Goal: Task Accomplishment & Management: Complete application form

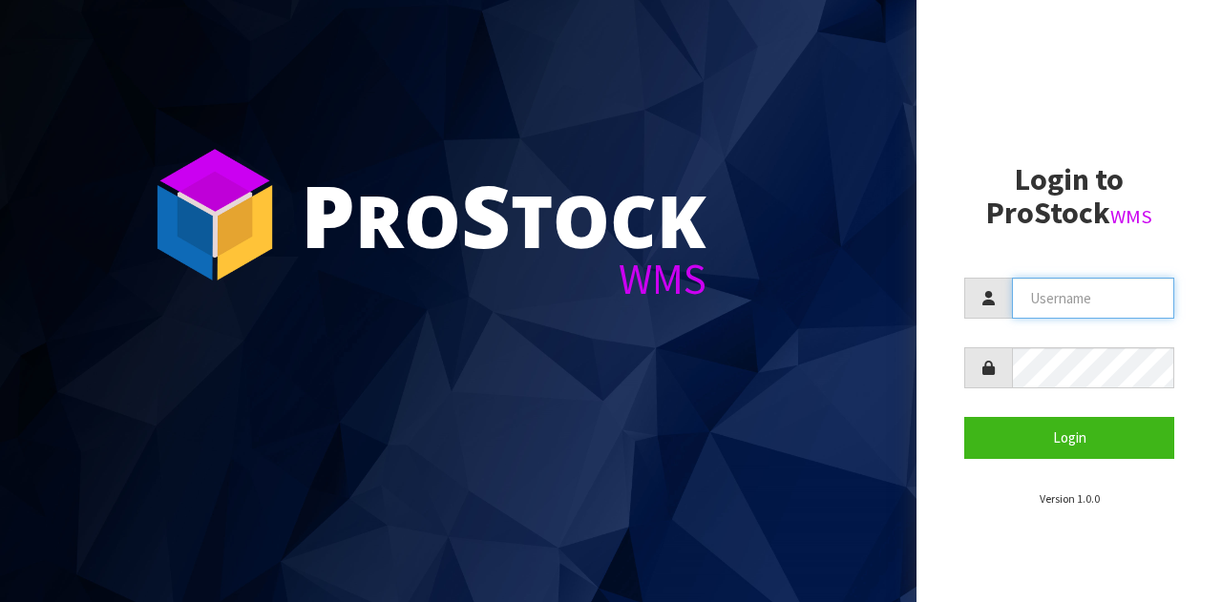
drag, startPoint x: 1105, startPoint y: 304, endPoint x: 1102, endPoint y: 318, distance: 13.7
click at [1105, 304] on input "text" at bounding box center [1093, 298] width 162 height 41
type input "GATOR"
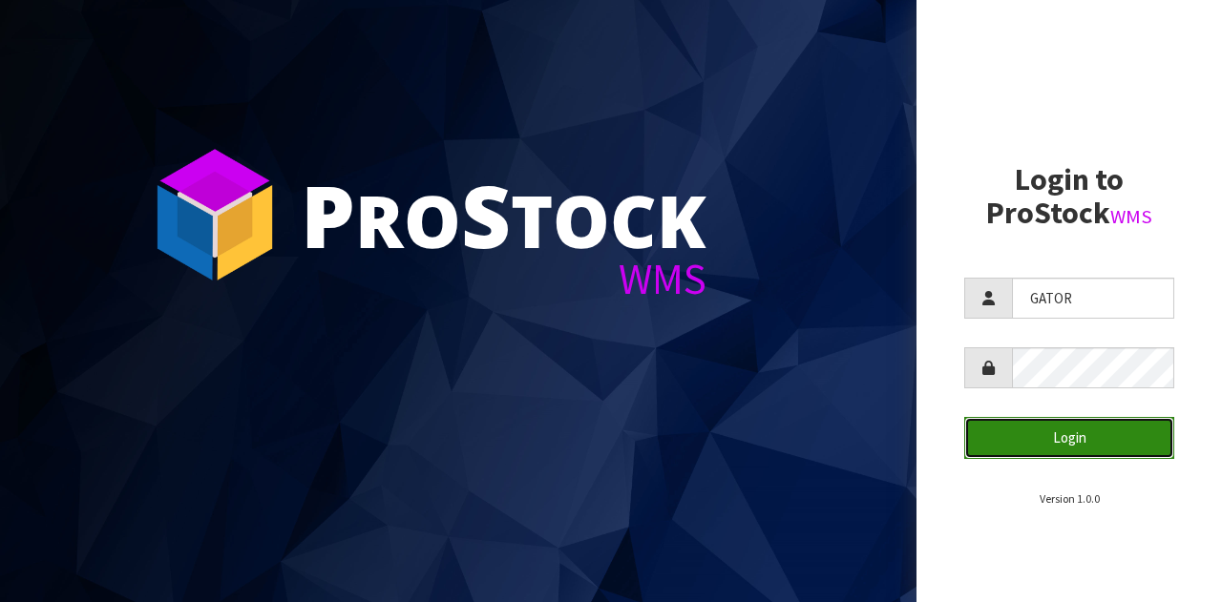
click at [1061, 419] on button "Login" at bounding box center [1069, 437] width 210 height 41
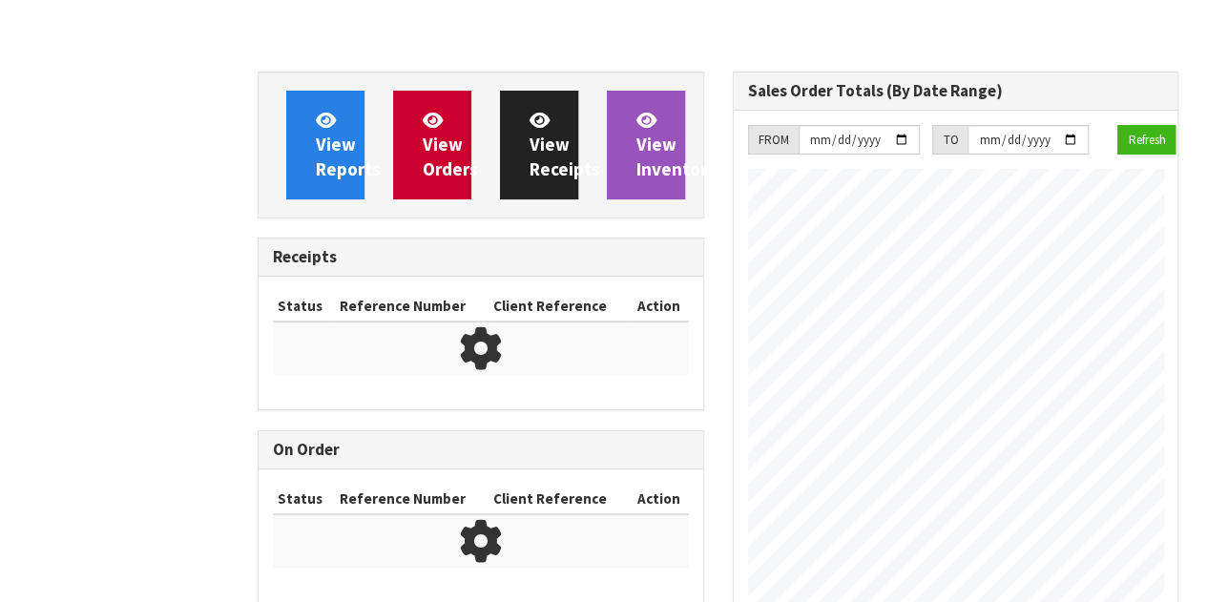
scroll to position [870, 474]
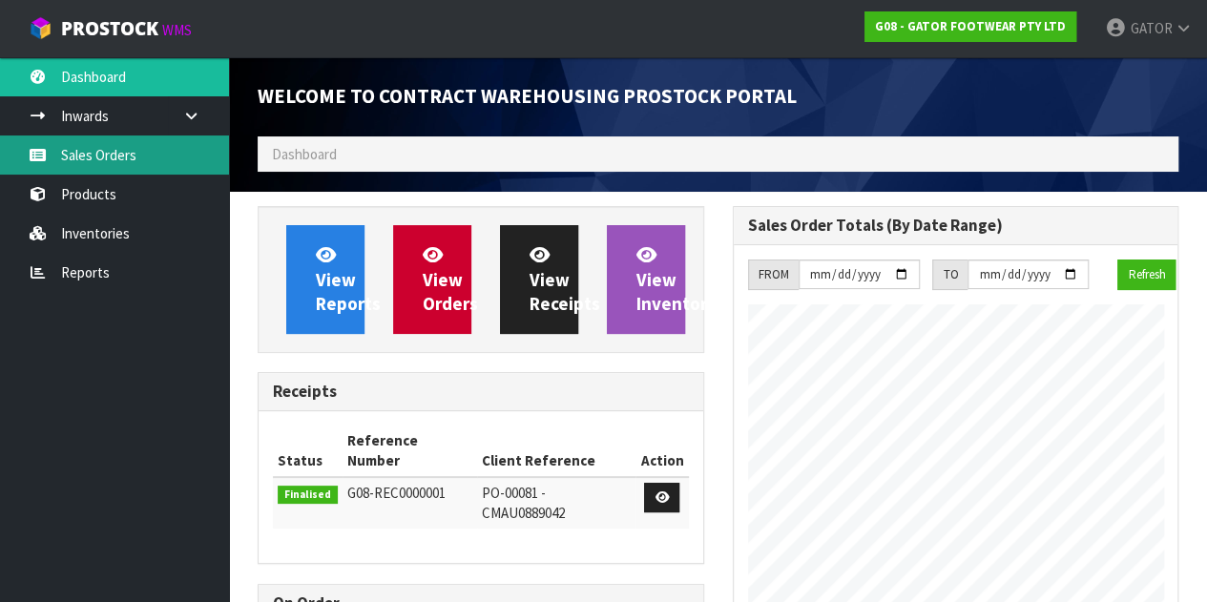
click at [171, 156] on link "Sales Orders" at bounding box center [114, 155] width 229 height 39
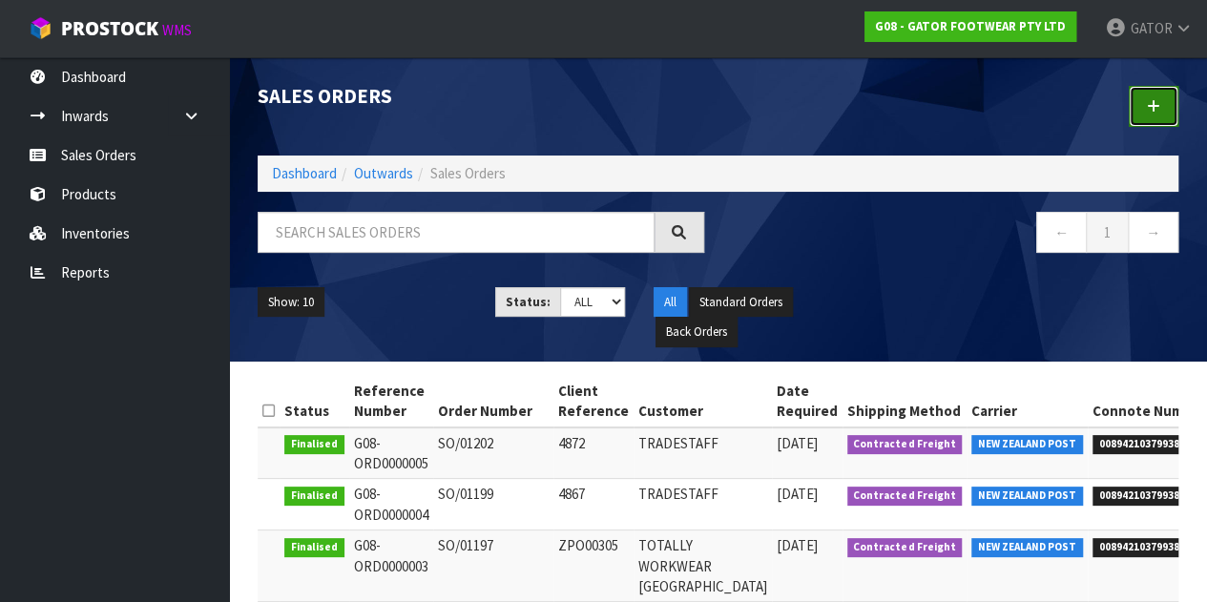
click at [1162, 98] on link at bounding box center [1154, 106] width 50 height 41
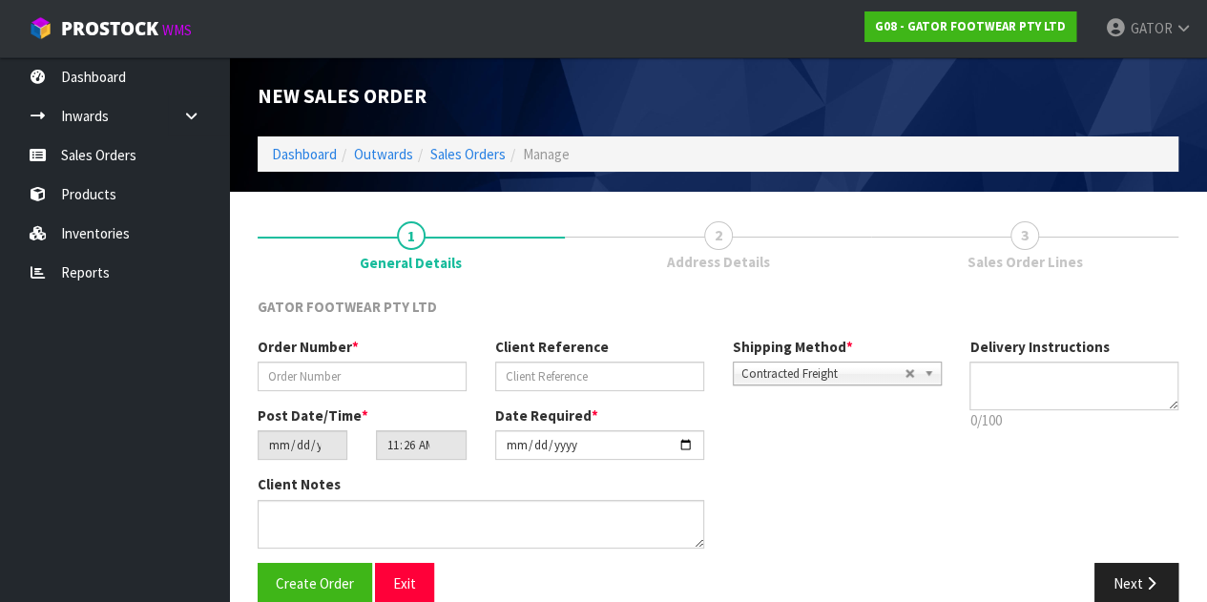
click at [337, 360] on div "Order Number *" at bounding box center [362, 364] width 238 height 54
click at [337, 366] on input "text" at bounding box center [362, 377] width 209 height 30
type input "F"
drag, startPoint x: 304, startPoint y: 378, endPoint x: 218, endPoint y: 387, distance: 86.3
click at [218, 387] on body "Toggle navigation ProStock WMS G08 - GATOR FOOTWEAR PTY LTD GATOR Logout Dashbo…" at bounding box center [603, 301] width 1207 height 602
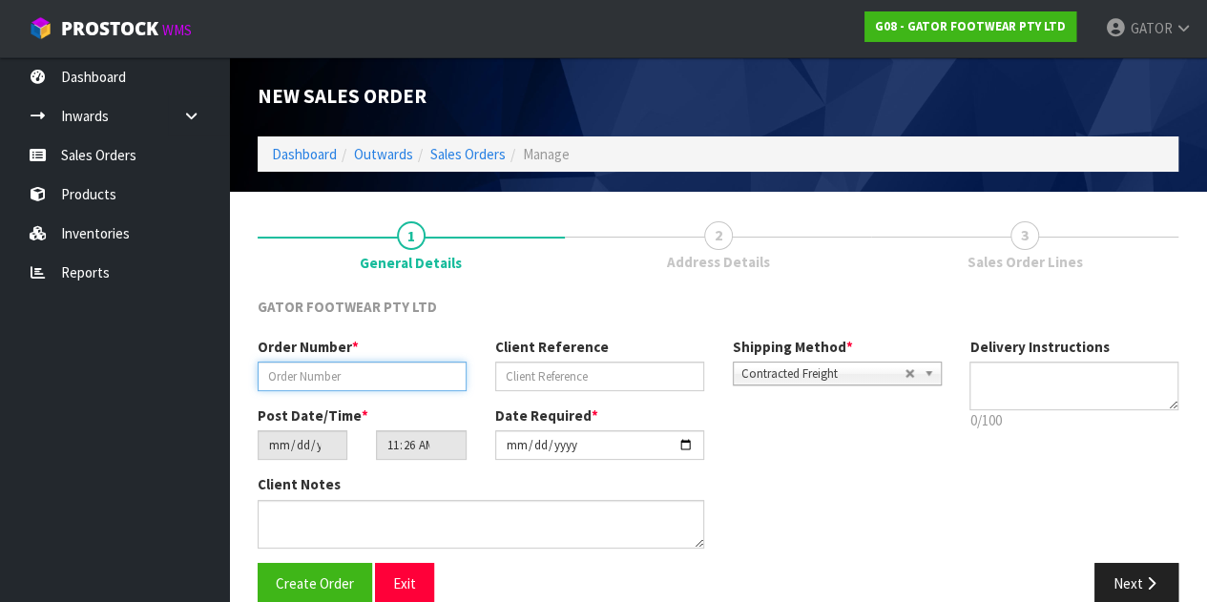
paste input "SO/01212"
type input "SO/01212"
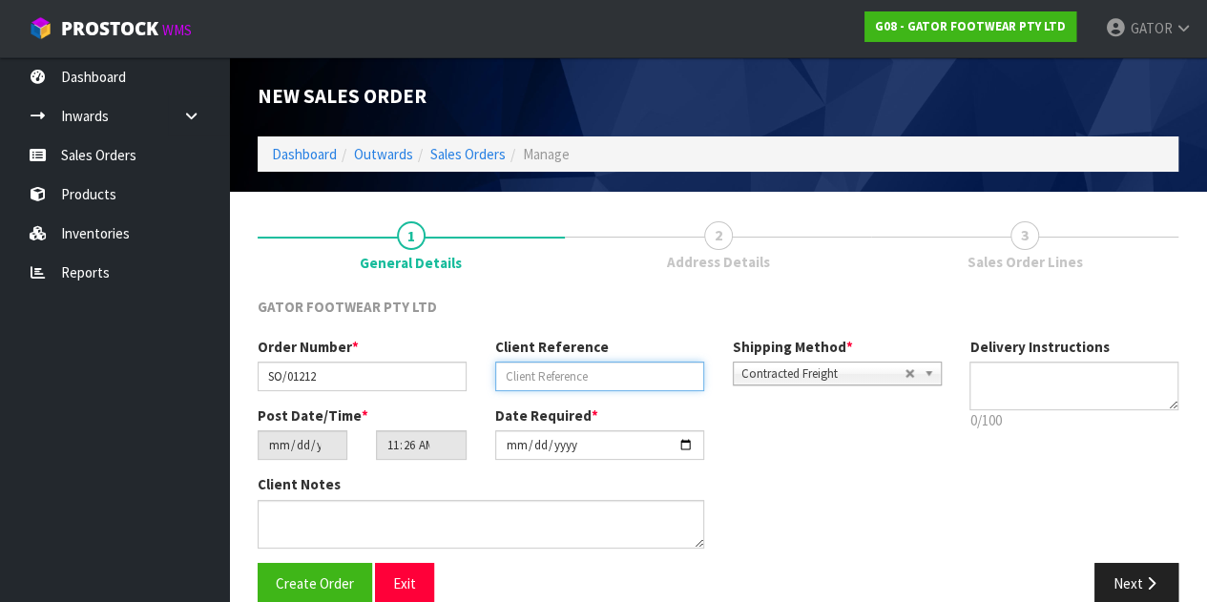
click at [567, 377] on input "text" at bounding box center [599, 377] width 209 height 30
paste input "K724908"
type input "K724908"
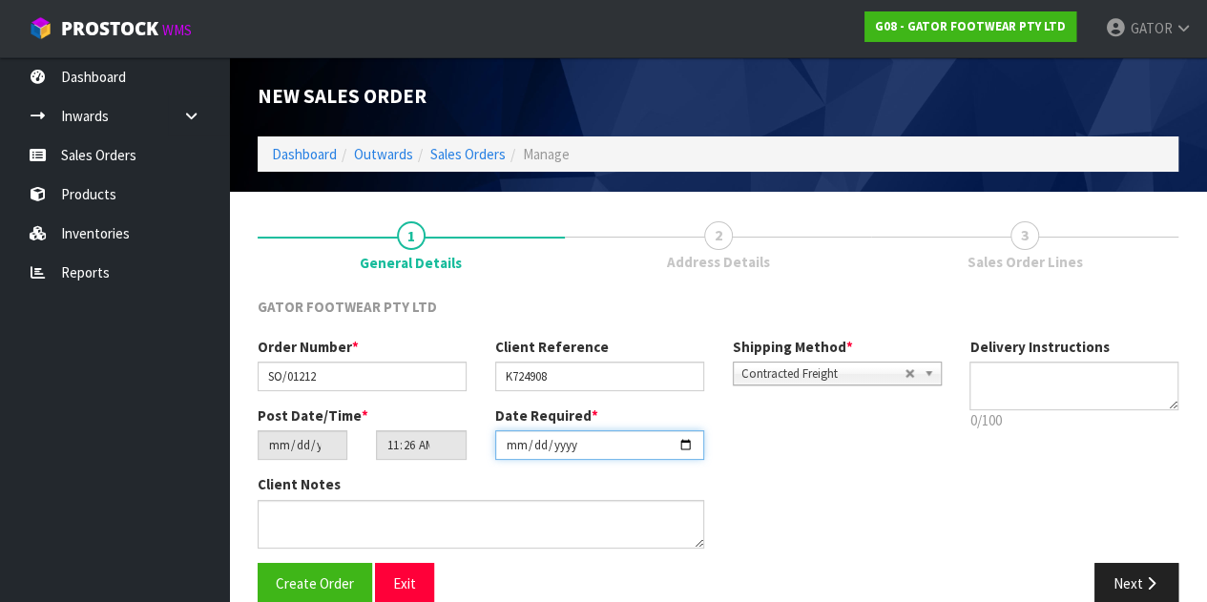
click at [531, 440] on input "[DATE]" at bounding box center [599, 445] width 209 height 30
click at [701, 445] on input "[DATE]" at bounding box center [599, 445] width 209 height 30
click at [689, 450] on input "[DATE]" at bounding box center [599, 445] width 209 height 30
type input "[DATE]"
click at [809, 474] on div "Client Notes" at bounding box center [599, 518] width 712 height 88
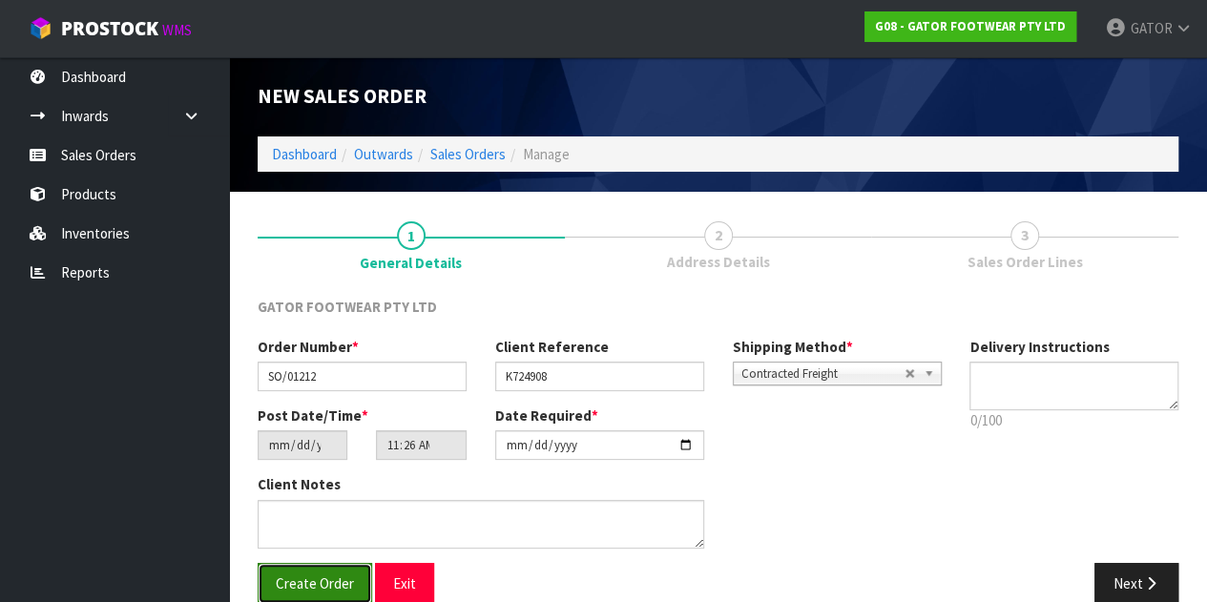
click at [287, 584] on span "Create Order" at bounding box center [315, 584] width 78 height 18
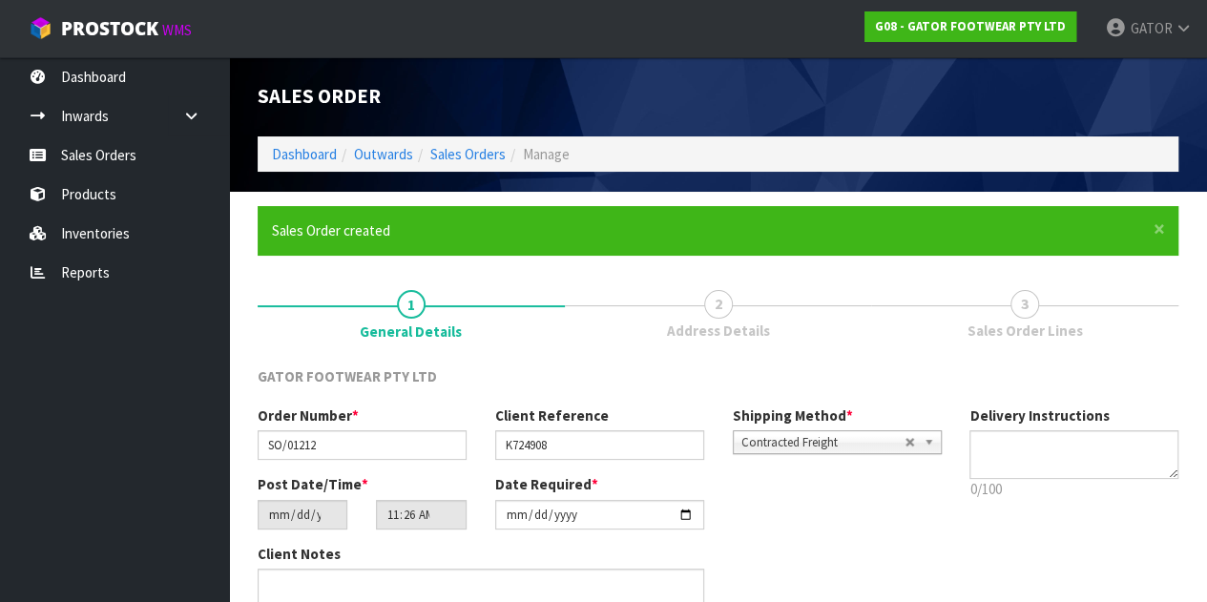
type input "15:26:00.000"
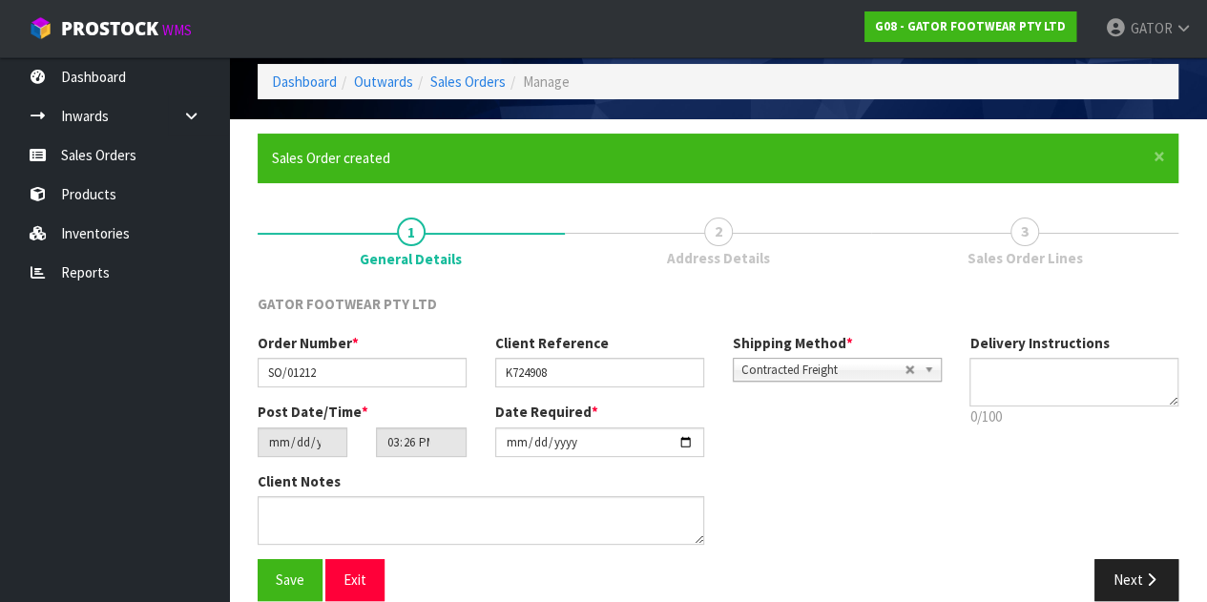
scroll to position [98, 0]
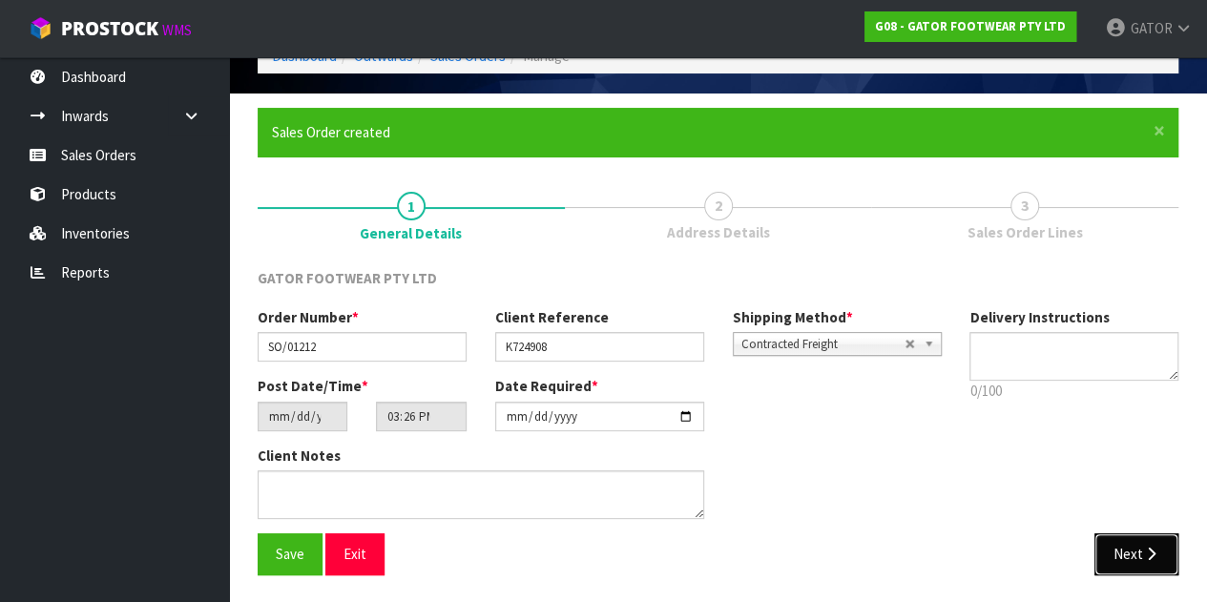
click at [1164, 559] on button "Next" at bounding box center [1137, 554] width 84 height 41
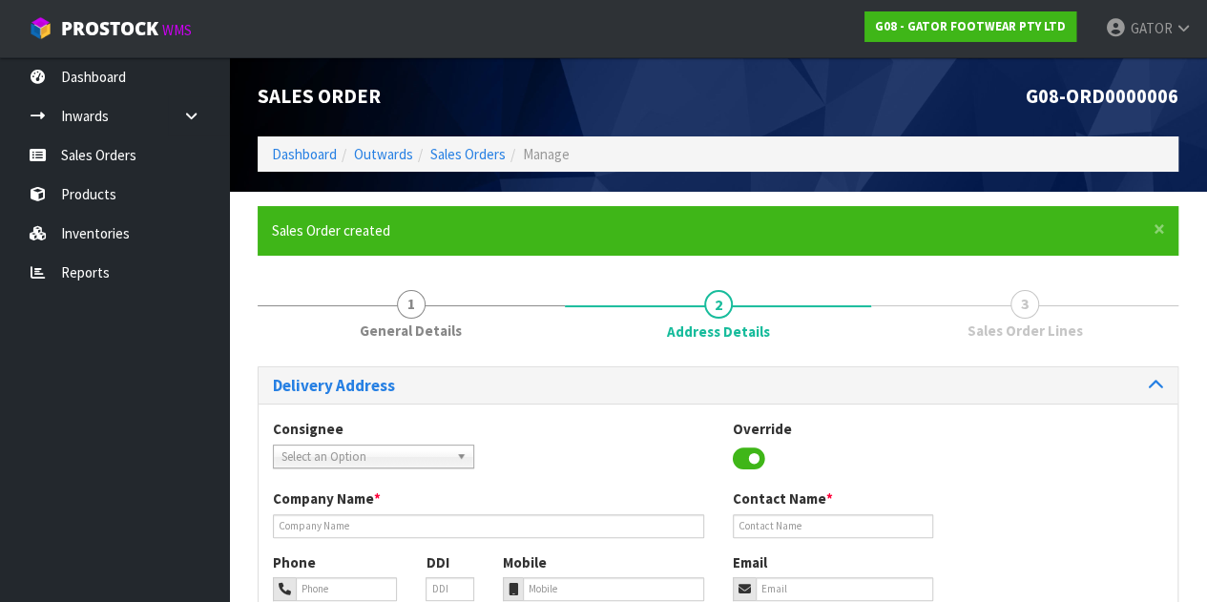
click at [345, 456] on span "Select an Option" at bounding box center [365, 457] width 167 height 23
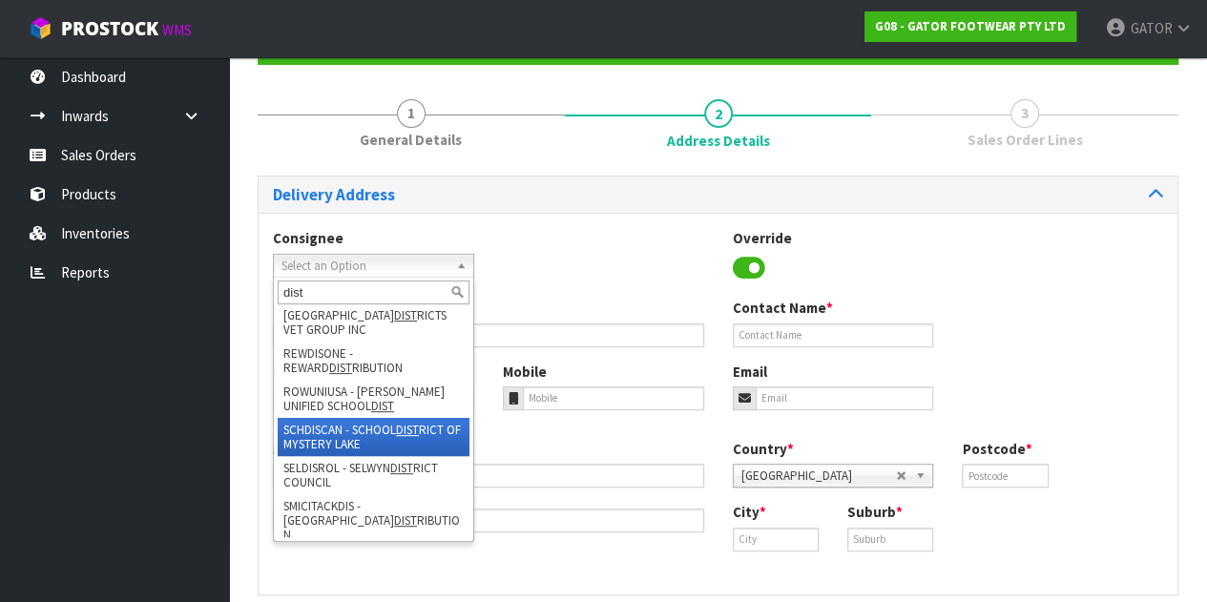
scroll to position [668, 0]
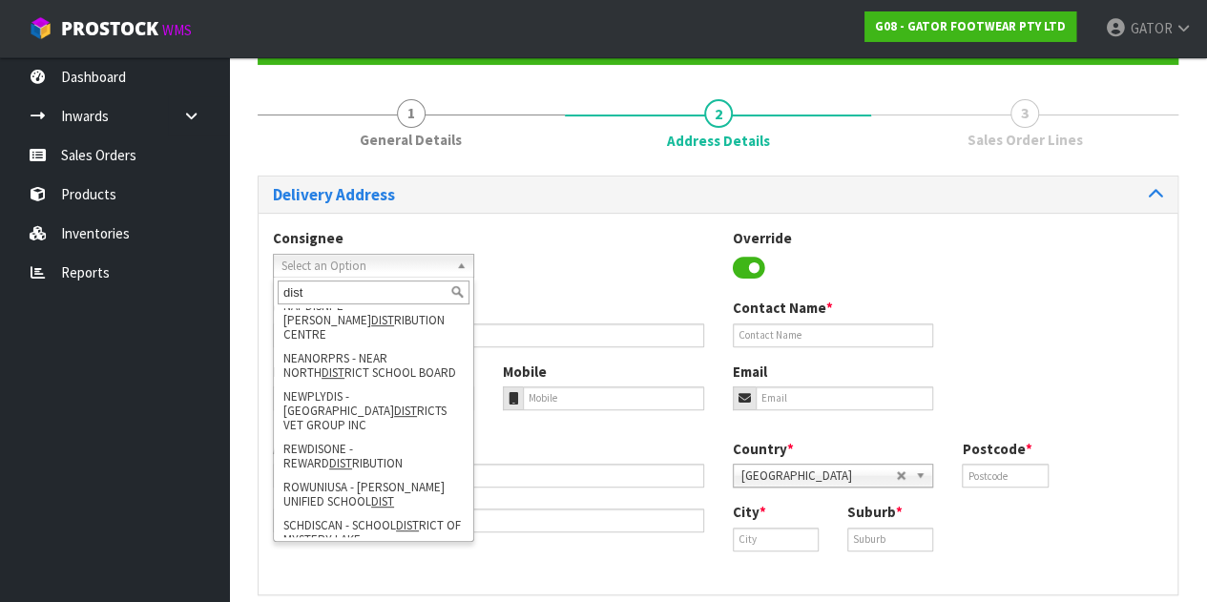
click at [285, 296] on input "dist" at bounding box center [374, 293] width 192 height 24
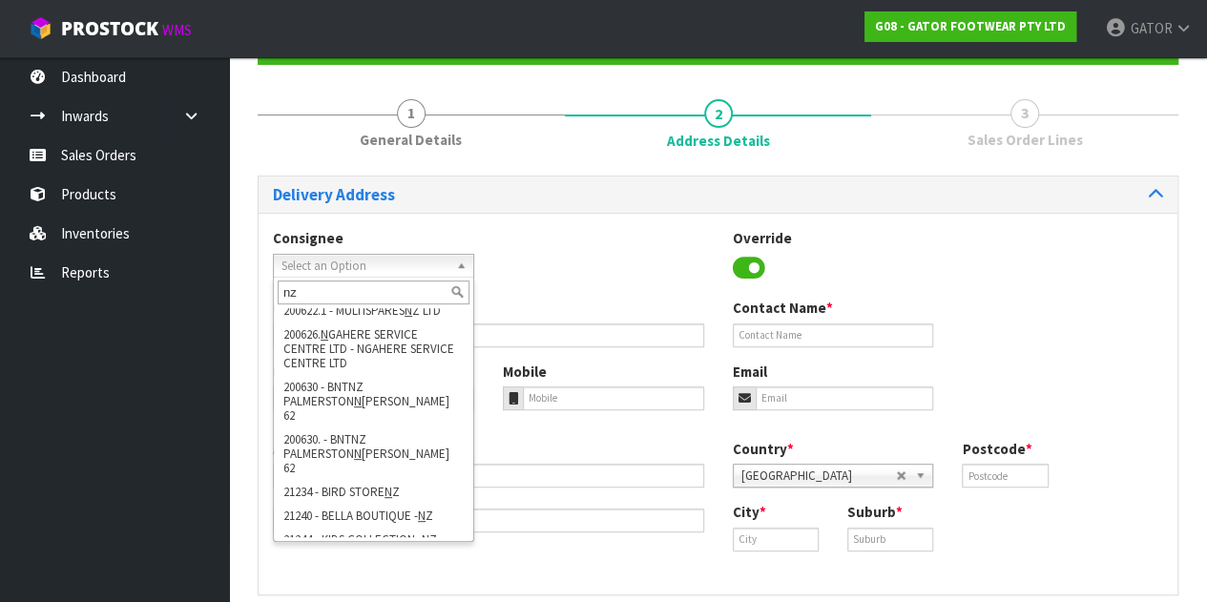
scroll to position [0, 0]
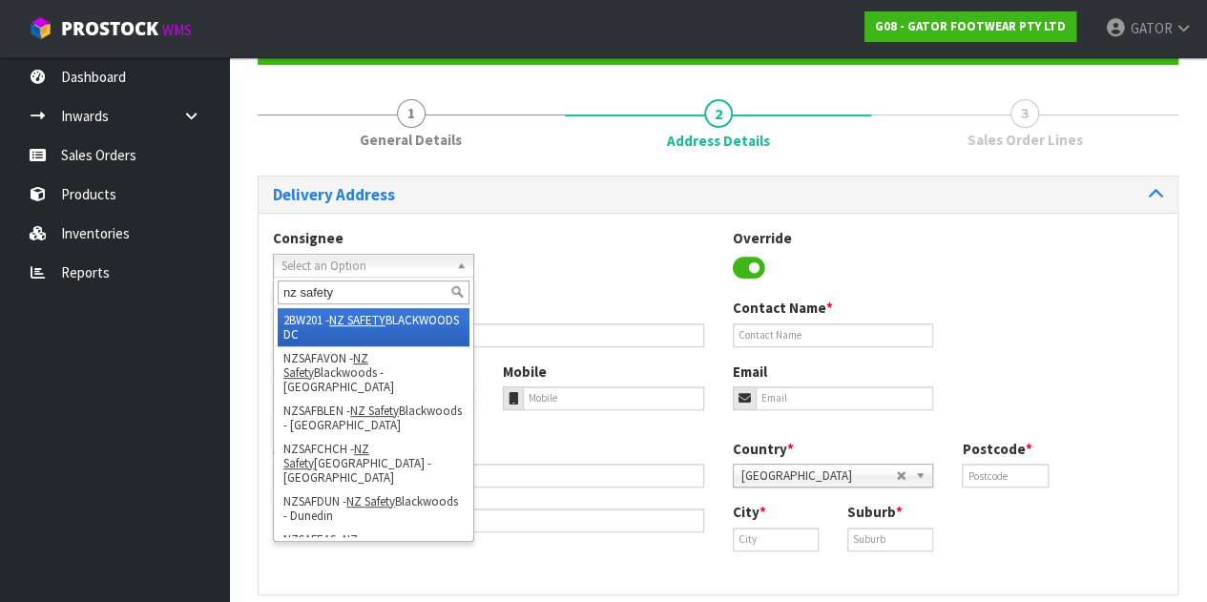
type input "nz safety"
click at [395, 329] on li "2BW201 - NZ SAFETY BLACKWOODS DC" at bounding box center [374, 327] width 192 height 38
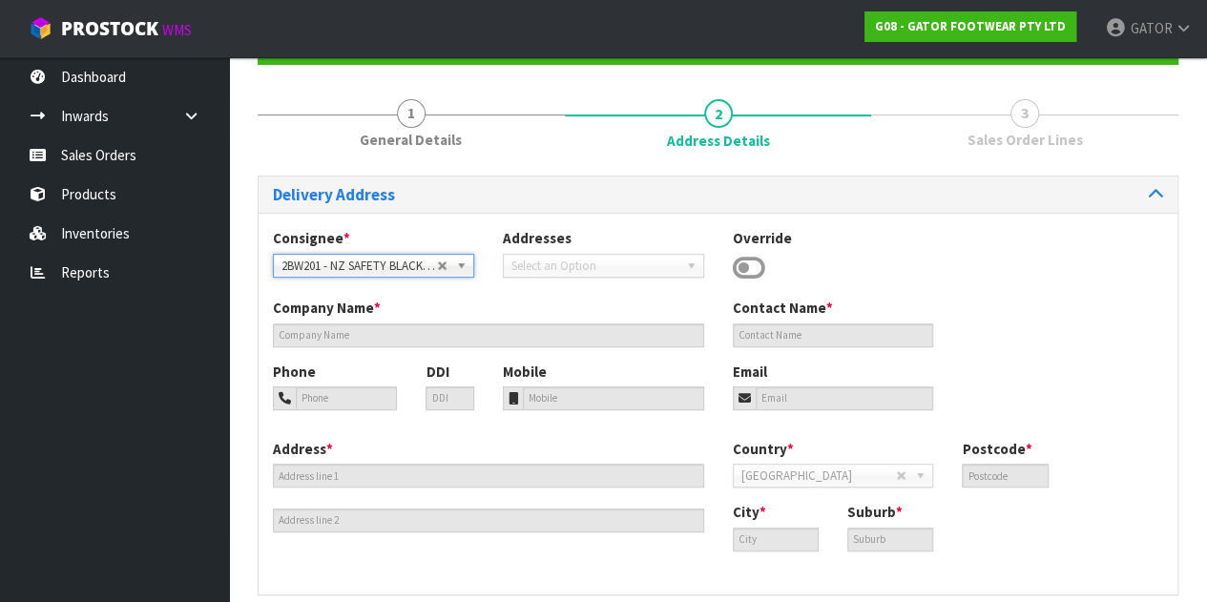
type input "NZ SAFETY BLACKWOODS [GEOGRAPHIC_DATA]"
type input "08 0025 2259"
type input "[EMAIL_ADDRESS][DOMAIN_NAME]"
type input "[STREET_ADDRESS]"
type input "HIGHBROOK [GEOGRAPHIC_DATA]"
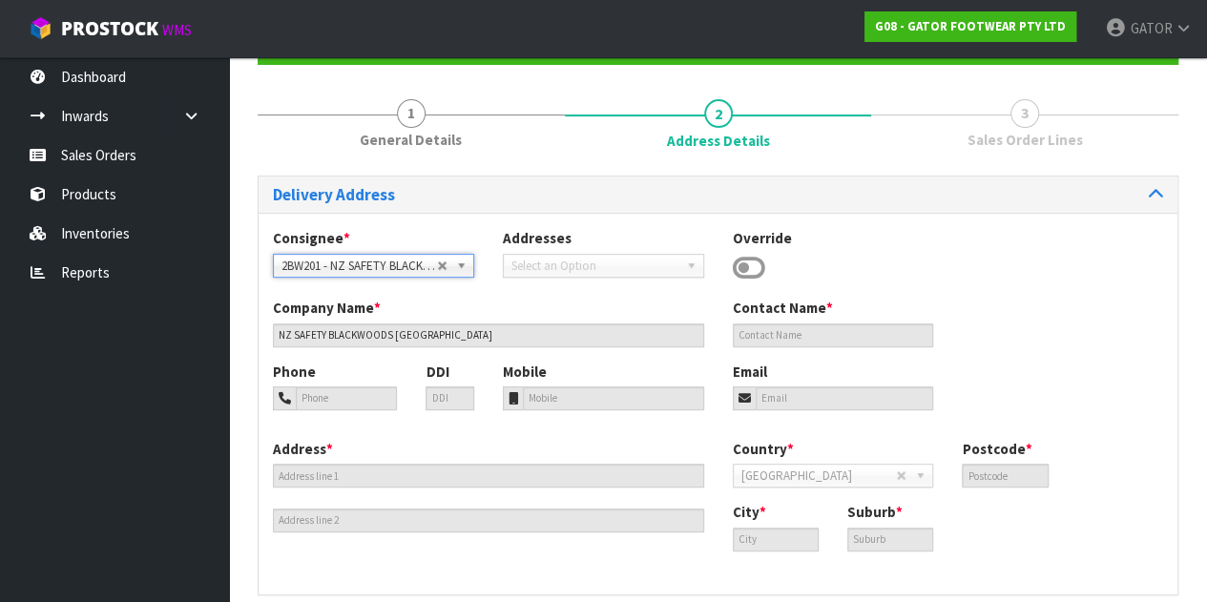
type input "2161"
type input "[GEOGRAPHIC_DATA]"
type input "HIGHBROOK"
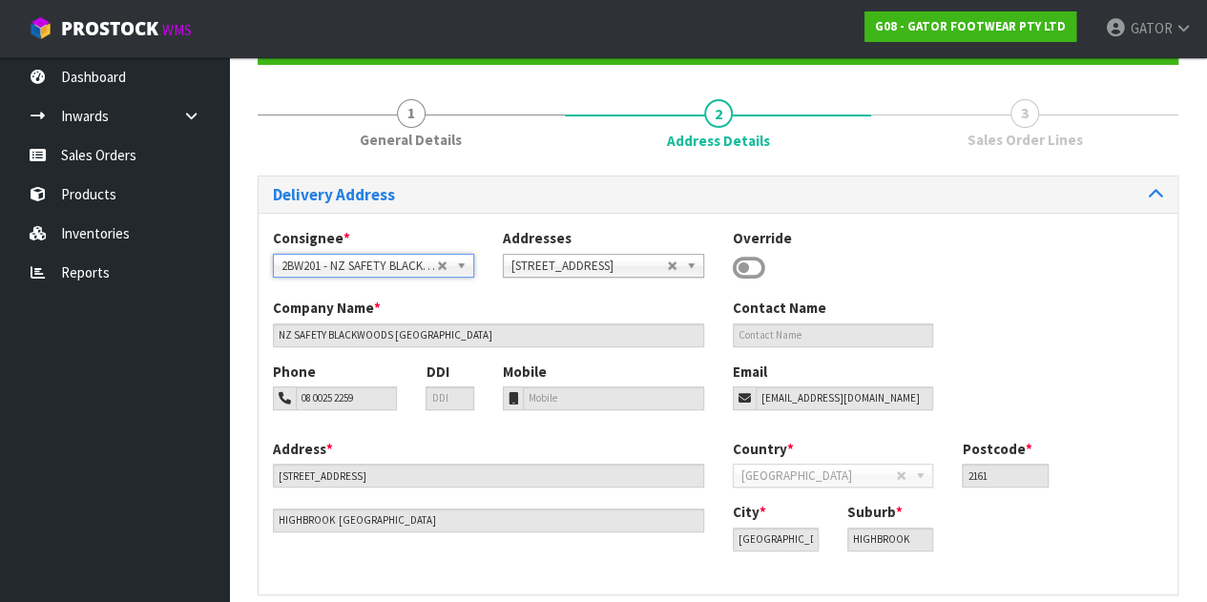
click at [415, 264] on span "2BW201 - NZ SAFETY BLACKWOODS DC" at bounding box center [360, 266] width 156 height 23
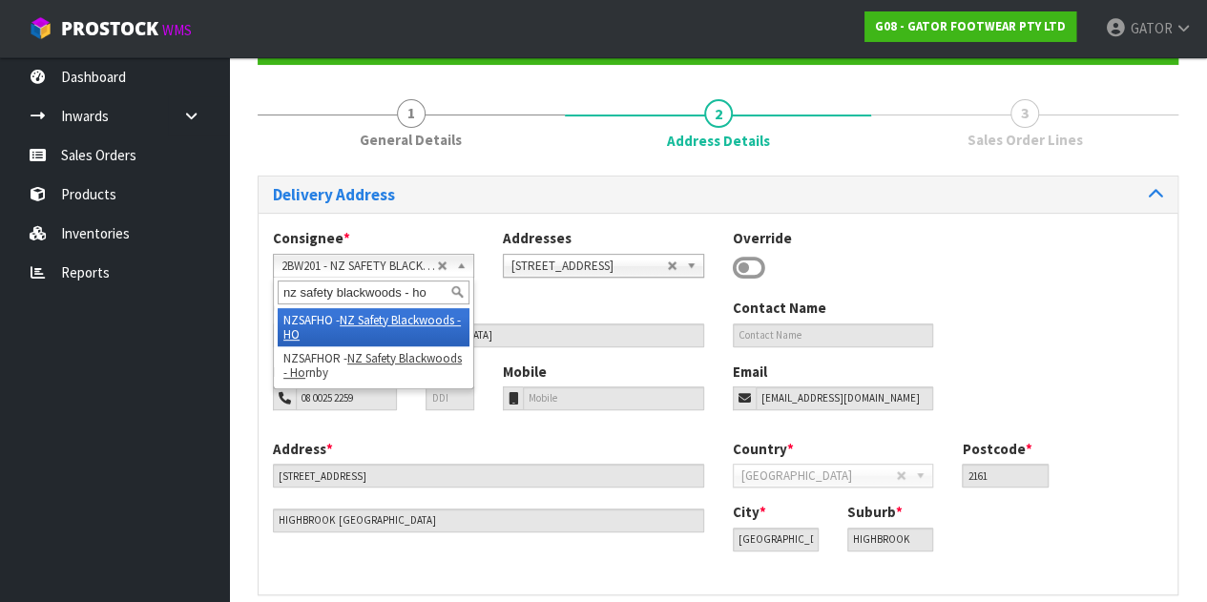
type input "nz safety blackwoods - ho"
click at [347, 340] on li "NZSAFHO - NZ Safety Blackwoods - HO" at bounding box center [374, 327] width 192 height 38
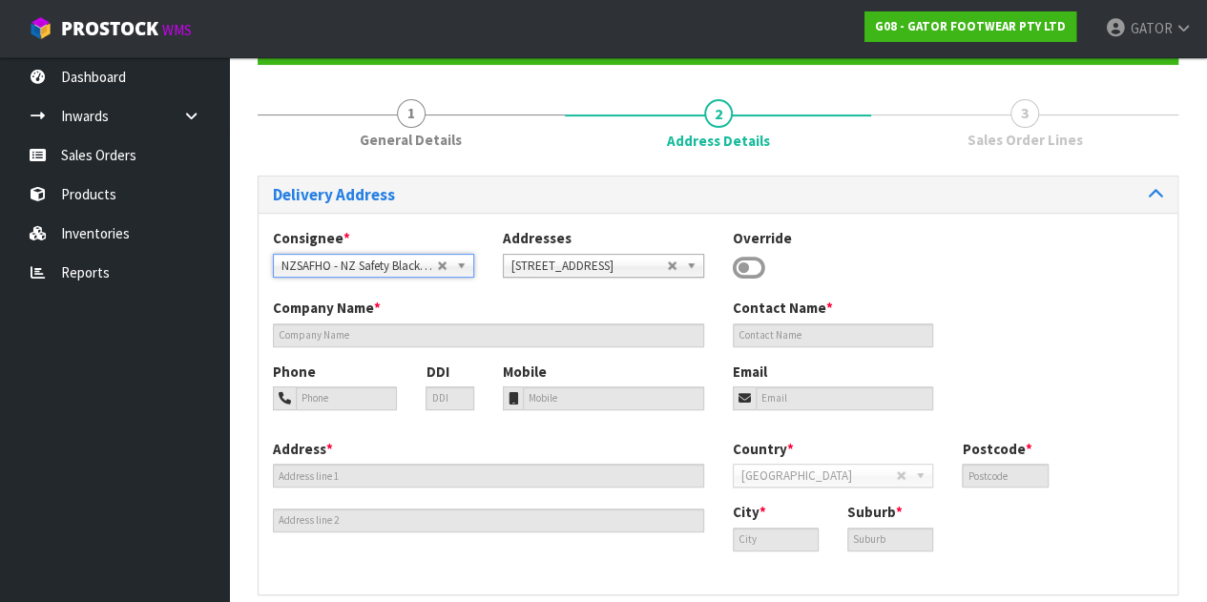
type input "NZ Safety Blackwoods - HO"
type input "[PHONE_NUMBER]"
type input "[EMAIL_ADDRESS][DOMAIN_NAME]"
type input "[STREET_ADDRESS]"
type input "2104"
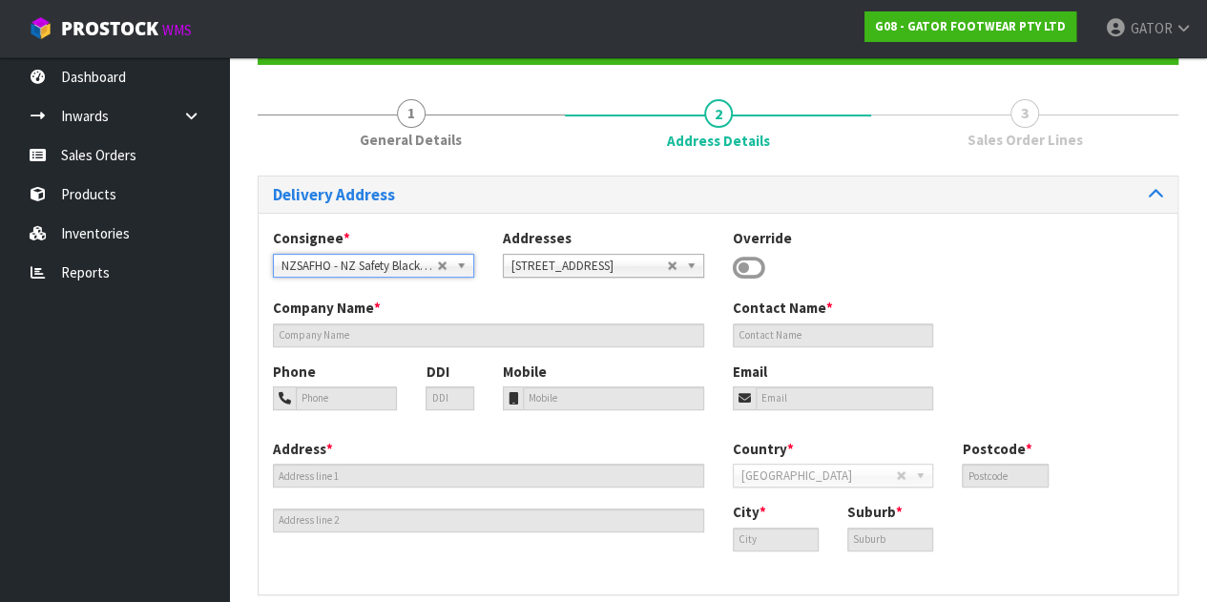
type input "[GEOGRAPHIC_DATA]"
type input "WIRI"
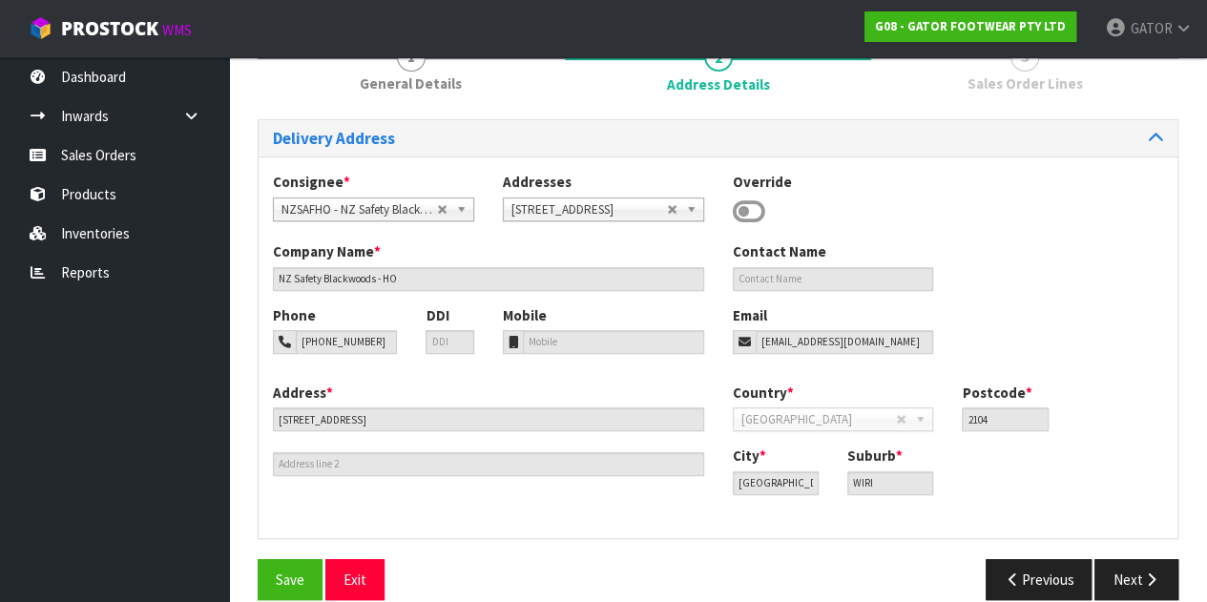
scroll to position [272, 0]
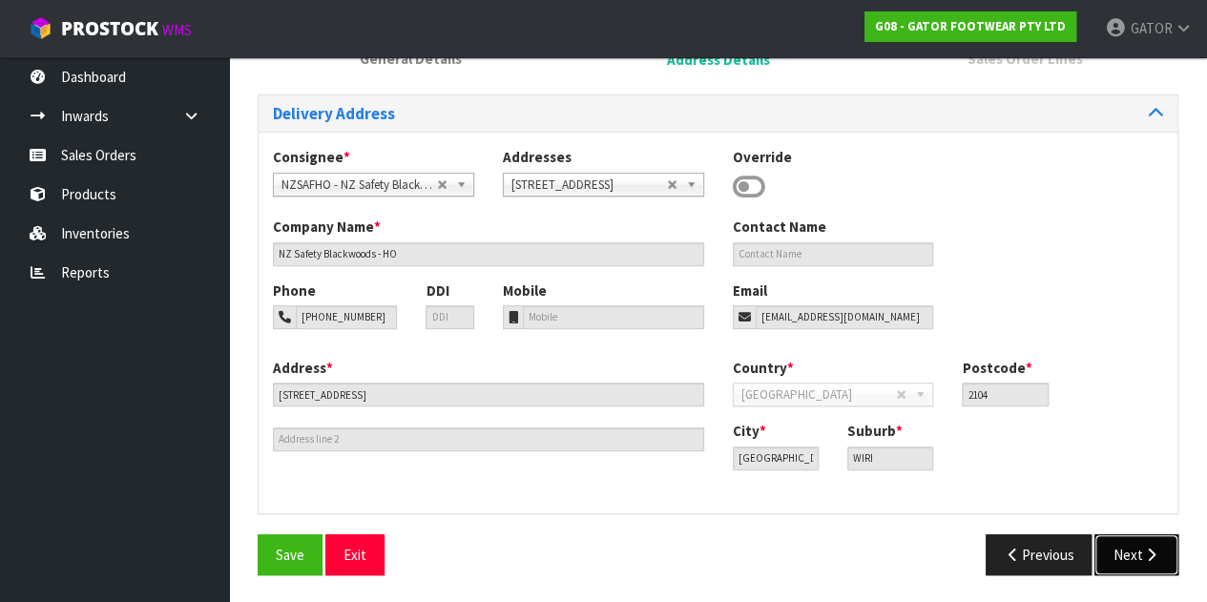
click at [1120, 547] on button "Next" at bounding box center [1137, 554] width 84 height 41
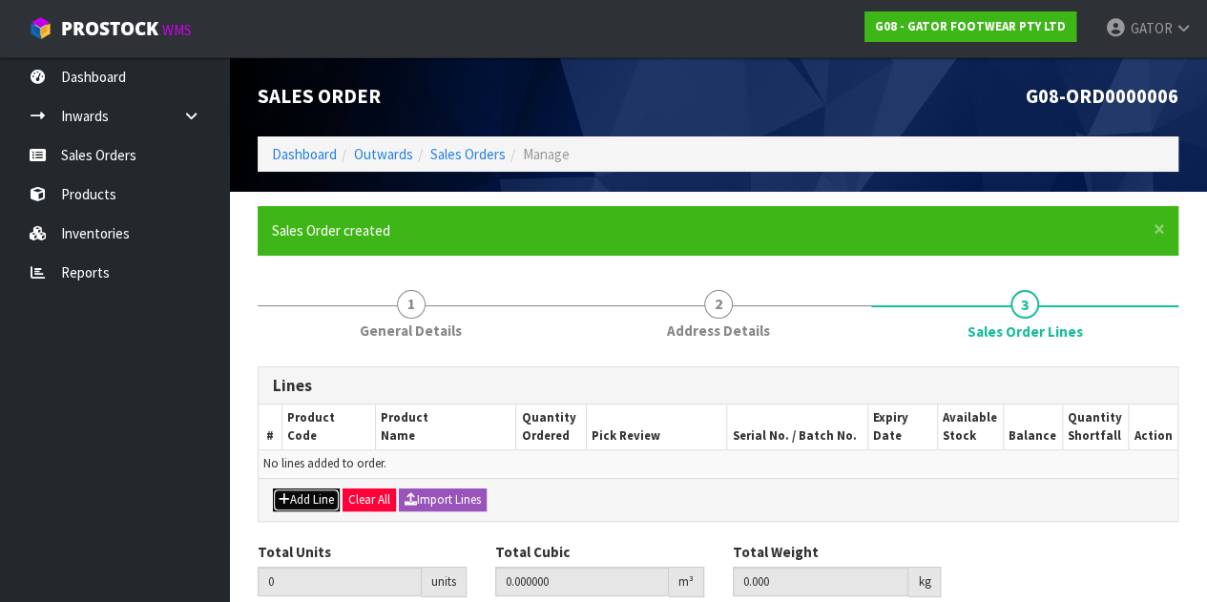
click at [316, 493] on button "Add Line" at bounding box center [306, 500] width 67 height 23
type input "0"
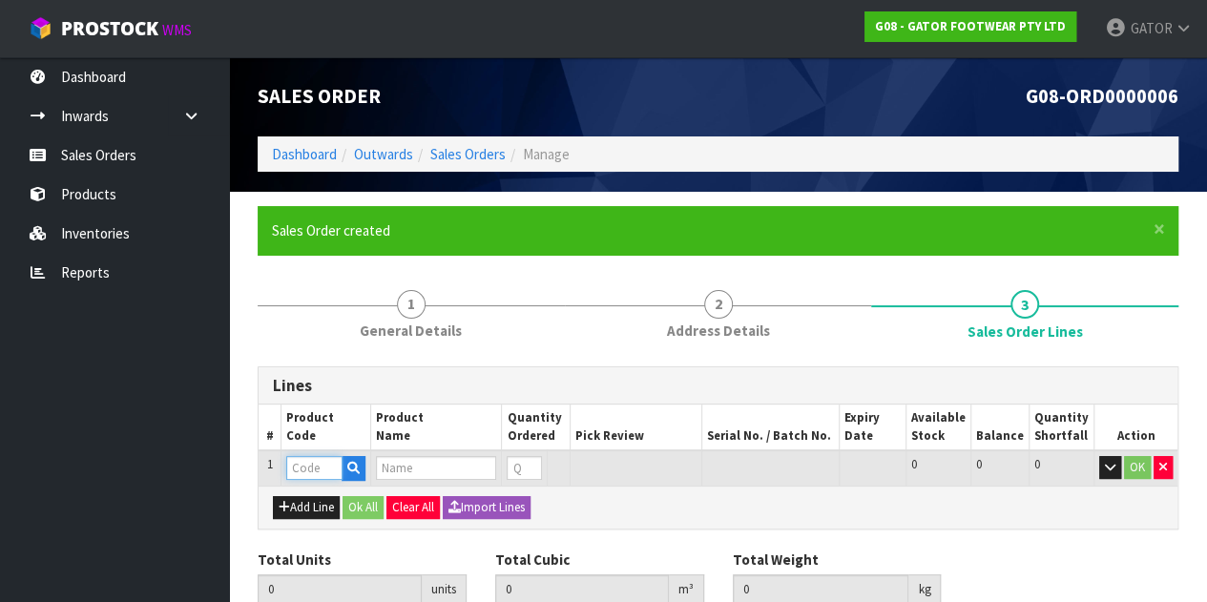
click at [322, 472] on input "text" at bounding box center [313, 468] width 55 height 24
type input "GP2404/10"
type input "0.000000"
type input "0.000"
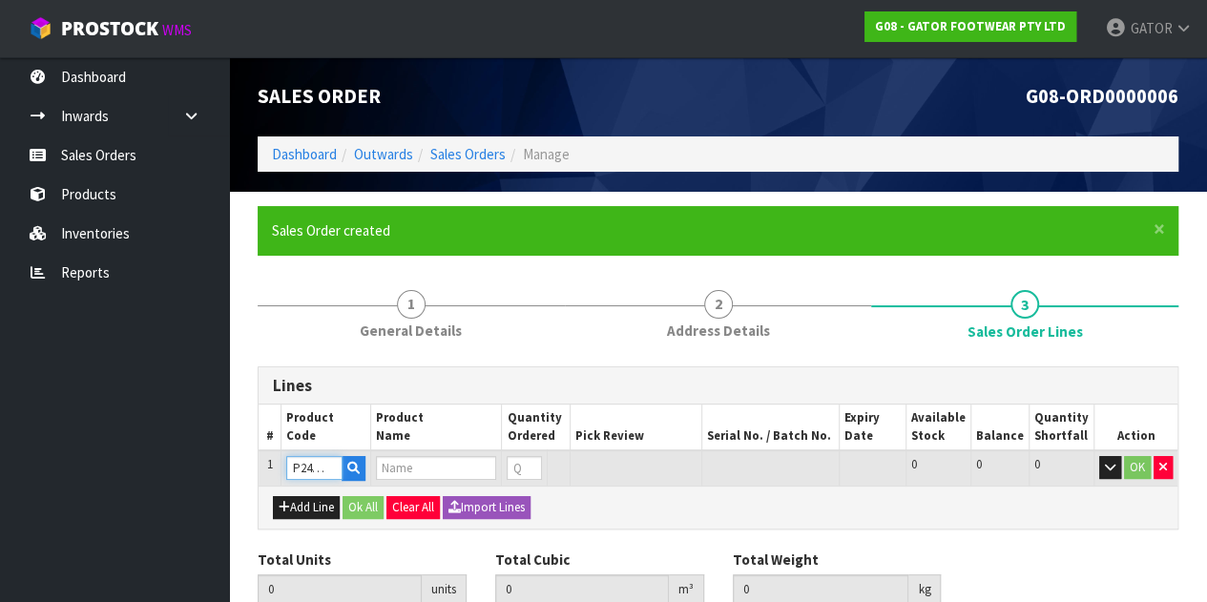
type input "GATOR POLAR SAFETY BOOT SIZE: 10 ([GEOGRAPHIC_DATA]/AU)/44"
type input "0"
type input "GP2404/10"
type input "1"
type input "0.018759"
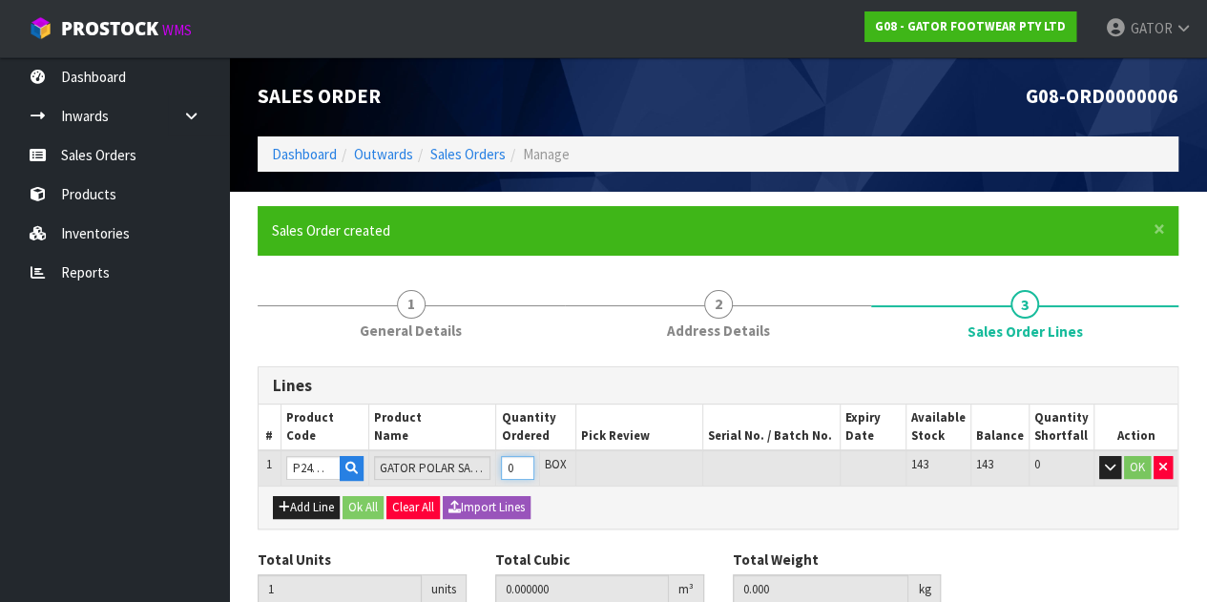
type input "2.25"
type input "1"
click at [534, 465] on input "1" at bounding box center [517, 468] width 33 height 24
click at [372, 507] on button "Ok All" at bounding box center [363, 507] width 41 height 23
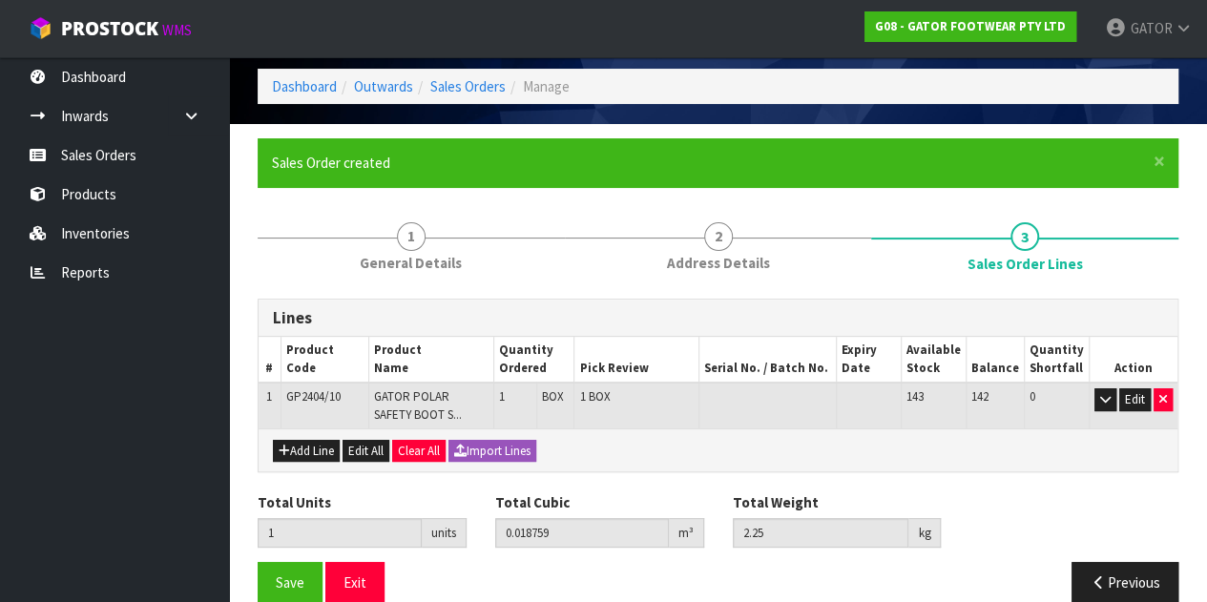
scroll to position [94, 0]
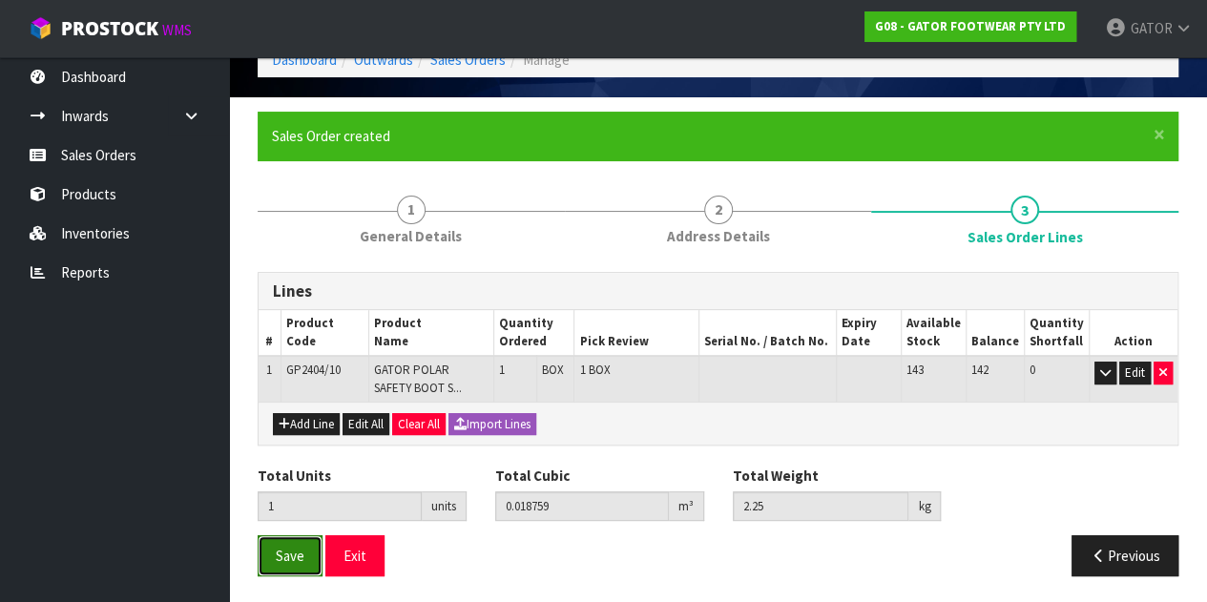
click at [283, 549] on span "Save" at bounding box center [290, 556] width 29 height 18
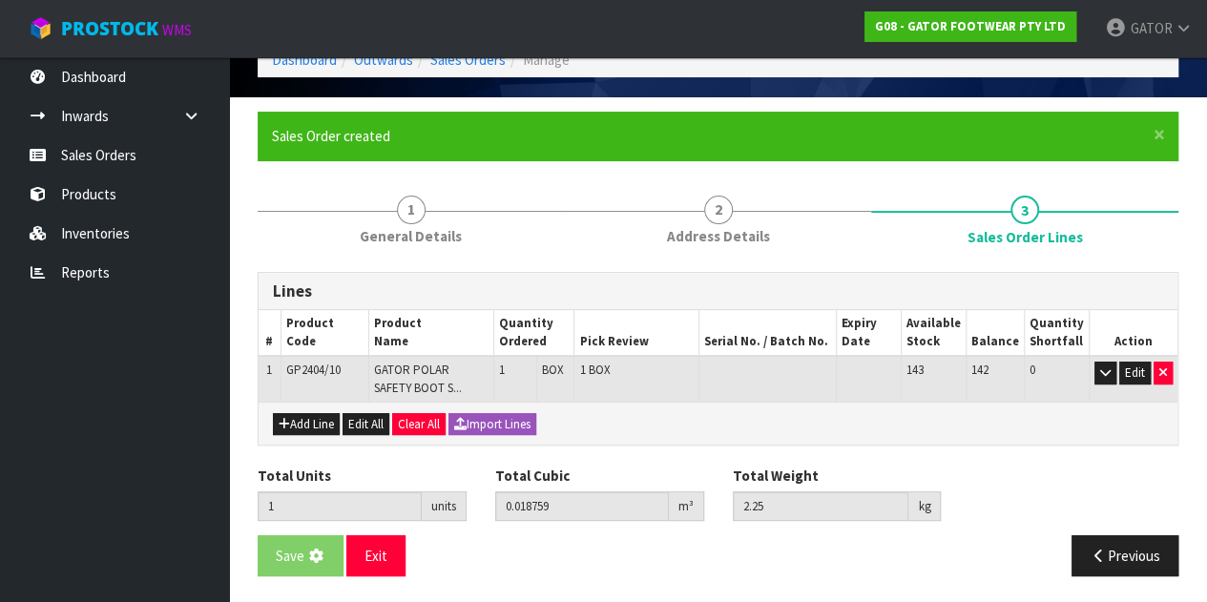
scroll to position [0, 0]
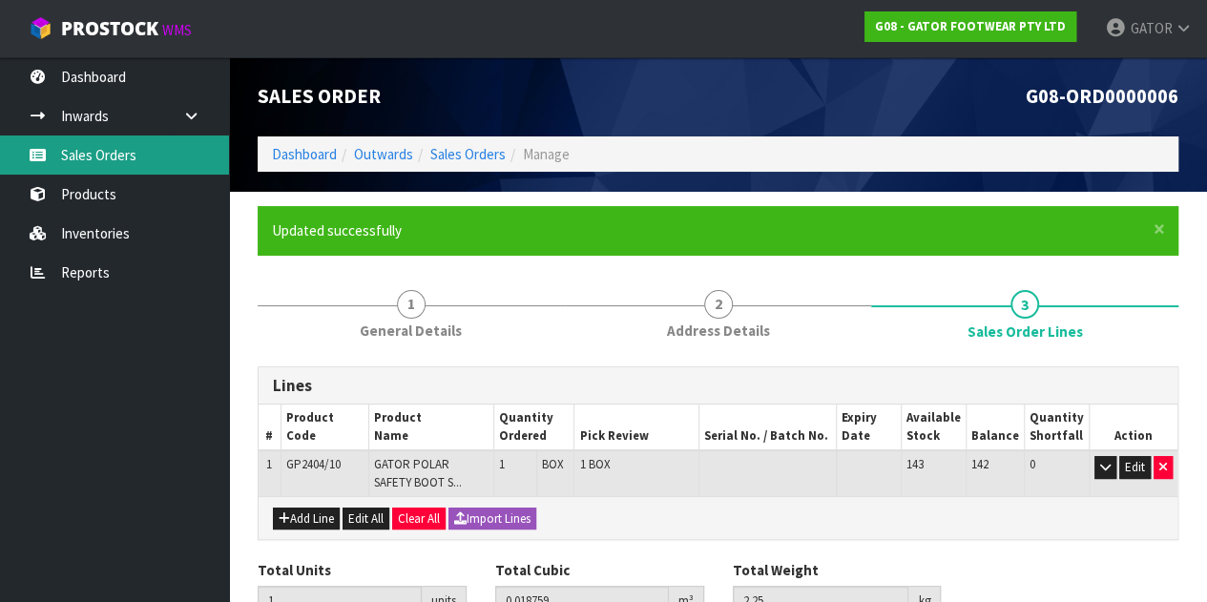
click at [78, 160] on link "Sales Orders" at bounding box center [114, 155] width 229 height 39
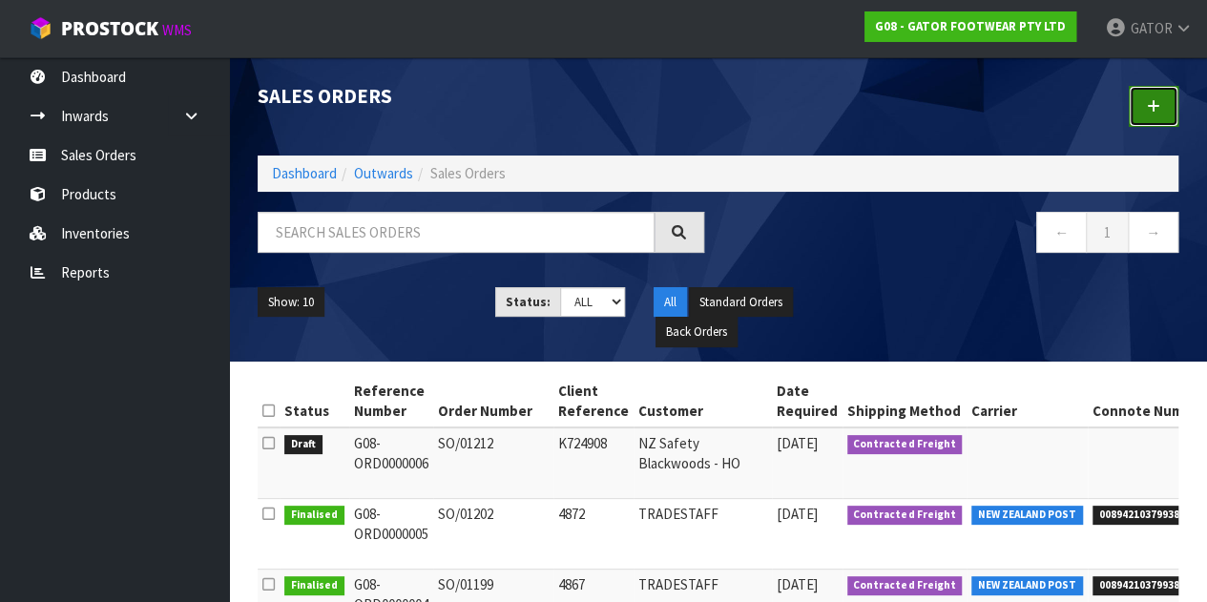
click at [1168, 110] on link at bounding box center [1154, 106] width 50 height 41
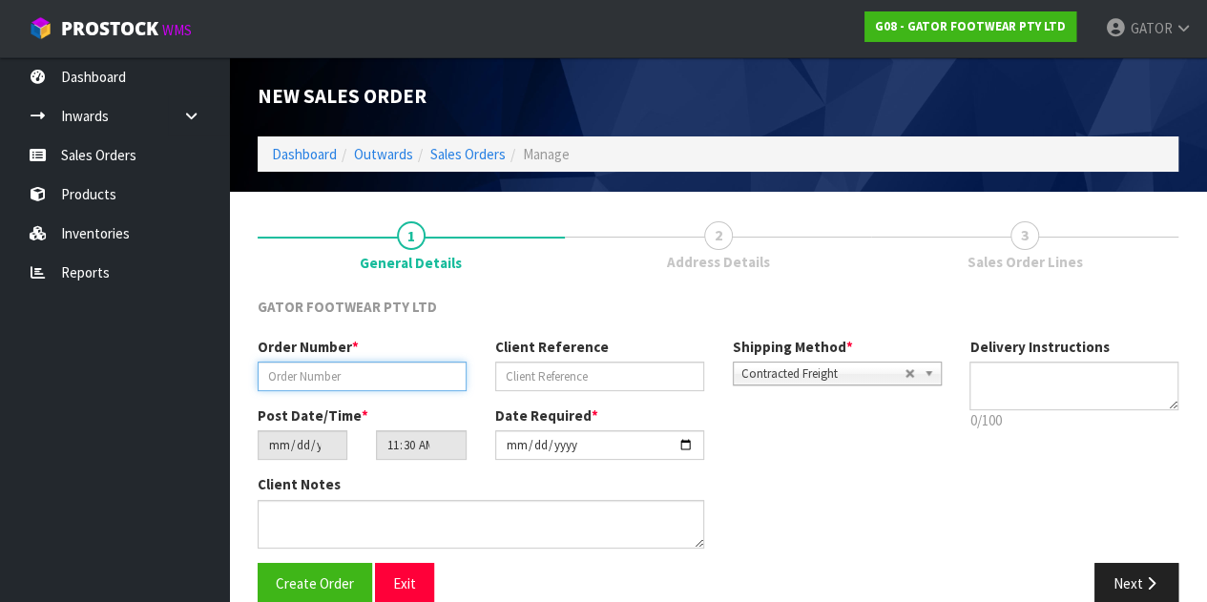
click at [359, 383] on input "text" at bounding box center [362, 377] width 209 height 30
click at [320, 385] on input "text" at bounding box center [362, 377] width 209 height 30
paste input "SO/01213"
type input "SO/01213"
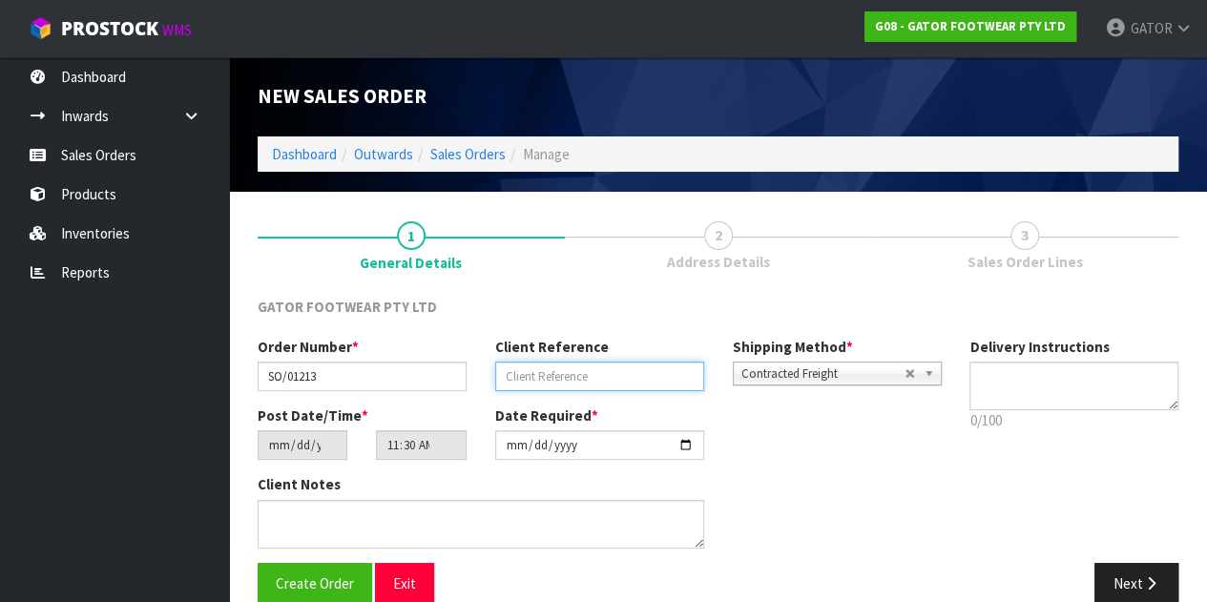
click at [596, 379] on input "text" at bounding box center [599, 377] width 209 height 30
paste input "K727467"
type input "K727467"
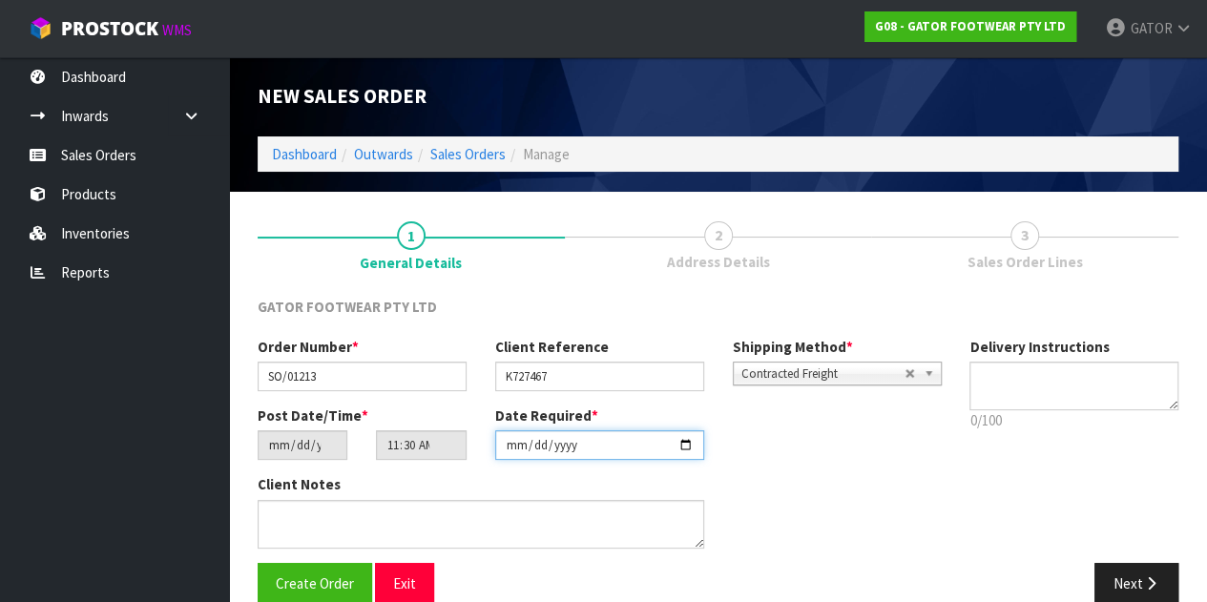
drag, startPoint x: 550, startPoint y: 453, endPoint x: 584, endPoint y: 451, distance: 34.4
click at [550, 454] on input "[DATE]" at bounding box center [599, 445] width 209 height 30
click at [687, 451] on input "[DATE]" at bounding box center [599, 445] width 209 height 30
type input "[DATE]"
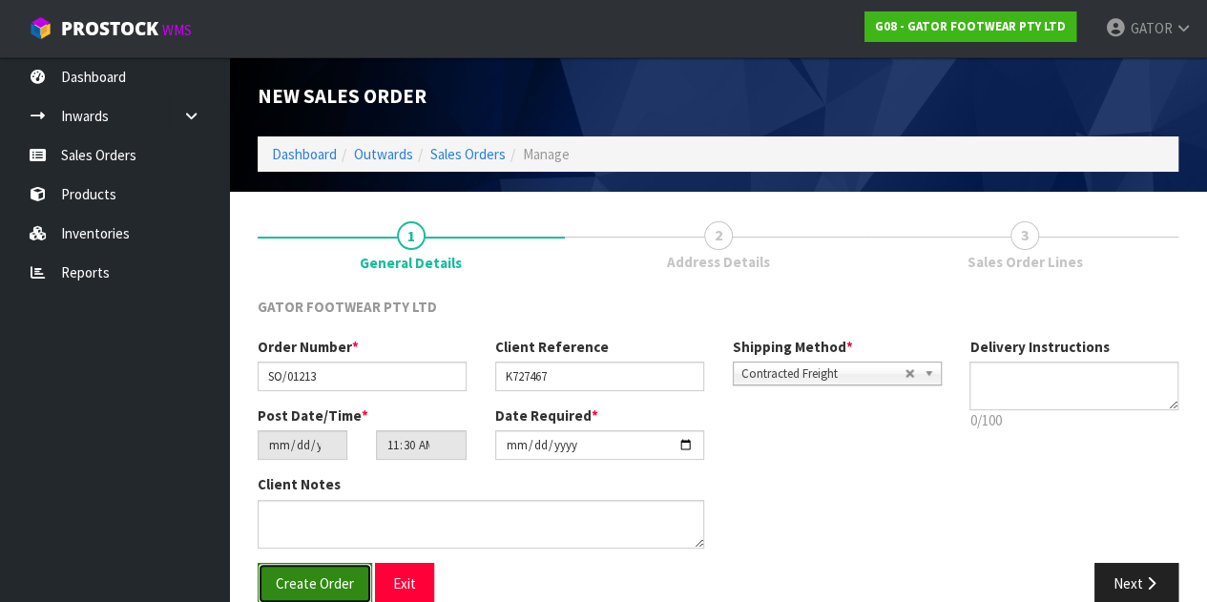
click at [345, 575] on span "Create Order" at bounding box center [315, 584] width 78 height 18
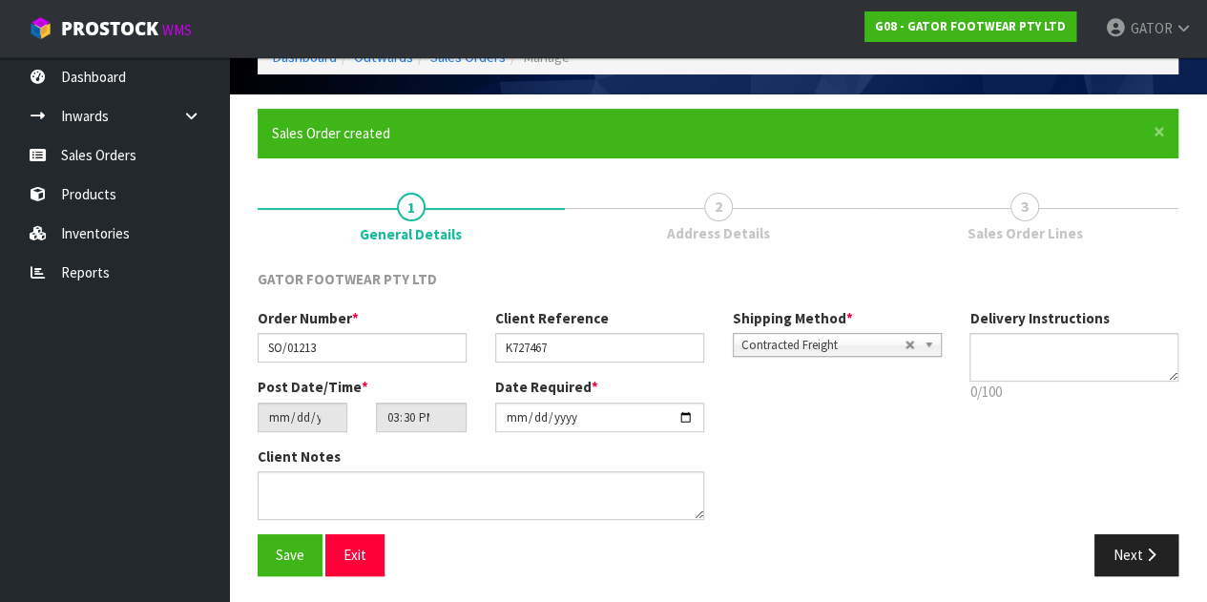
scroll to position [98, 0]
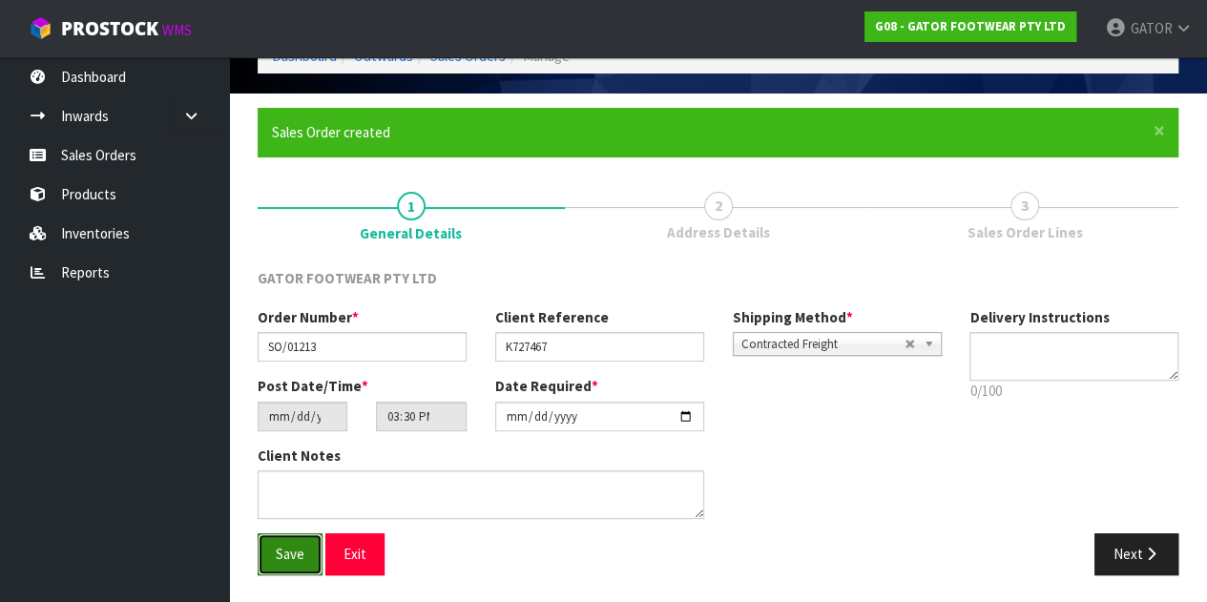
click at [301, 554] on span "Save" at bounding box center [290, 554] width 29 height 18
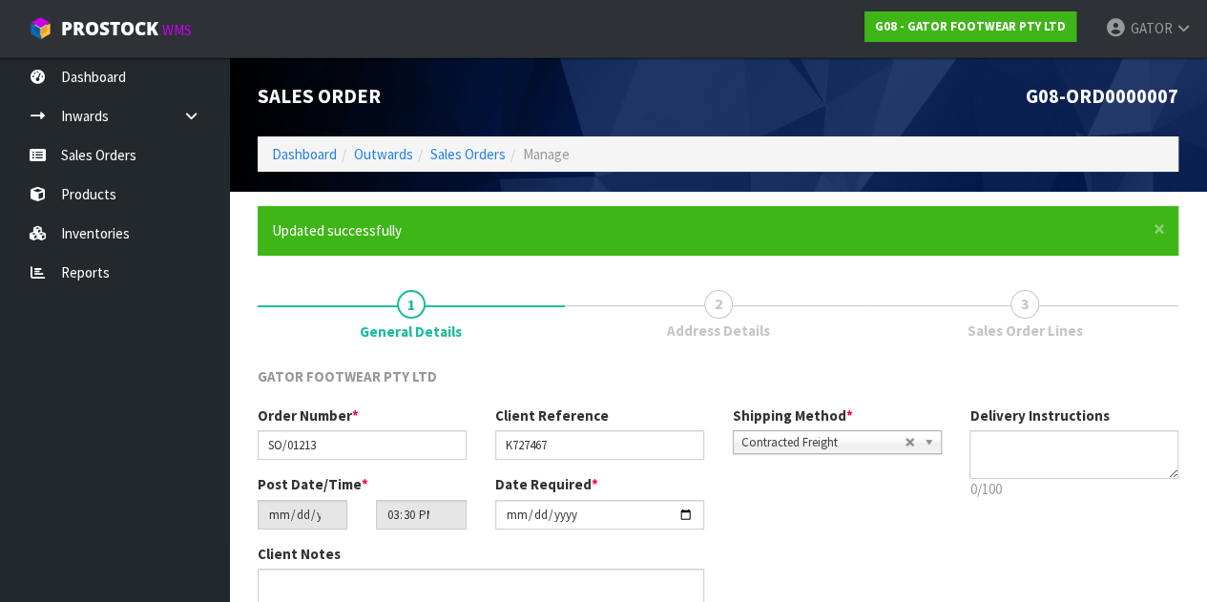
click at [1100, 556] on div "Order Number * SO/01213 Client Reference K727467 Shipping Method * Pickup Contr…" at bounding box center [718, 519] width 950 height 226
type input "19:30:00.000"
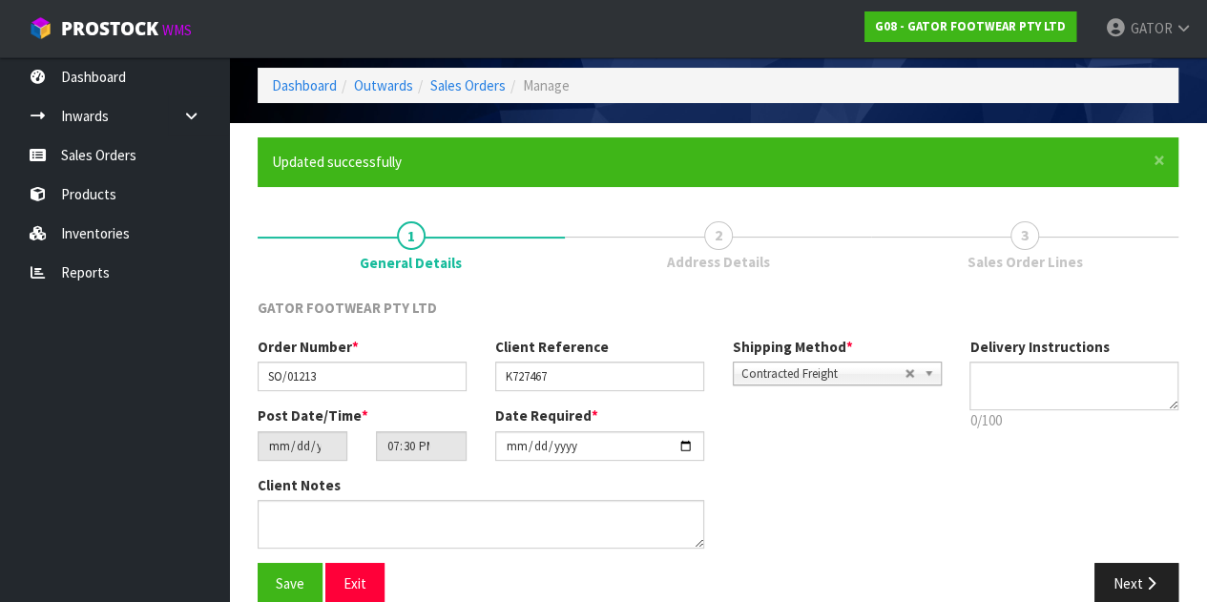
scroll to position [98, 0]
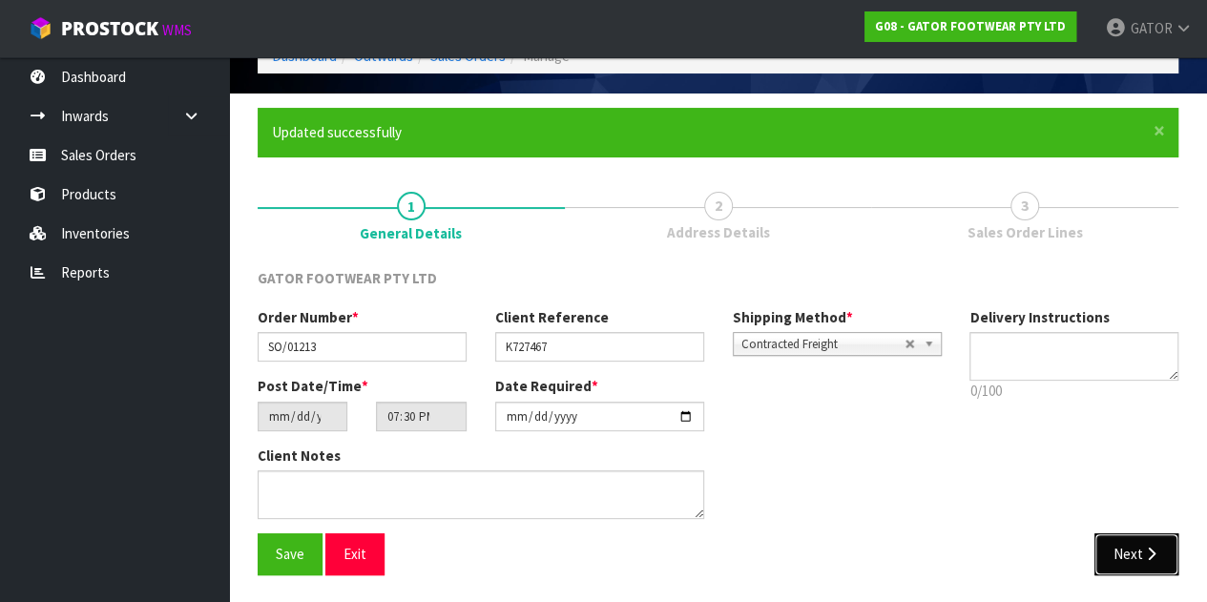
click at [1139, 541] on button "Next" at bounding box center [1137, 554] width 84 height 41
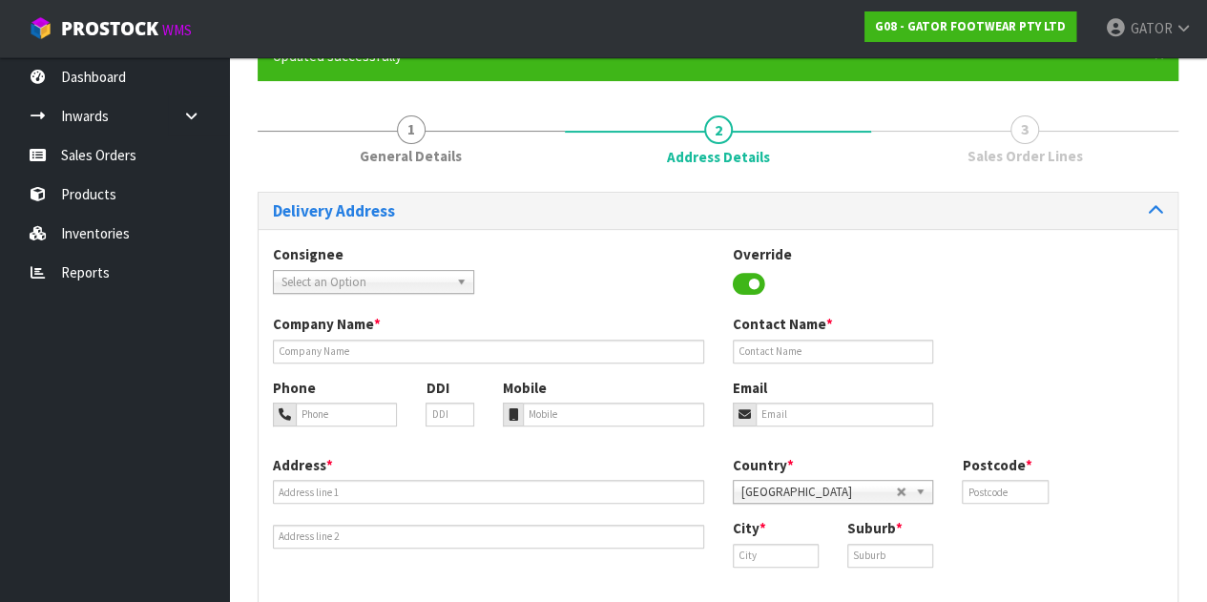
scroll to position [191, 0]
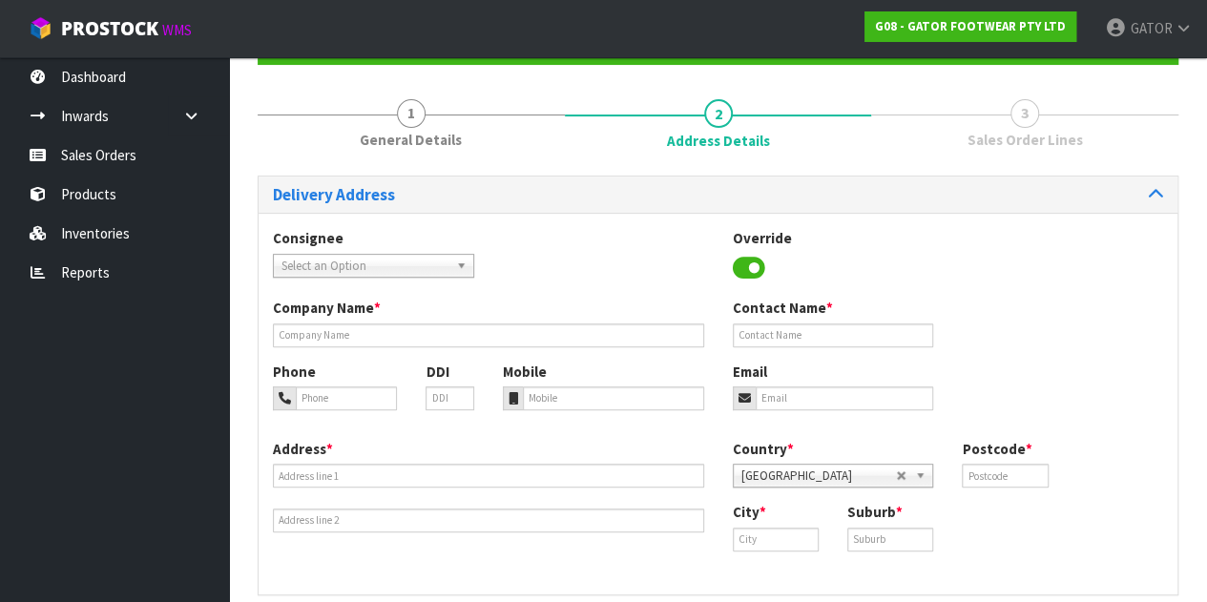
click at [376, 262] on span "Select an Option" at bounding box center [365, 266] width 167 height 23
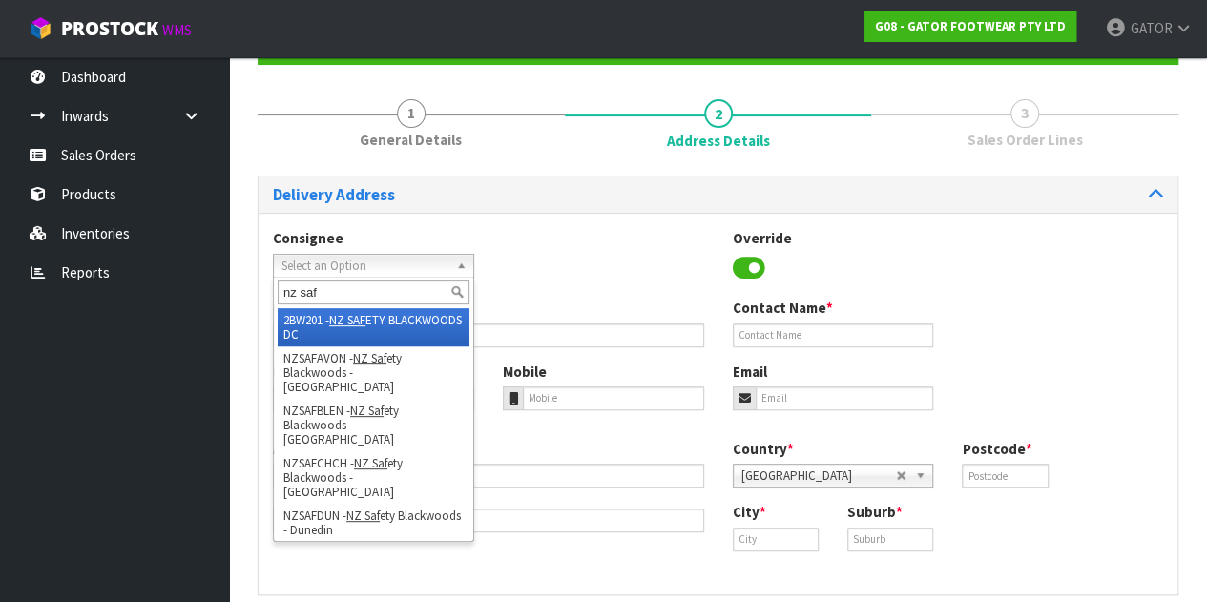
type input "nz saf"
click at [408, 337] on li "2BW201 - NZ SAF ETY BLACKWOODS DC" at bounding box center [374, 327] width 192 height 38
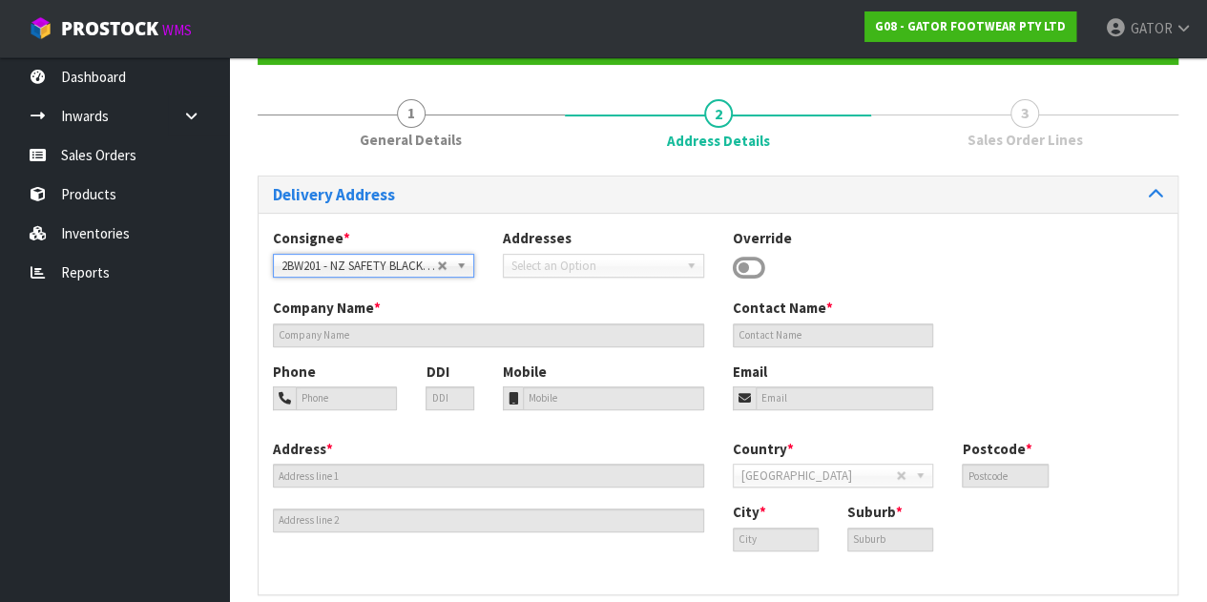
type input "NZ SAFETY BLACKWOODS [GEOGRAPHIC_DATA]"
type input "08 0025 2259"
type input "[EMAIL_ADDRESS][DOMAIN_NAME]"
type input "[STREET_ADDRESS]"
type input "HIGHBROOK [GEOGRAPHIC_DATA]"
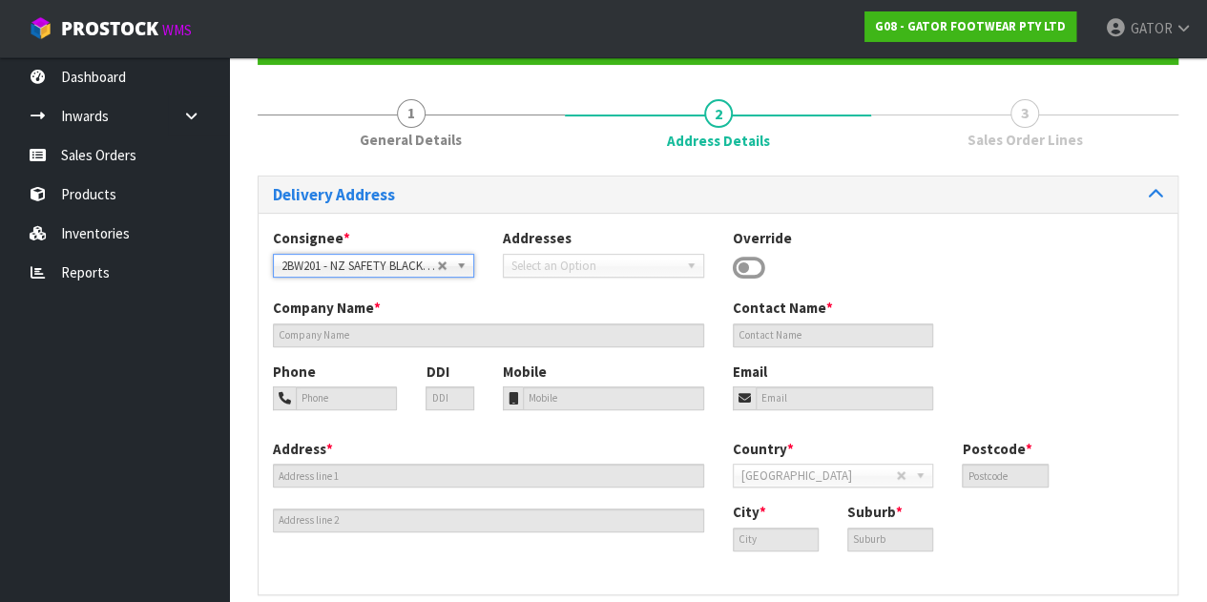
type input "2161"
type input "[GEOGRAPHIC_DATA]"
type input "HIGHBROOK"
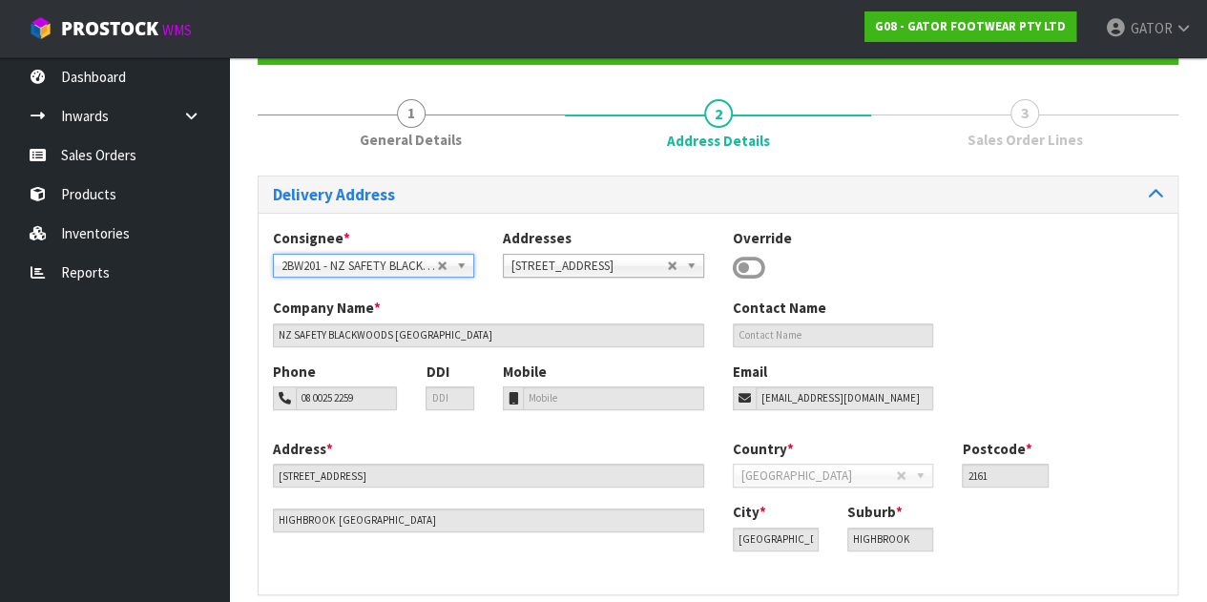
click at [414, 248] on div "Consignee * 000001.BAY MECHANICS - BAY MECHANICS 000001A - BRAKE & TRANSMISSION…" at bounding box center [374, 252] width 230 height 49
click at [410, 261] on span "2BW201 - NZ SAFETY BLACKWOODS DC" at bounding box center [360, 266] width 156 height 23
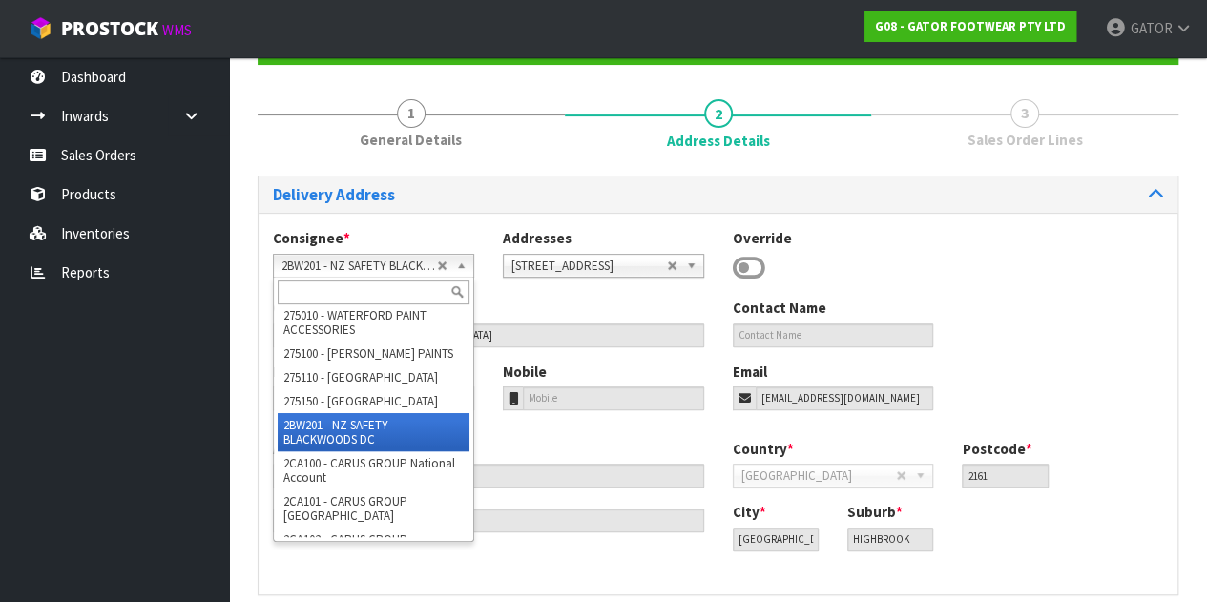
scroll to position [10441, 0]
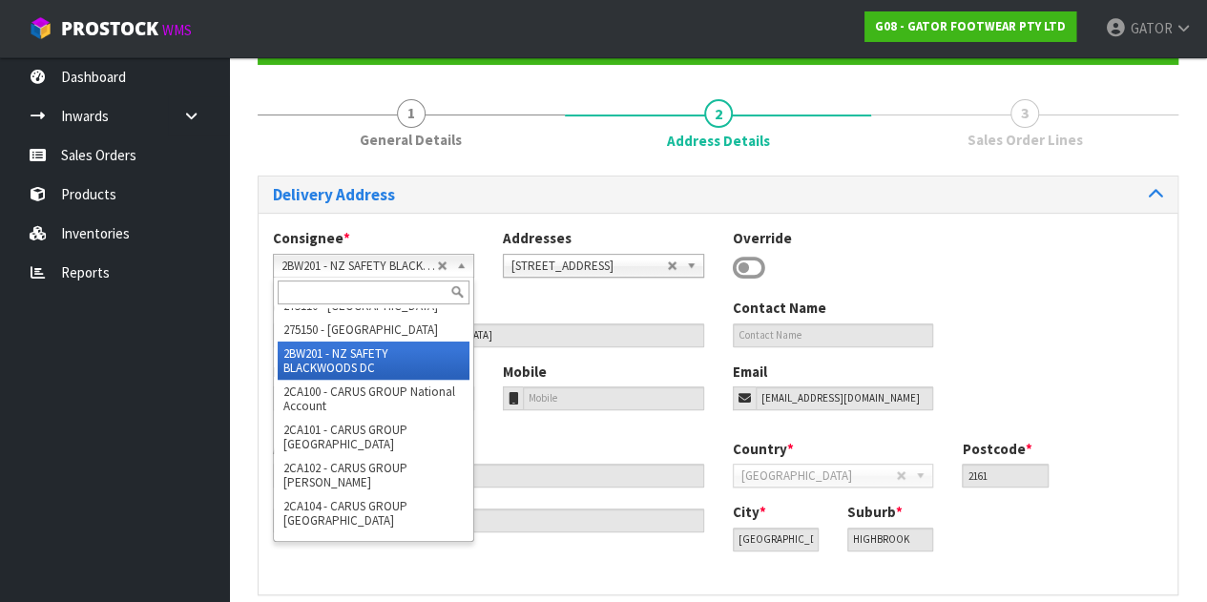
click at [563, 267] on span "[STREET_ADDRESS]" at bounding box center [590, 266] width 156 height 23
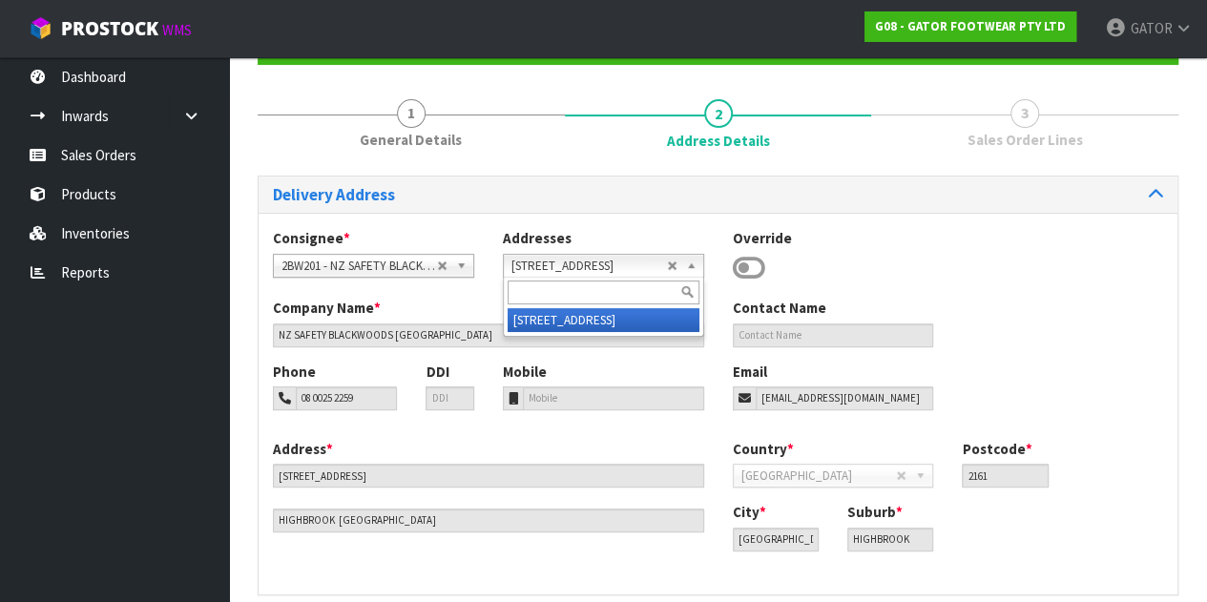
click at [563, 267] on span "[STREET_ADDRESS]" at bounding box center [590, 266] width 156 height 23
click at [382, 263] on span "2BW201 - NZ SAFETY BLACKWOODS DC" at bounding box center [360, 266] width 156 height 23
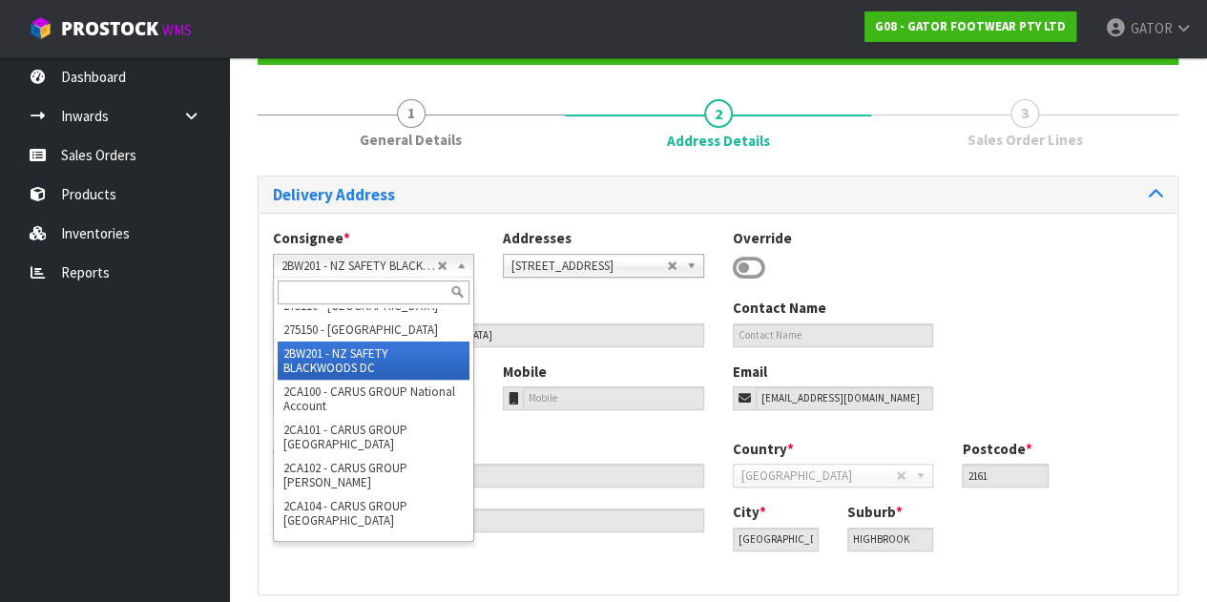
scroll to position [10514, 0]
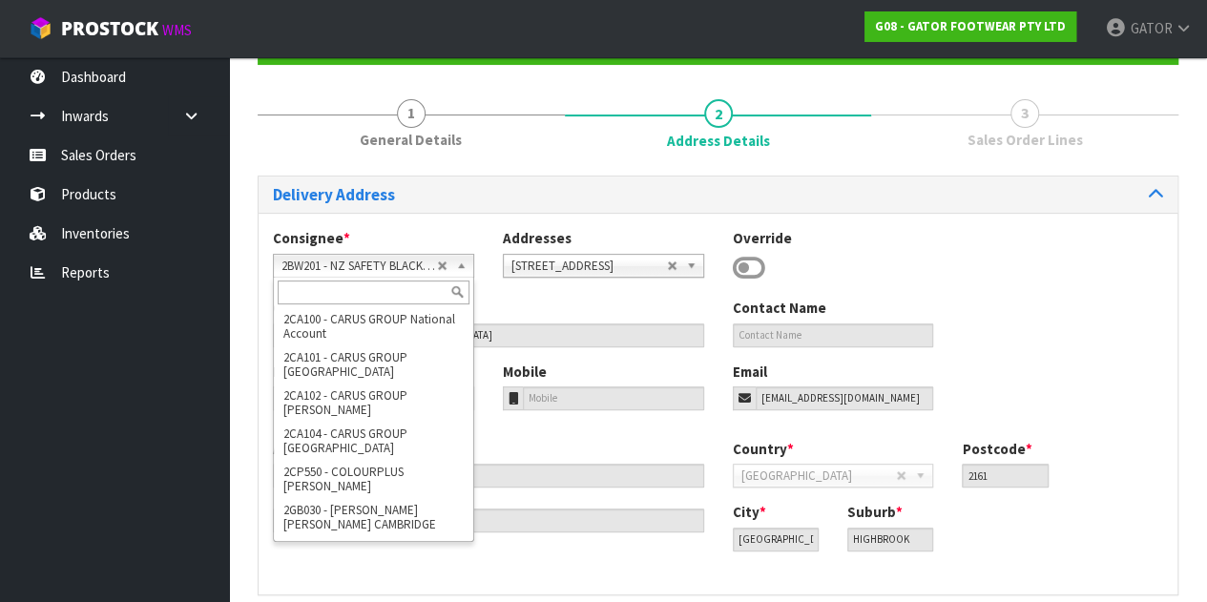
type input "o"
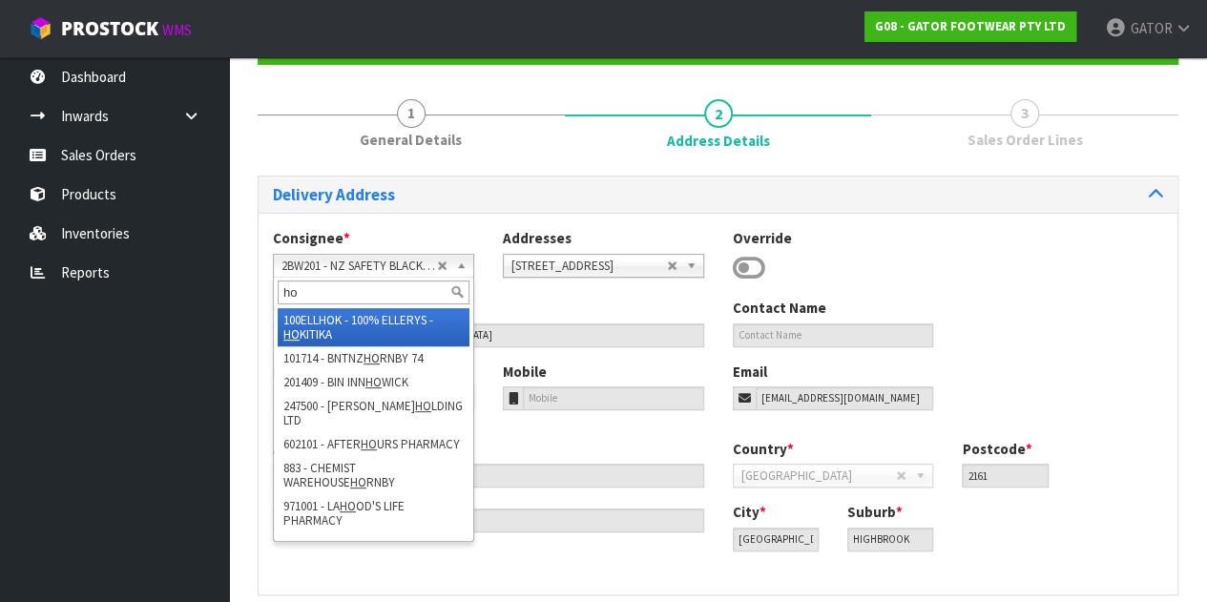
scroll to position [0, 0]
type input "h"
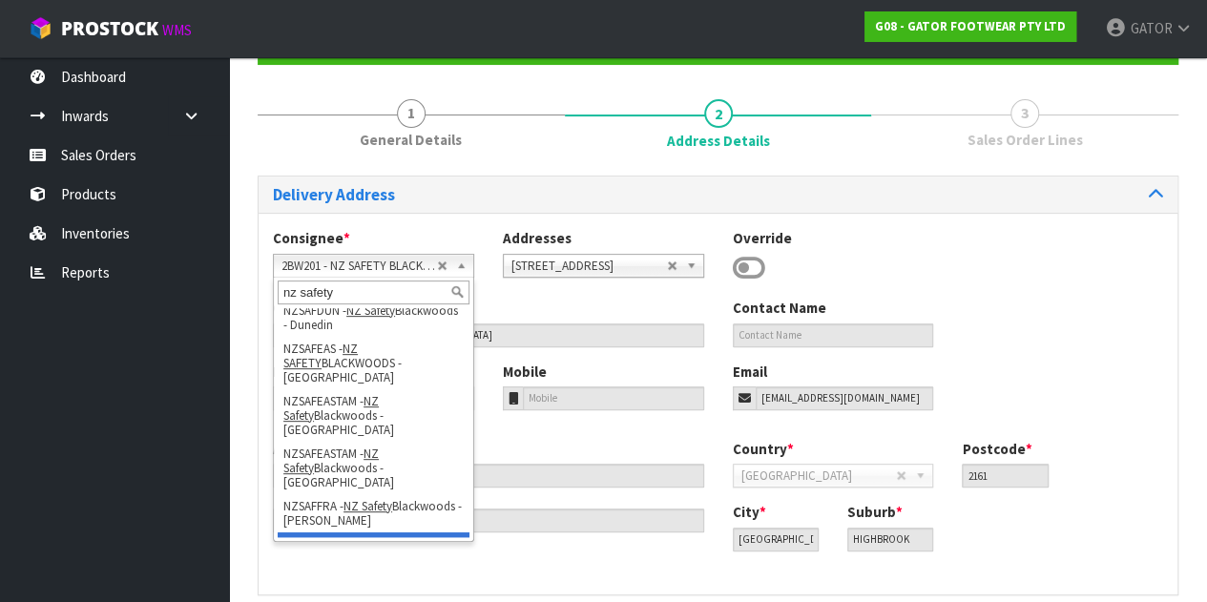
scroll to position [286, 0]
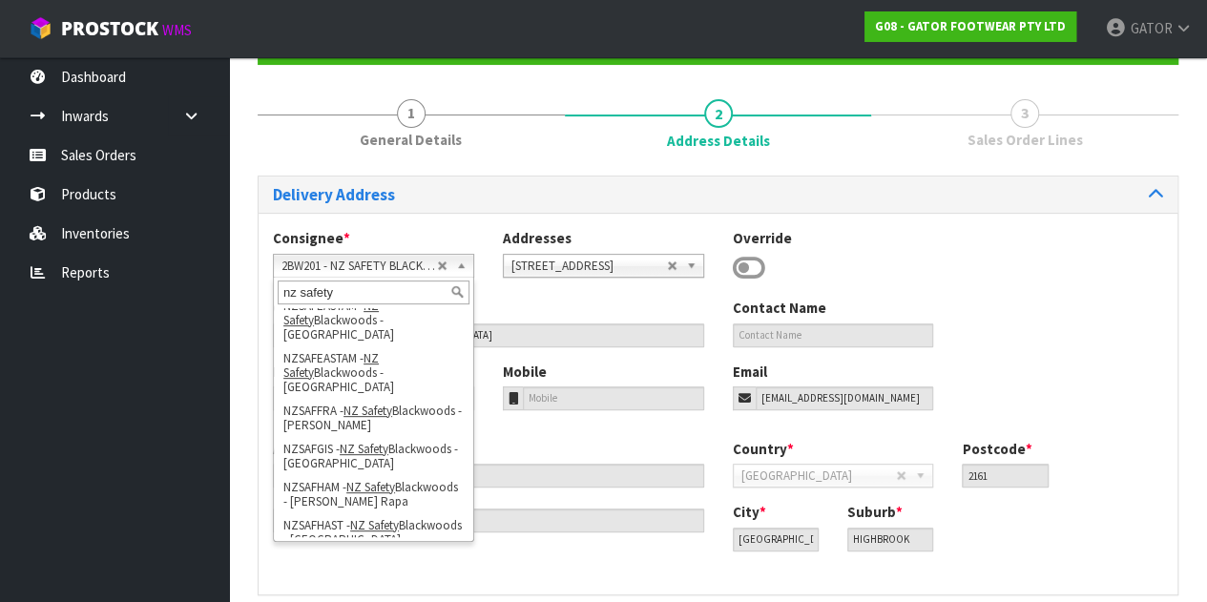
type input "nz safety"
click at [392, 552] on li "NZSAFHO - NZ Safety Blackwoods - HO" at bounding box center [374, 571] width 192 height 38
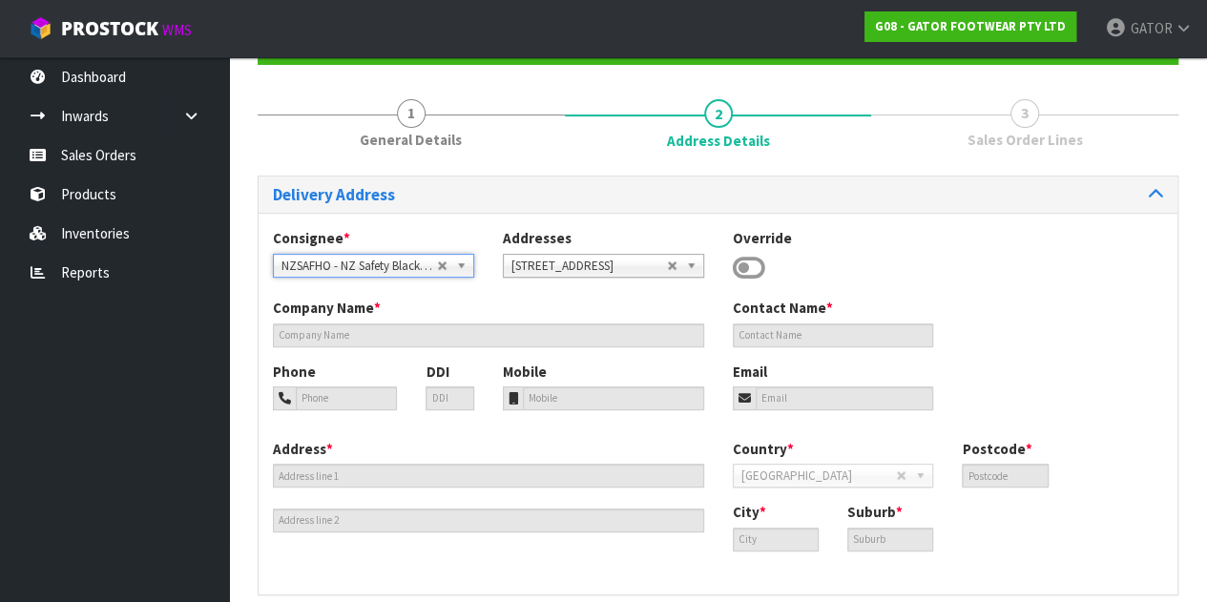
type input "NZ Safety Blackwoods - HO"
type input "[PHONE_NUMBER]"
type input "[EMAIL_ADDRESS][DOMAIN_NAME]"
type input "[STREET_ADDRESS]"
type input "2104"
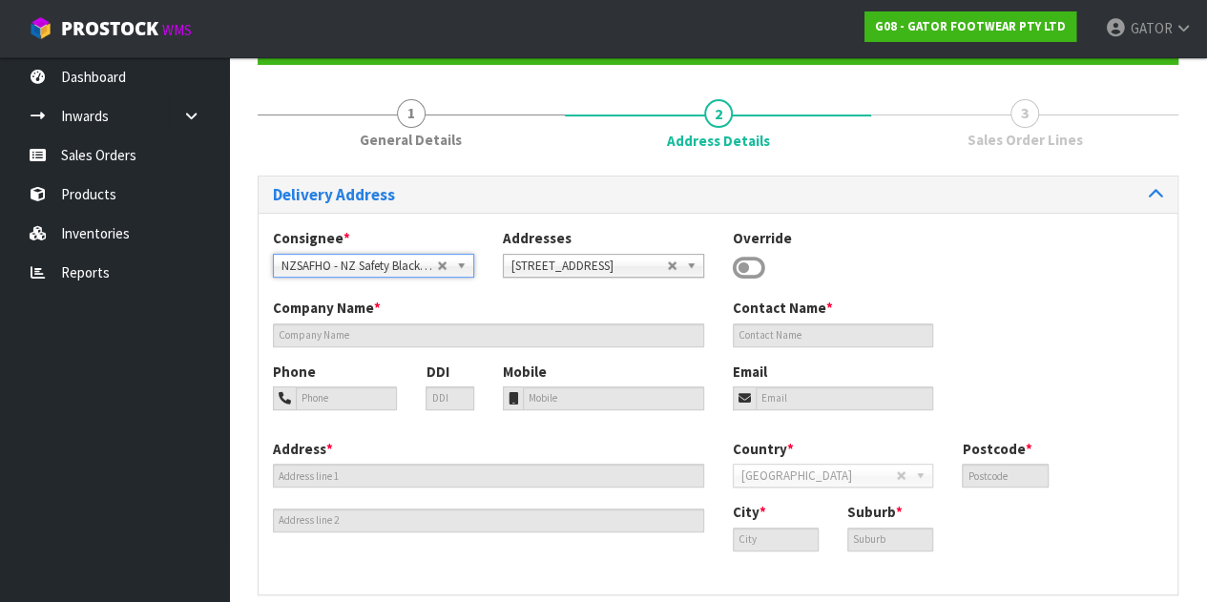
type input "[GEOGRAPHIC_DATA]"
type input "WIRI"
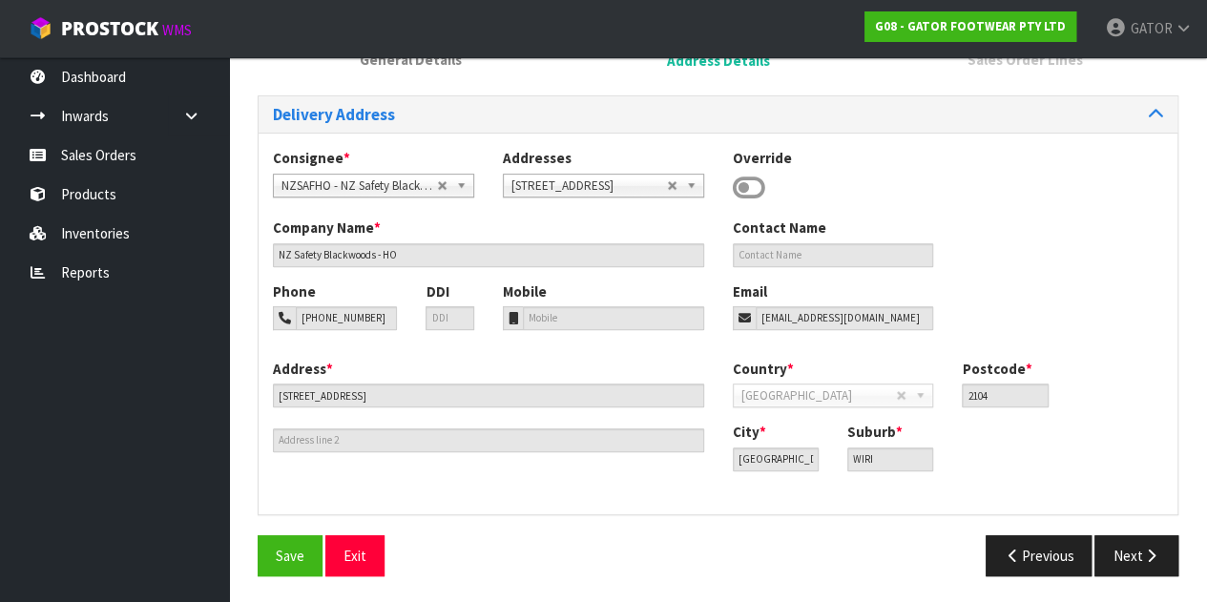
scroll to position [272, 0]
click at [1156, 557] on icon "button" at bounding box center [1151, 555] width 18 height 14
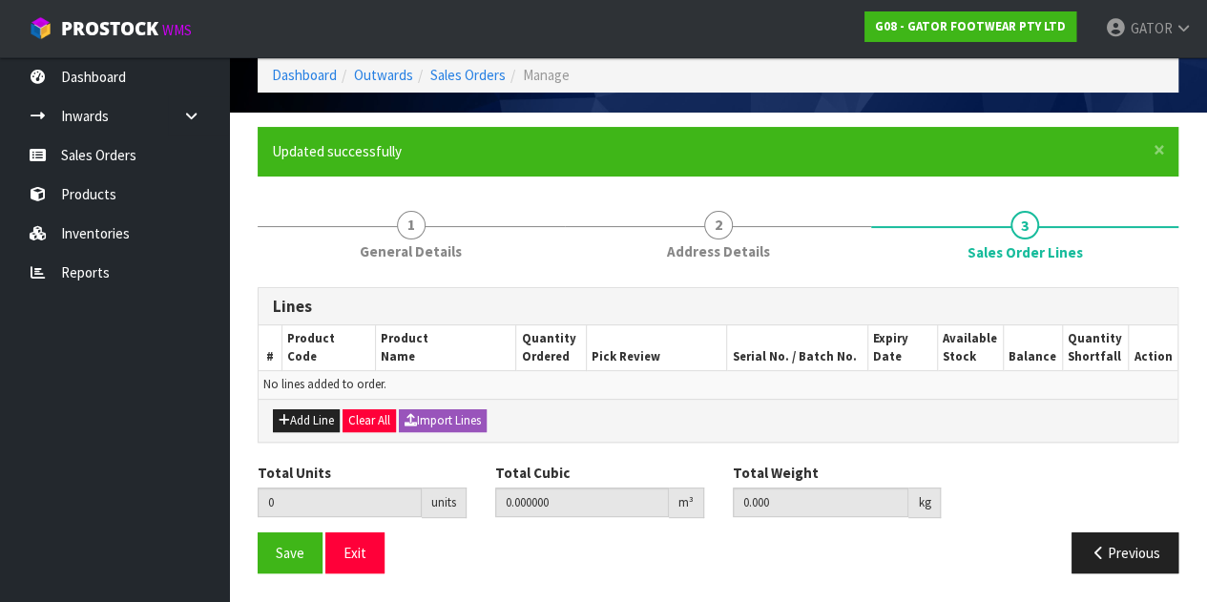
scroll to position [75, 0]
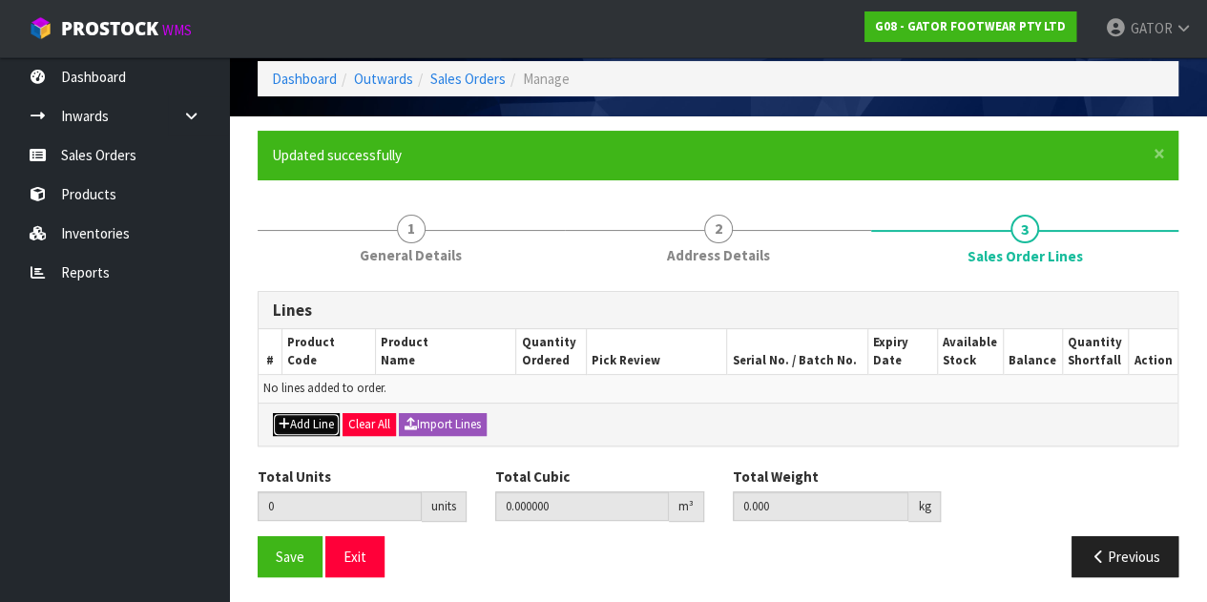
click at [294, 419] on button "Add Line" at bounding box center [306, 424] width 67 height 23
type input "0"
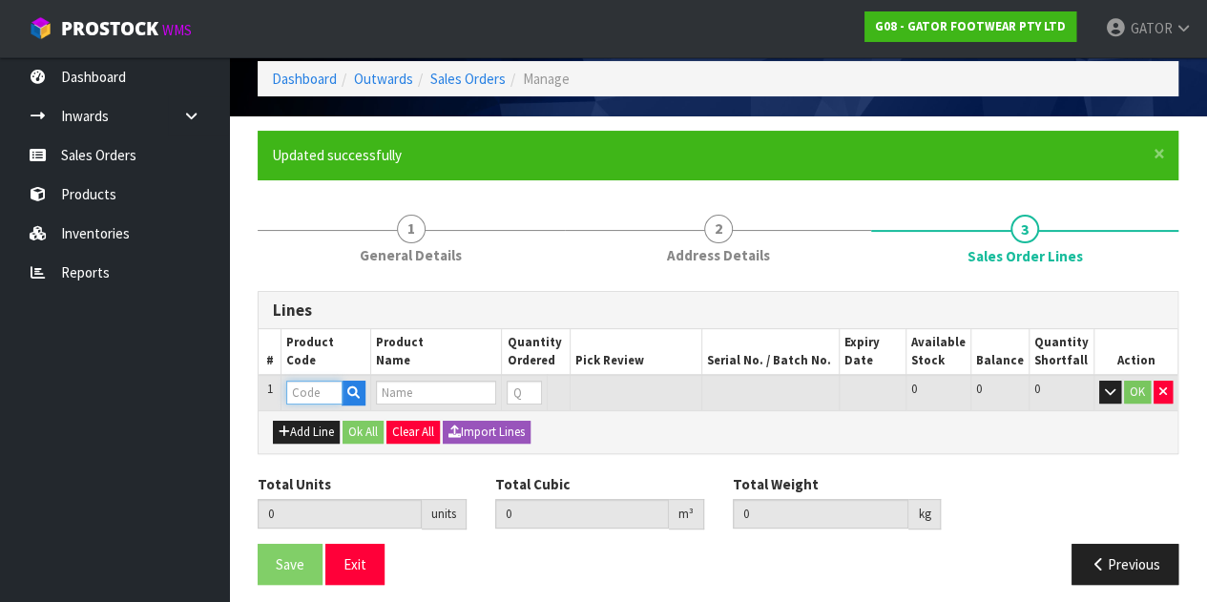
click at [314, 388] on input "text" at bounding box center [313, 393] width 55 height 24
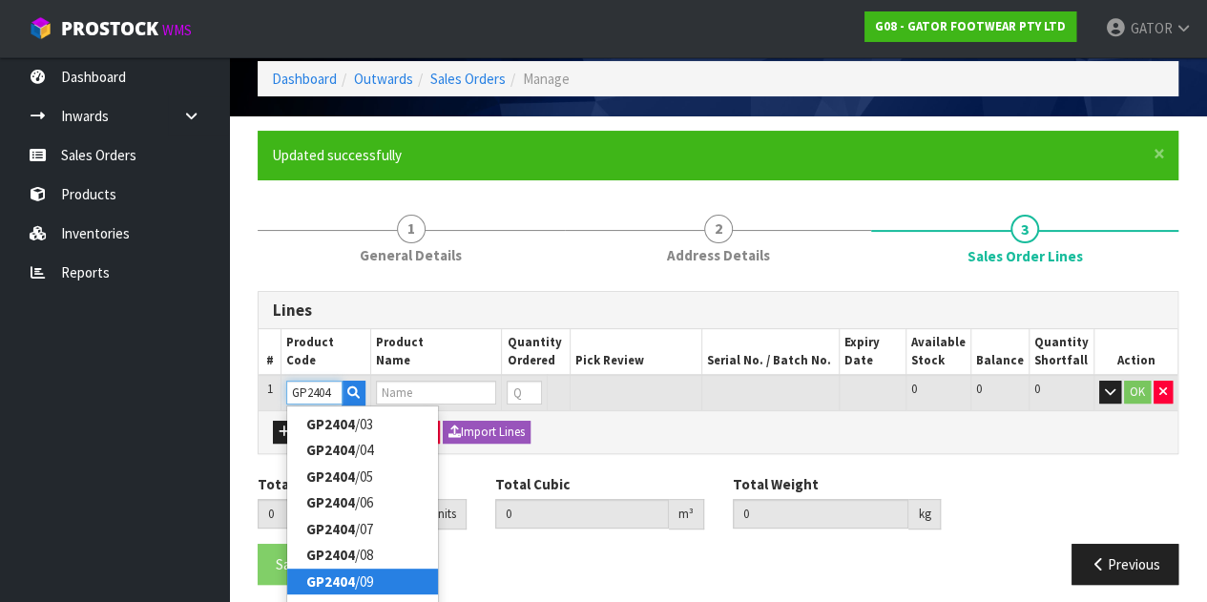
type input "GP2404"
click at [380, 571] on link "GP2404 /09" at bounding box center [362, 582] width 151 height 26
type input "GP2404/09"
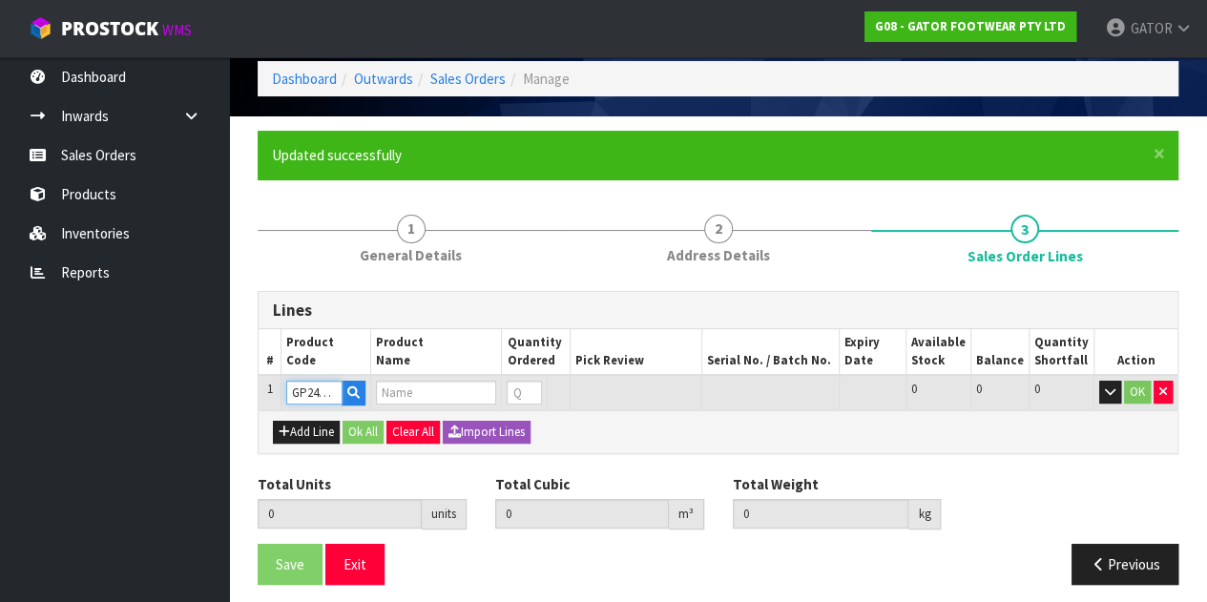
type input "0.000000"
type input "0.000"
type input "GATOR POLAR SAFETY BOOT SIZE: 09 ([GEOGRAPHIC_DATA]/AU)/43"
type input "0"
type input "1"
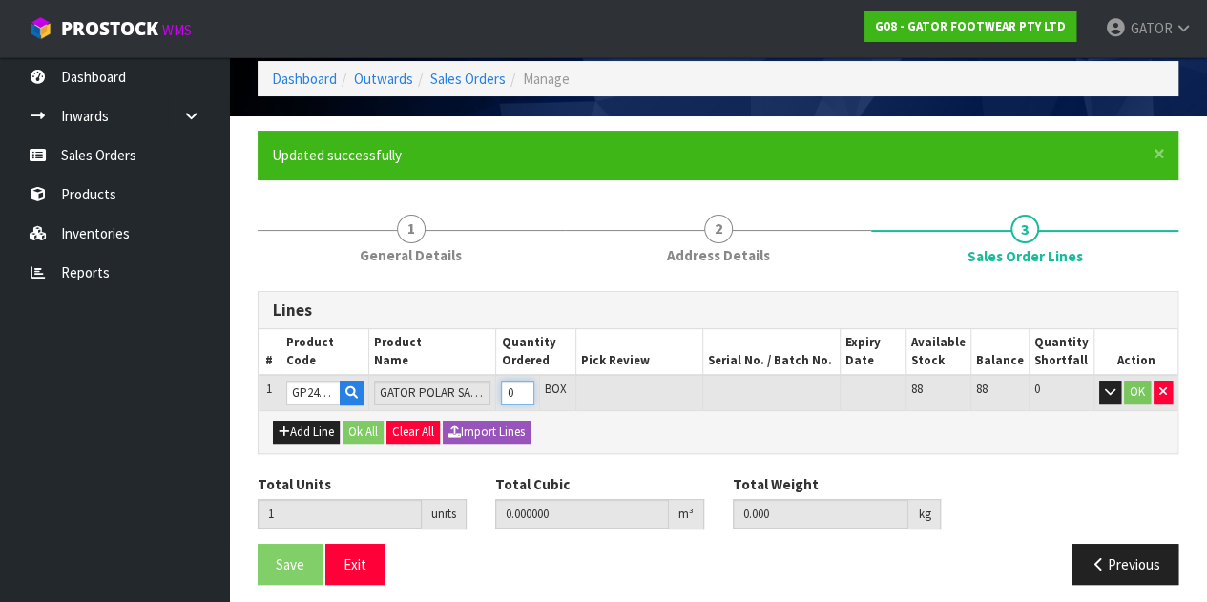
type input "0.016835"
type input "2.25"
type input "1"
click at [534, 387] on input "1" at bounding box center [517, 393] width 33 height 24
type input "2"
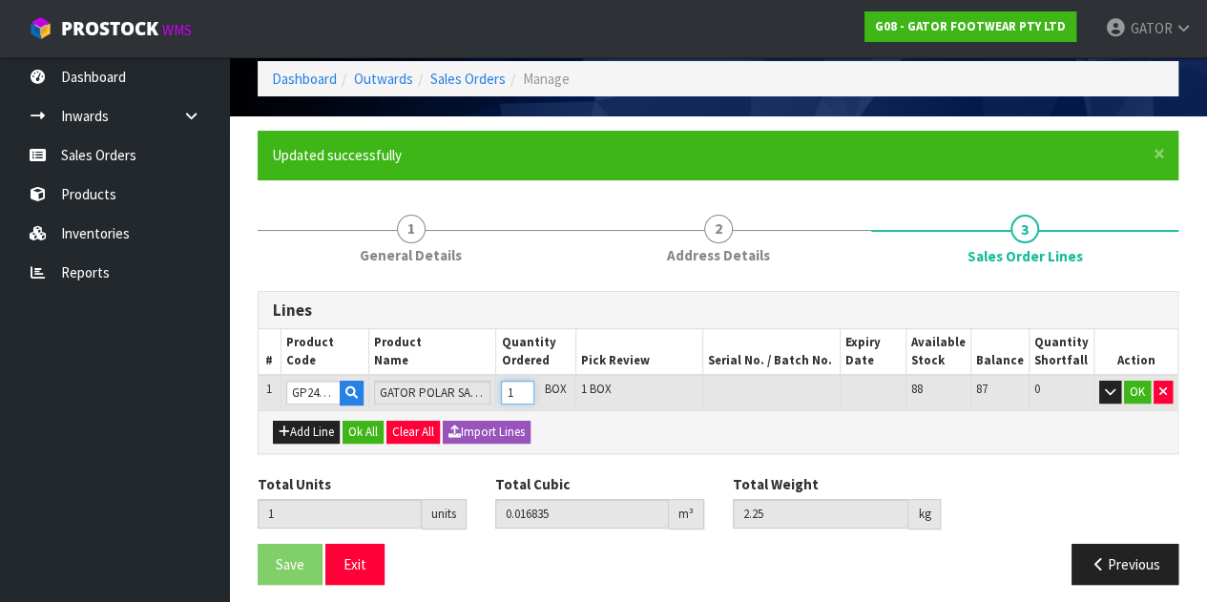
type input "0.03367"
type input "4.5"
type input "2"
click at [534, 387] on input "2" at bounding box center [517, 393] width 33 height 24
click at [1133, 392] on button "OK" at bounding box center [1137, 392] width 27 height 23
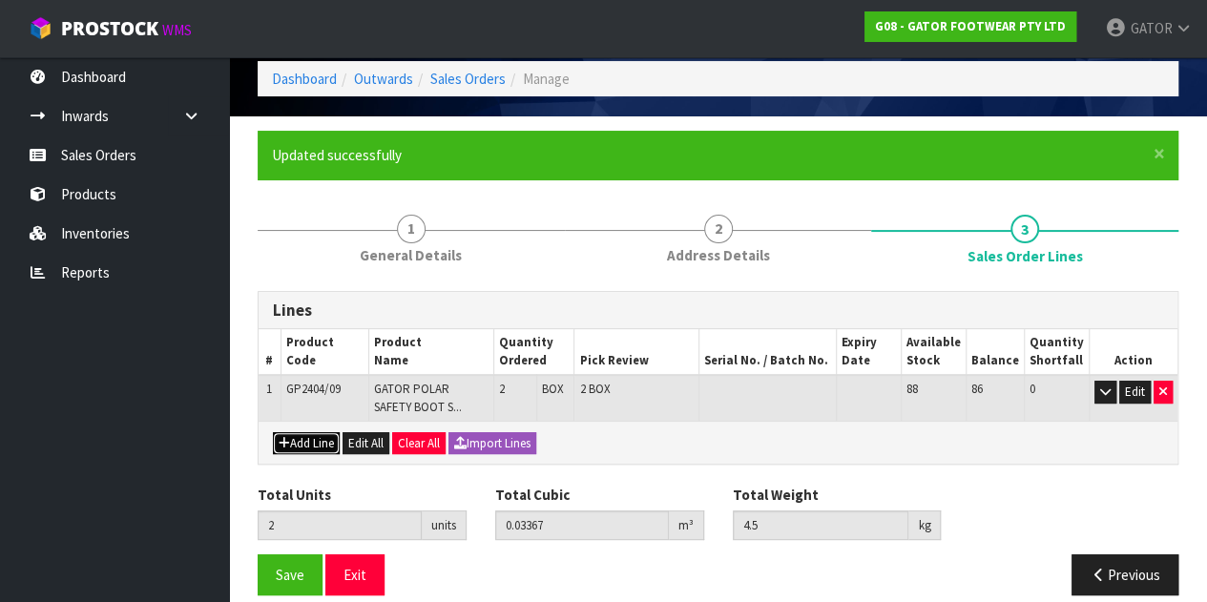
click at [289, 436] on button "Add Line" at bounding box center [306, 443] width 67 height 23
type input "0"
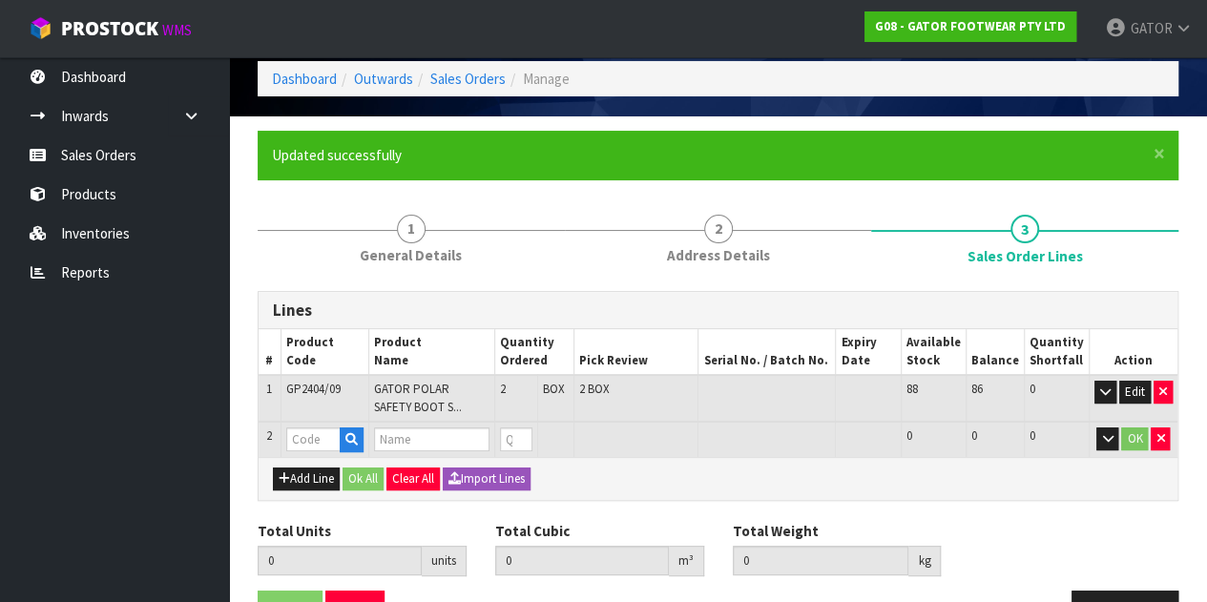
click at [283, 448] on td at bounding box center [325, 439] width 88 height 35
click at [320, 440] on input "text" at bounding box center [313, 440] width 54 height 24
type input "GP2404/10"
type input "2"
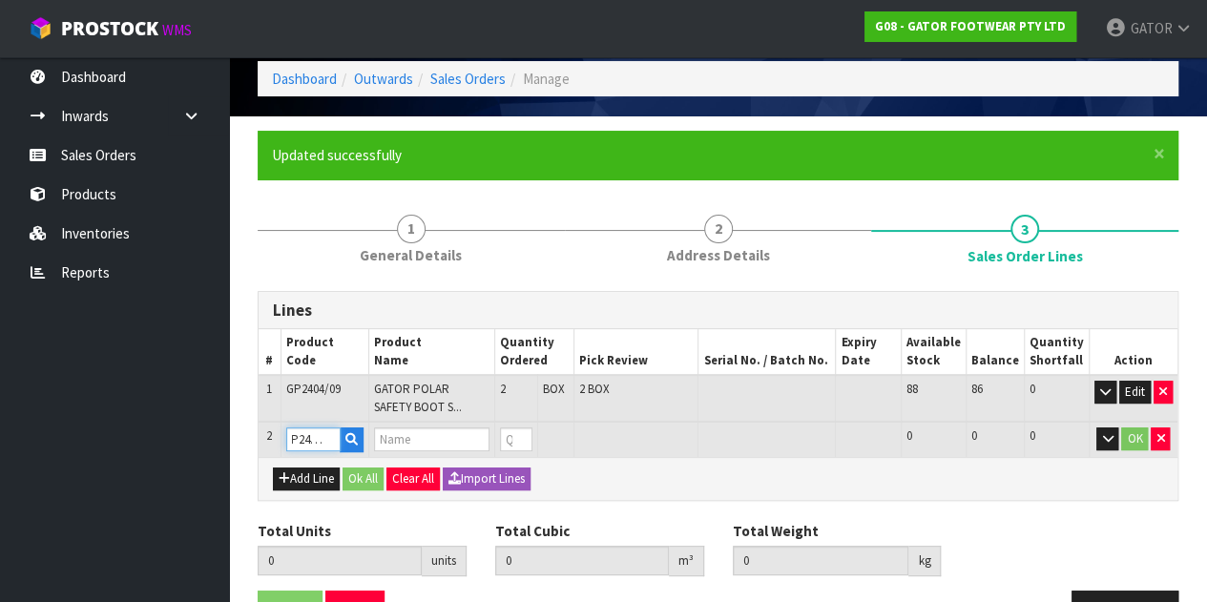
type input "0.03367"
type input "4.5"
type input "GATOR POLAR SAFETY BOOT SIZE: 10 ([GEOGRAPHIC_DATA]/AU)/44"
type input "0"
type input "GP2404/10"
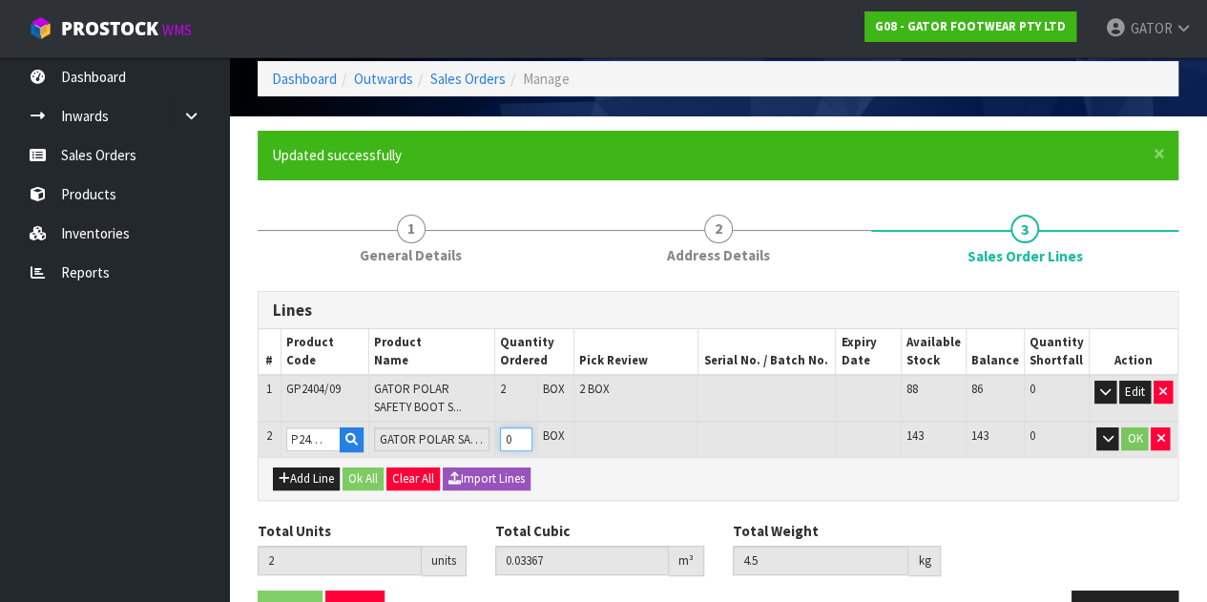
type input "3"
type input "0.052429"
type input "6.75"
type input "1"
click at [529, 435] on input "1" at bounding box center [516, 440] width 32 height 24
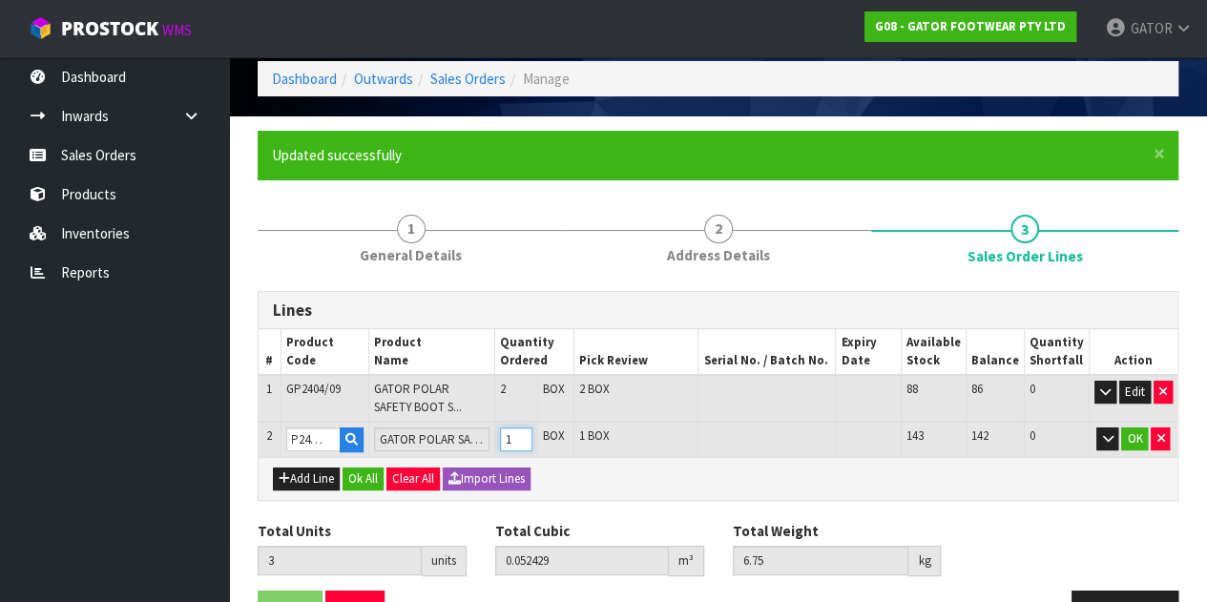
scroll to position [0, 0]
click at [1139, 434] on button "OK" at bounding box center [1134, 439] width 27 height 23
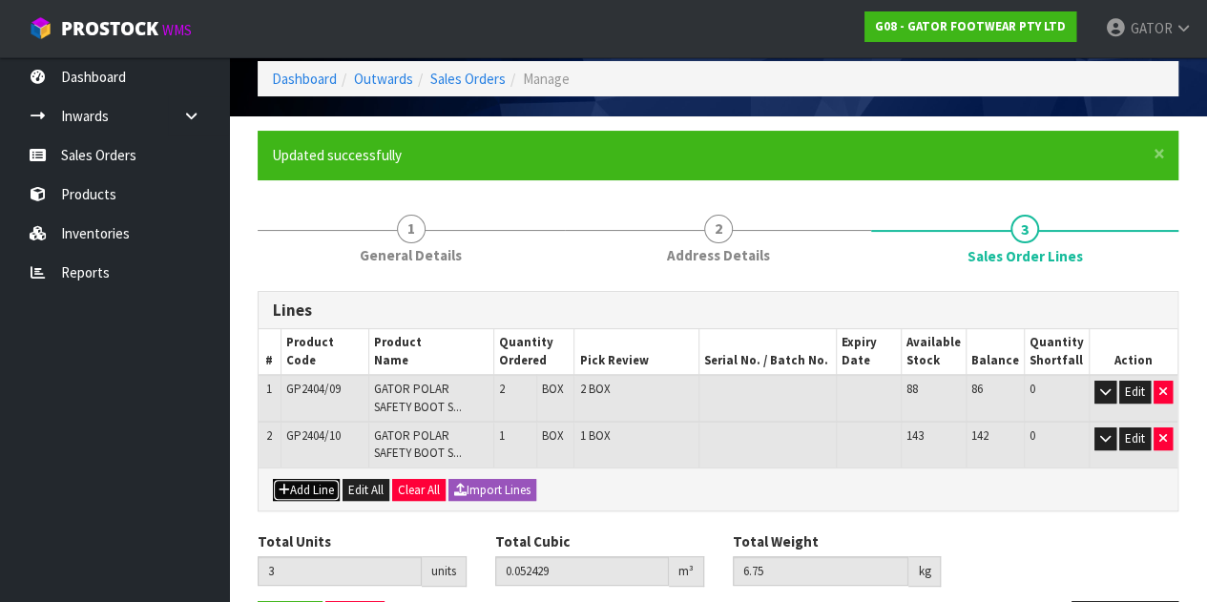
click at [308, 484] on button "Add Line" at bounding box center [306, 490] width 67 height 23
type input "0"
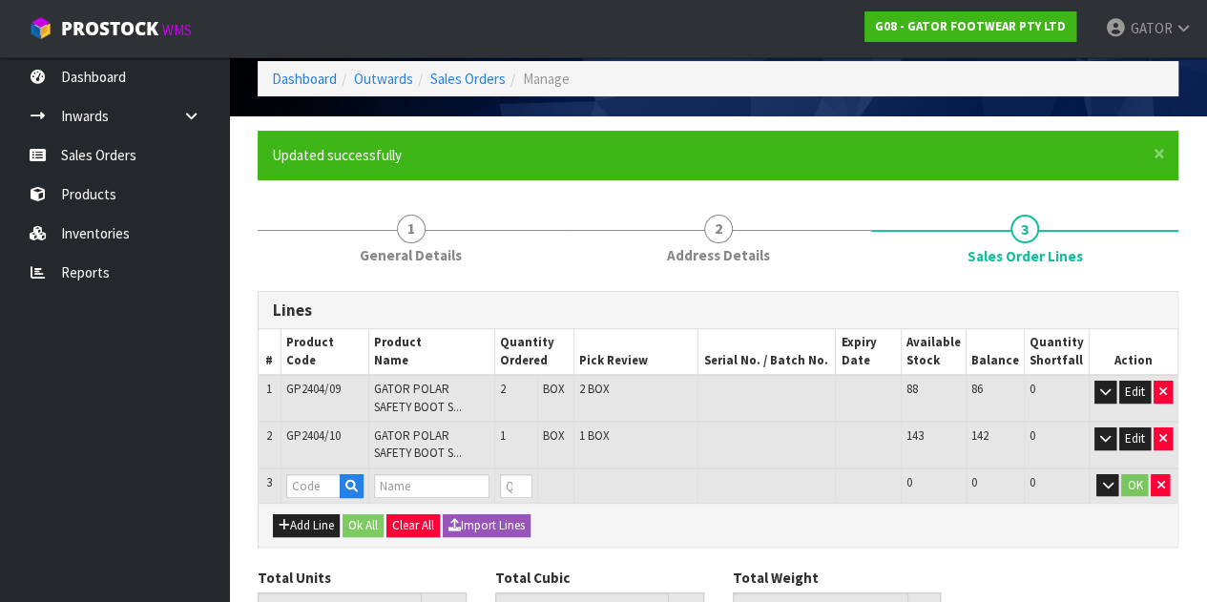
click at [322, 498] on td at bounding box center [325, 486] width 88 height 35
click at [325, 486] on input "text" at bounding box center [313, 486] width 54 height 24
type input "GP2404/11"
type input "3"
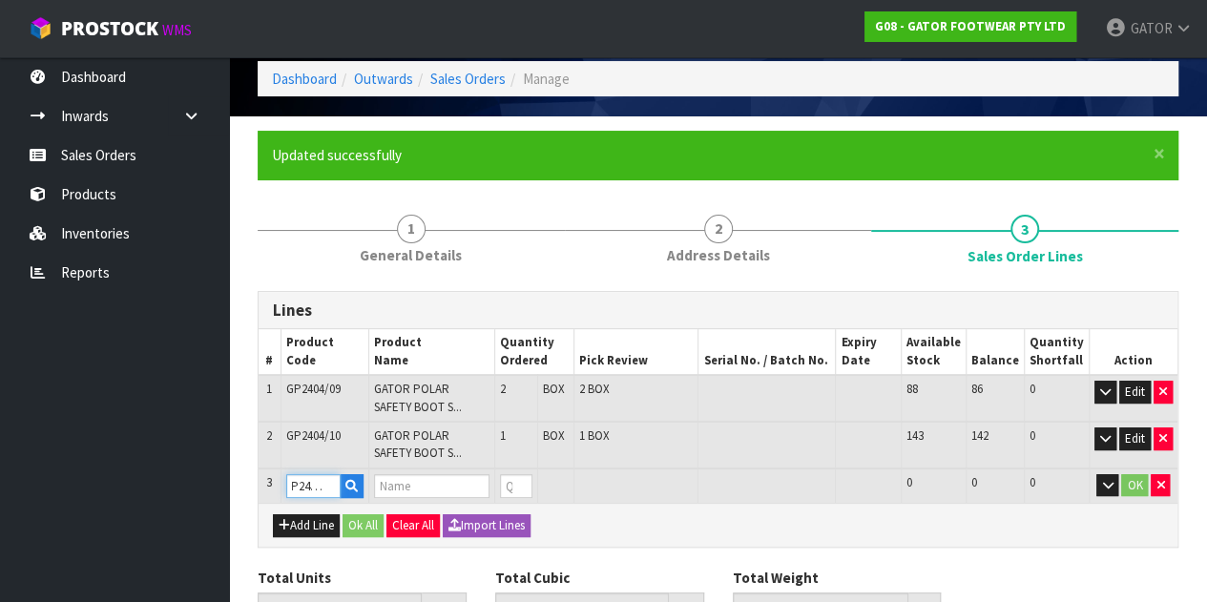
type input "0.052429"
type input "6.75"
type input "GATOR POLAR SAFETY BOOT SIZE: 11 ([GEOGRAPHIC_DATA]/AU)/46"
type input "0"
type input "GP2404/11"
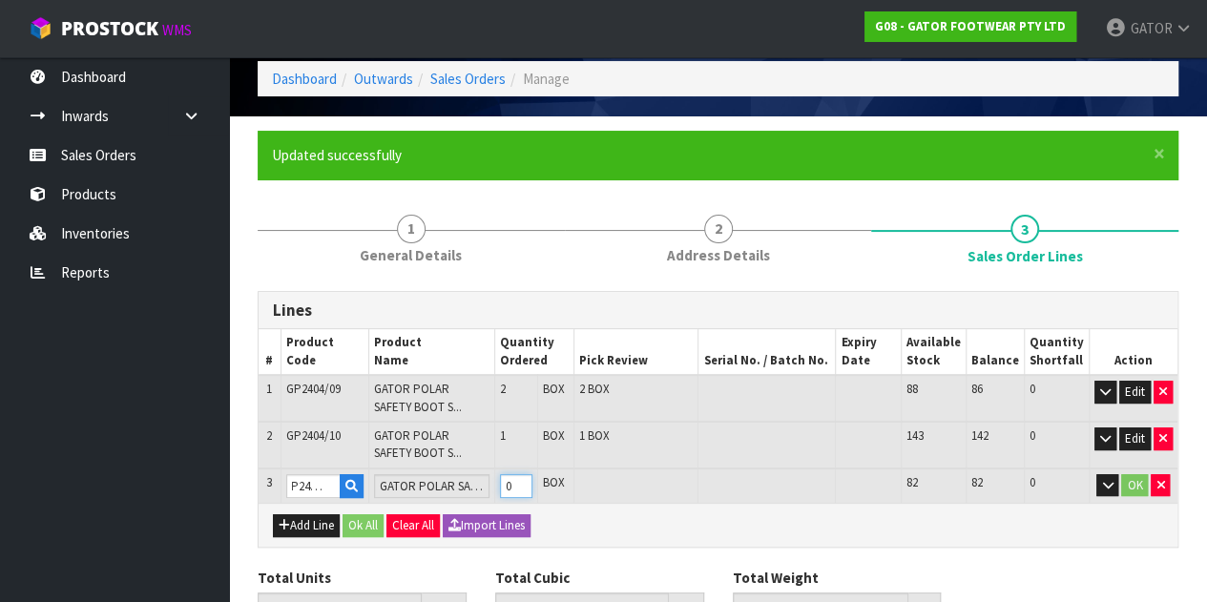
type input "4"
type input "0.071188"
type input "9.15"
type input "1"
click at [533, 480] on input "1" at bounding box center [516, 486] width 32 height 24
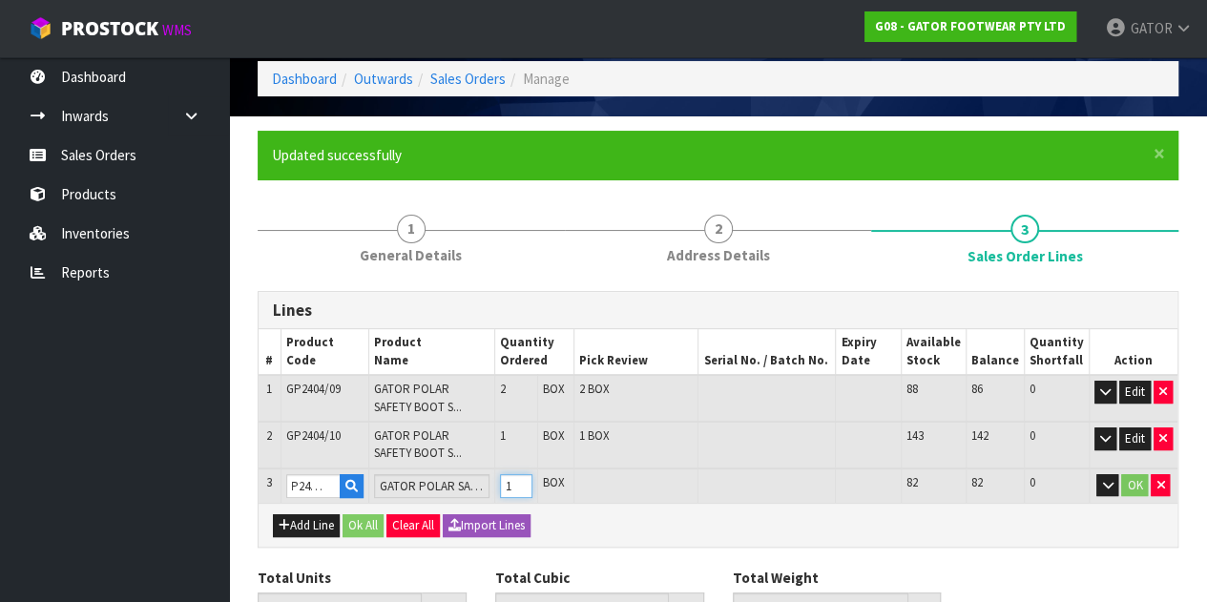
scroll to position [0, 0]
type input "5"
type input "0.089947"
type input "11.55"
type input "2"
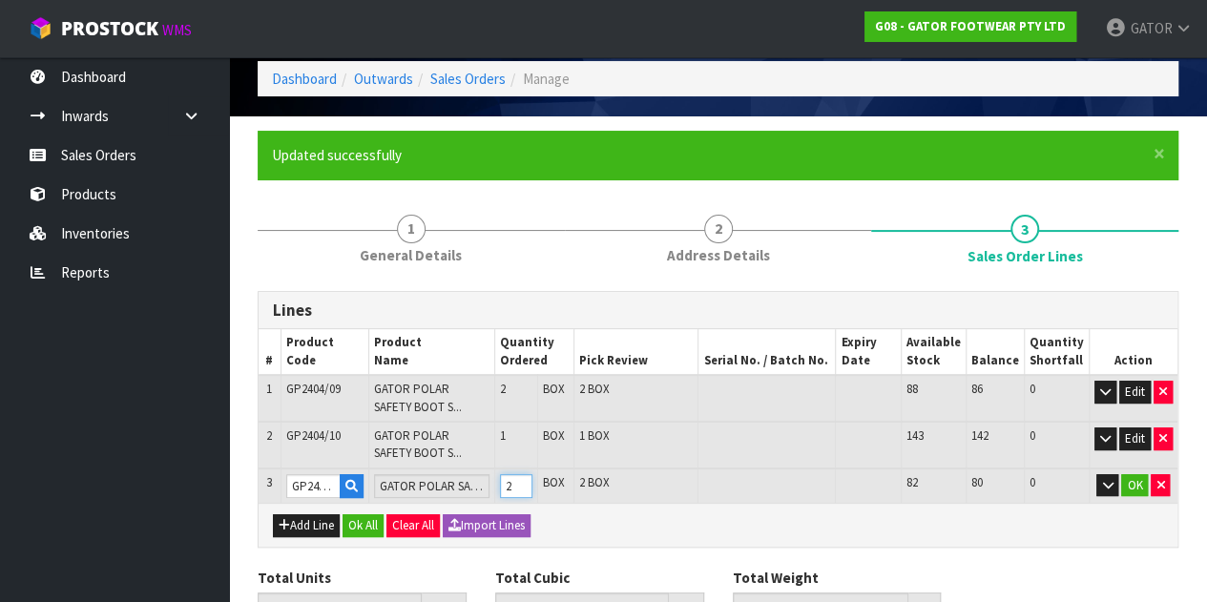
click at [533, 480] on input "2" at bounding box center [516, 486] width 32 height 24
click at [1136, 484] on button "OK" at bounding box center [1134, 485] width 27 height 23
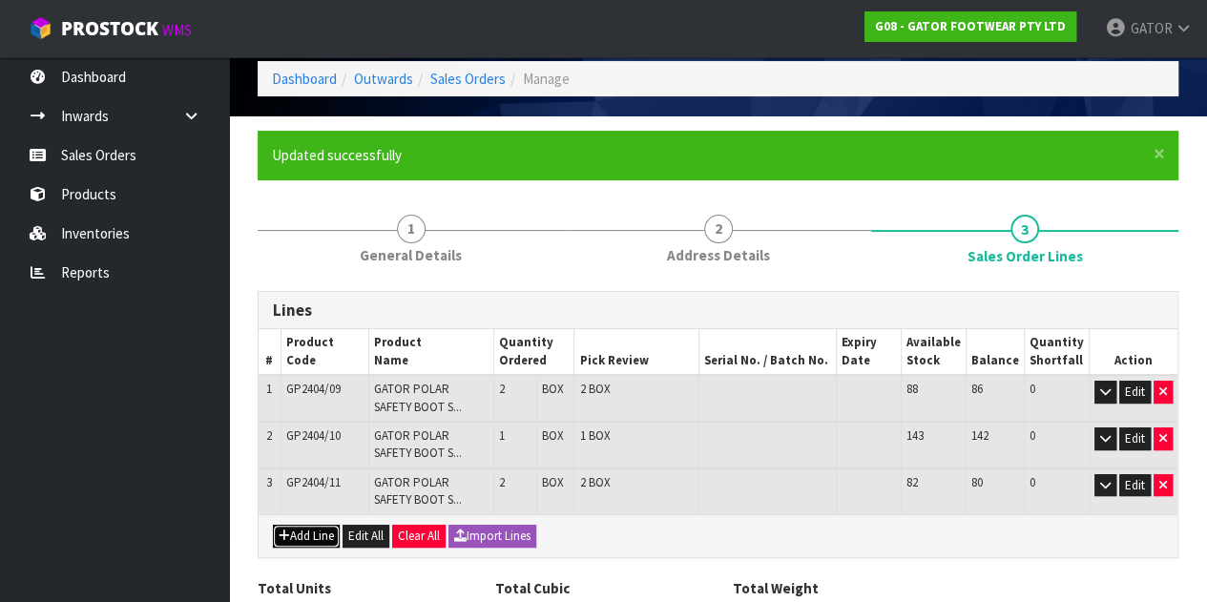
click at [316, 535] on button "Add Line" at bounding box center [306, 536] width 67 height 23
type input "0"
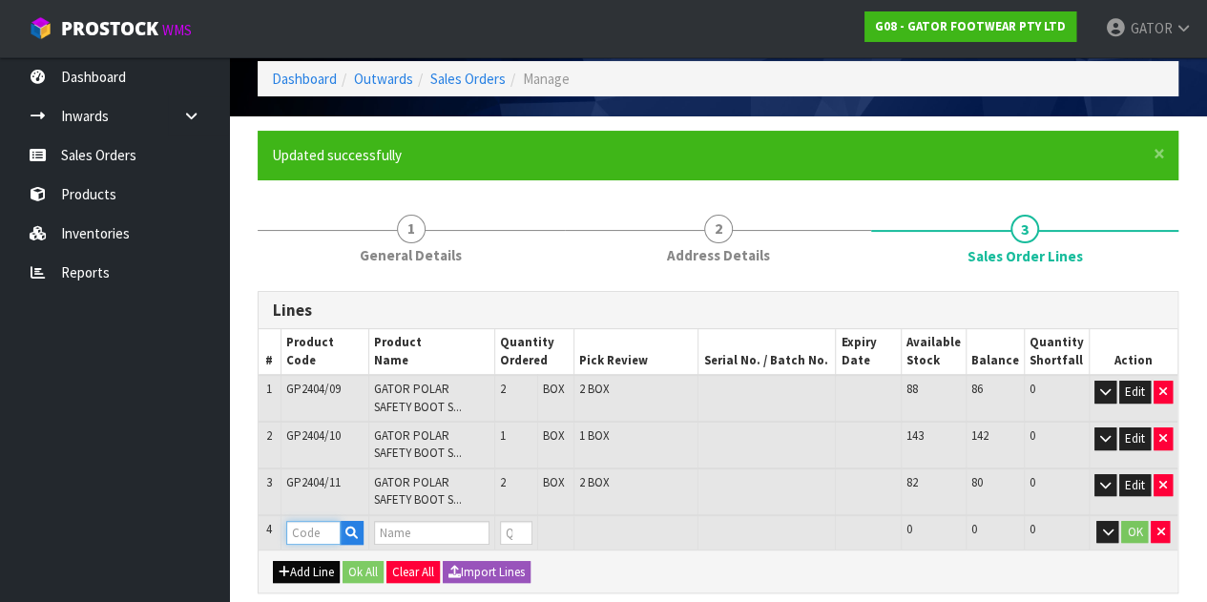
click at [316, 535] on input "text" at bounding box center [313, 533] width 54 height 24
type input "GP2404/13"
type input "5"
type input "0.089947"
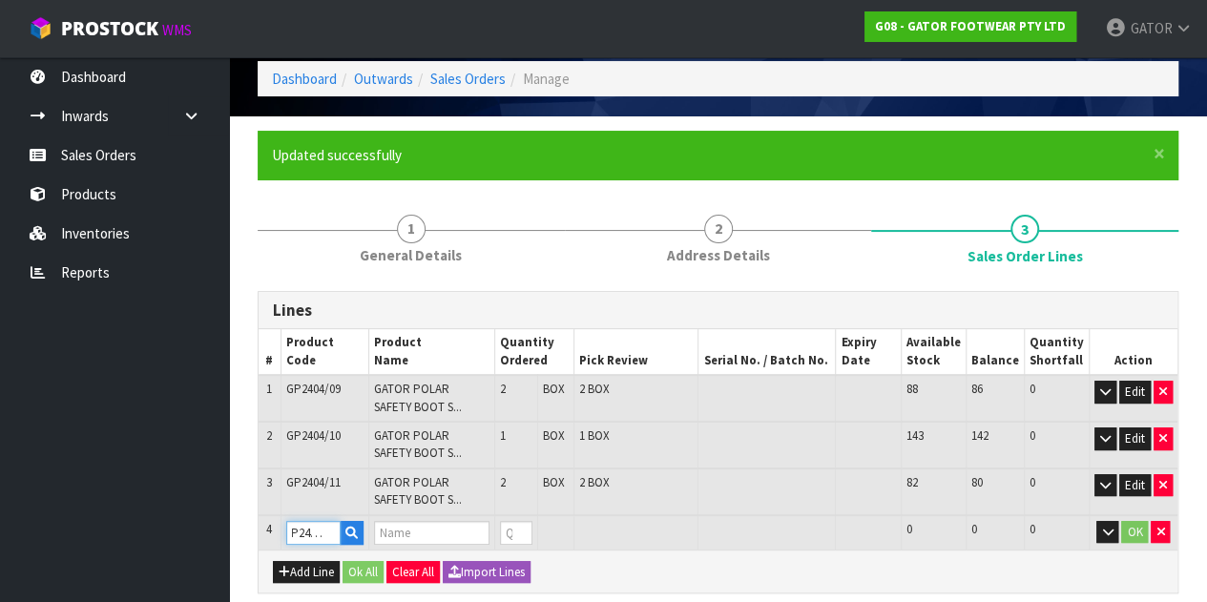
type input "11.55"
type input "GATOR POLAR SAFETY BOOT SIZE: 13 ([GEOGRAPHIC_DATA]/AU)/48"
type input "0"
type input "GP2404/13"
type input "6"
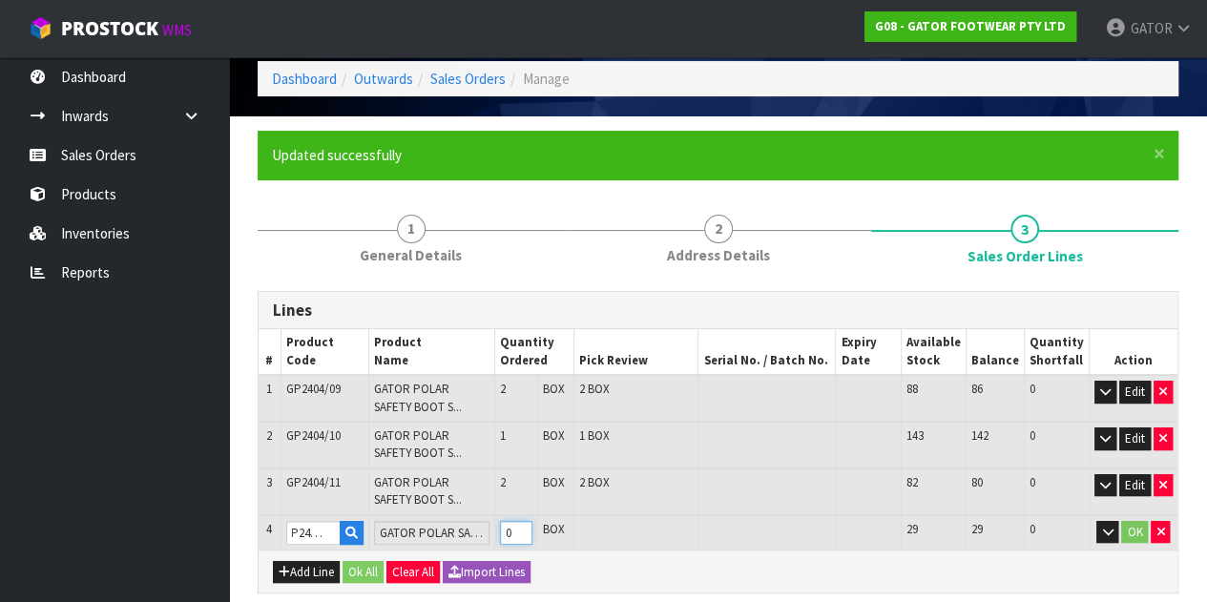
type input "0.106363"
type input "14.1"
type input "1"
click at [533, 528] on input "1" at bounding box center [516, 533] width 32 height 24
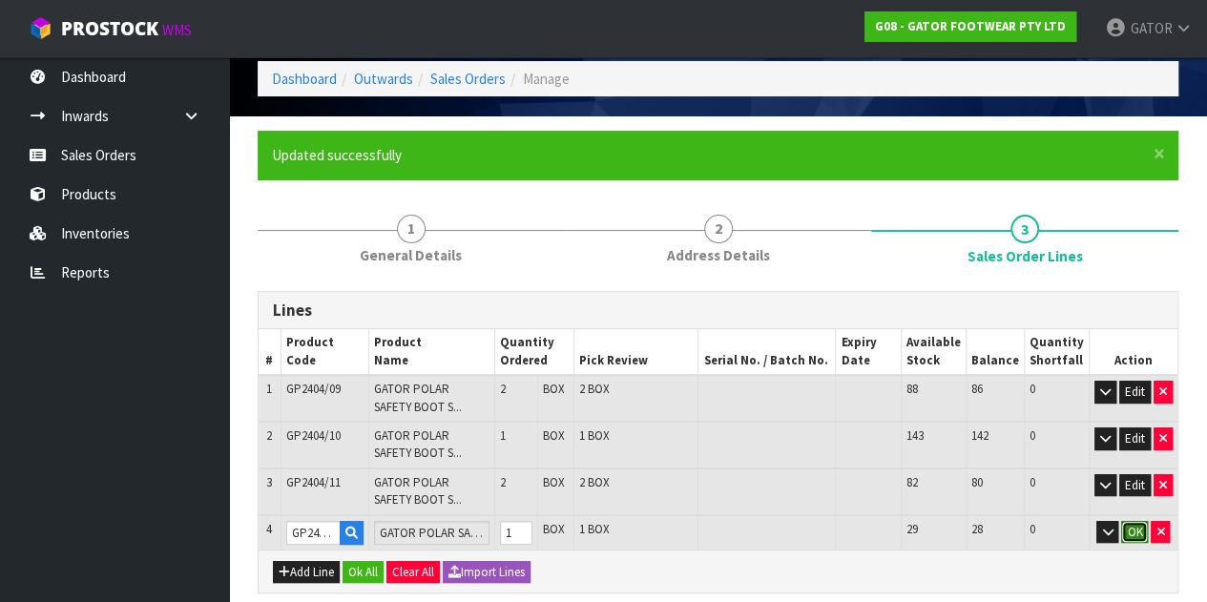
click at [1129, 530] on button "OK" at bounding box center [1134, 532] width 27 height 23
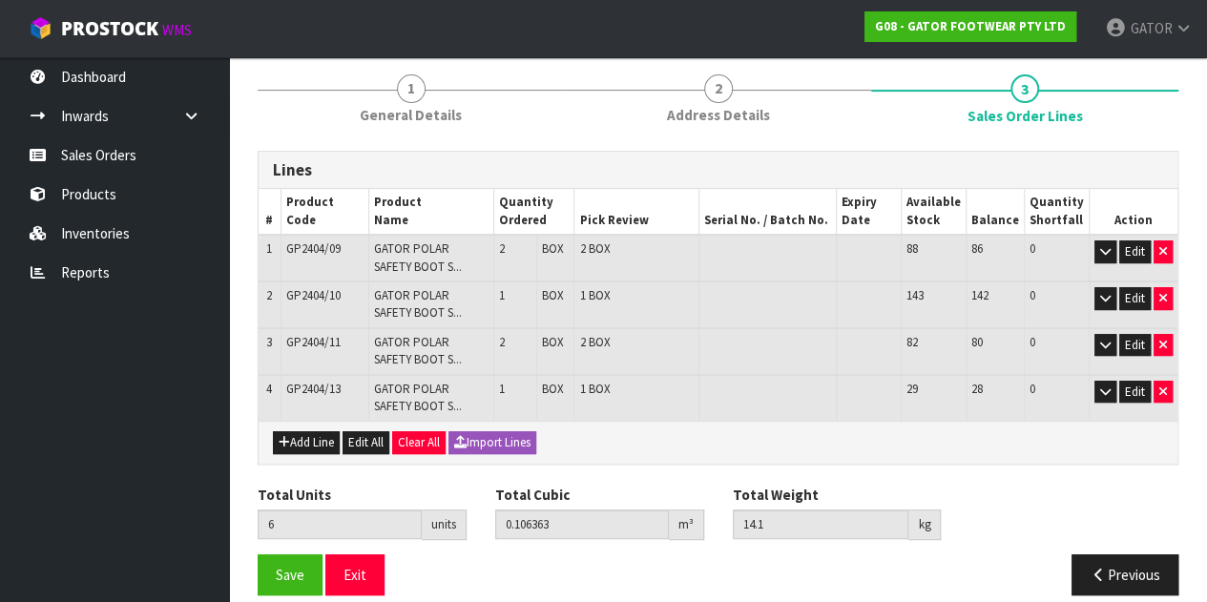
scroll to position [235, 0]
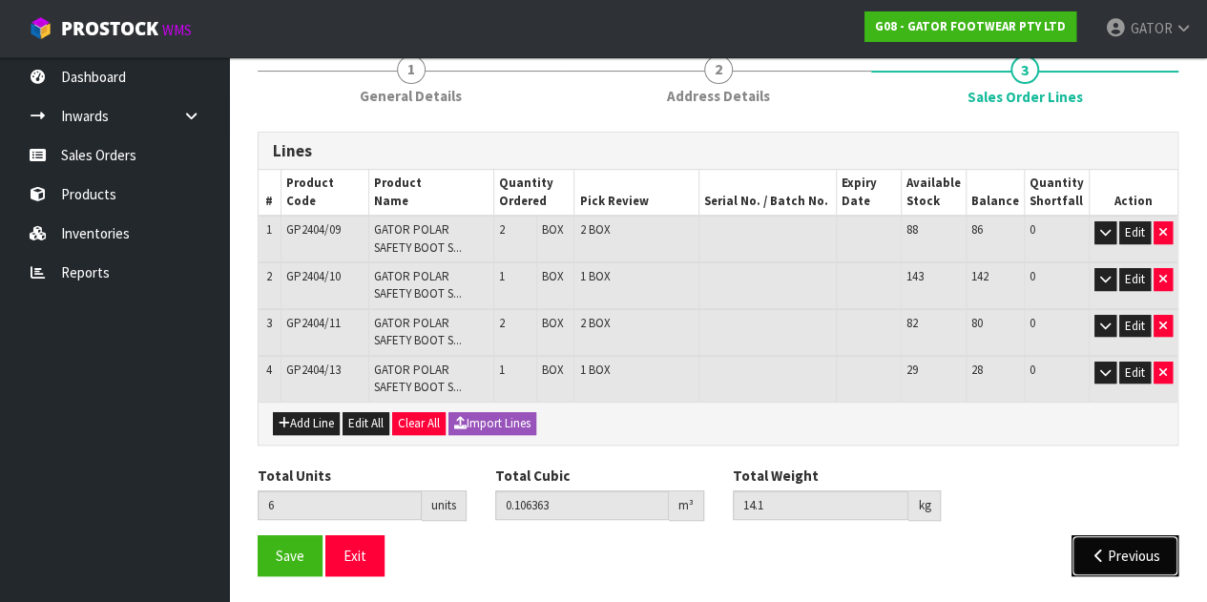
click at [1127, 551] on button "Previous" at bounding box center [1125, 555] width 107 height 41
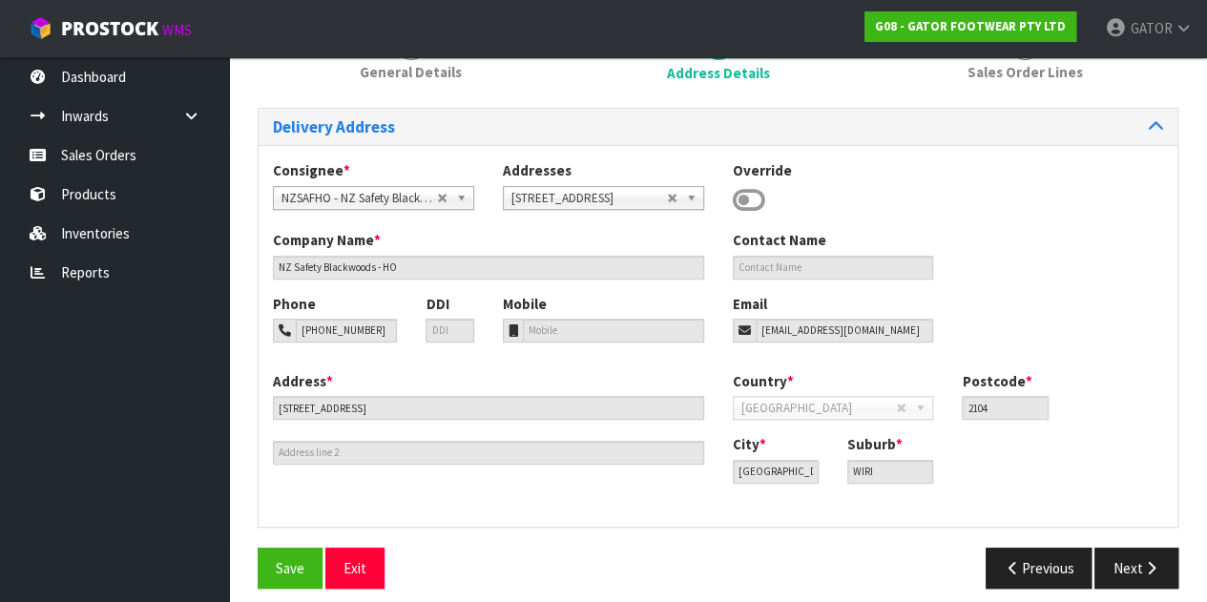
scroll to position [272, 0]
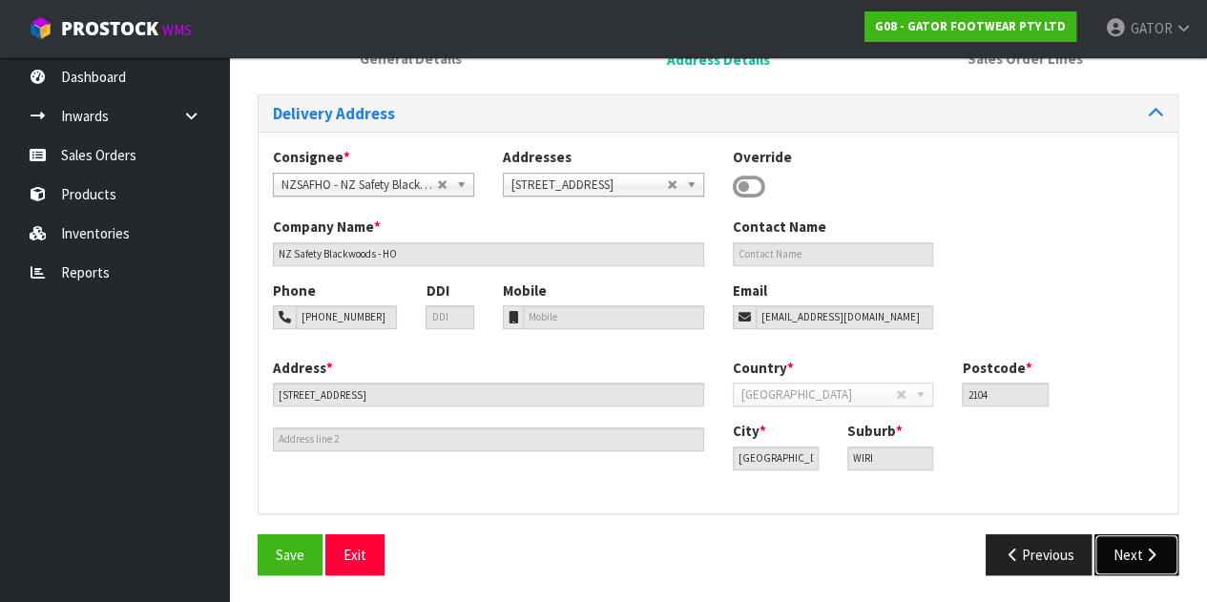
click at [1143, 558] on icon "button" at bounding box center [1151, 555] width 18 height 14
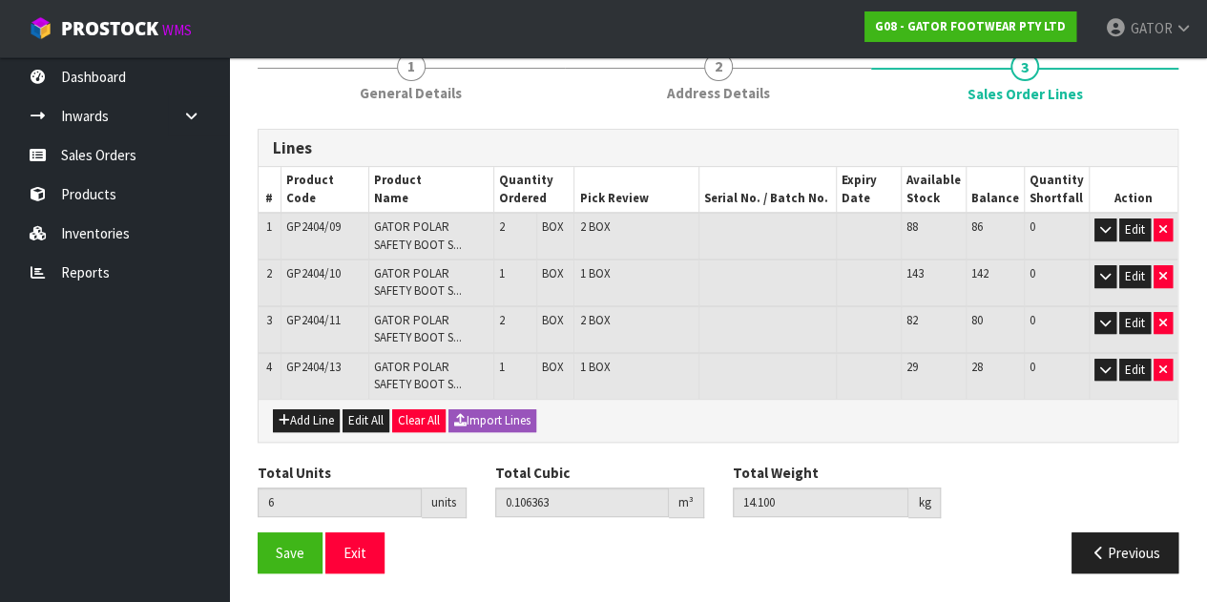
scroll to position [235, 0]
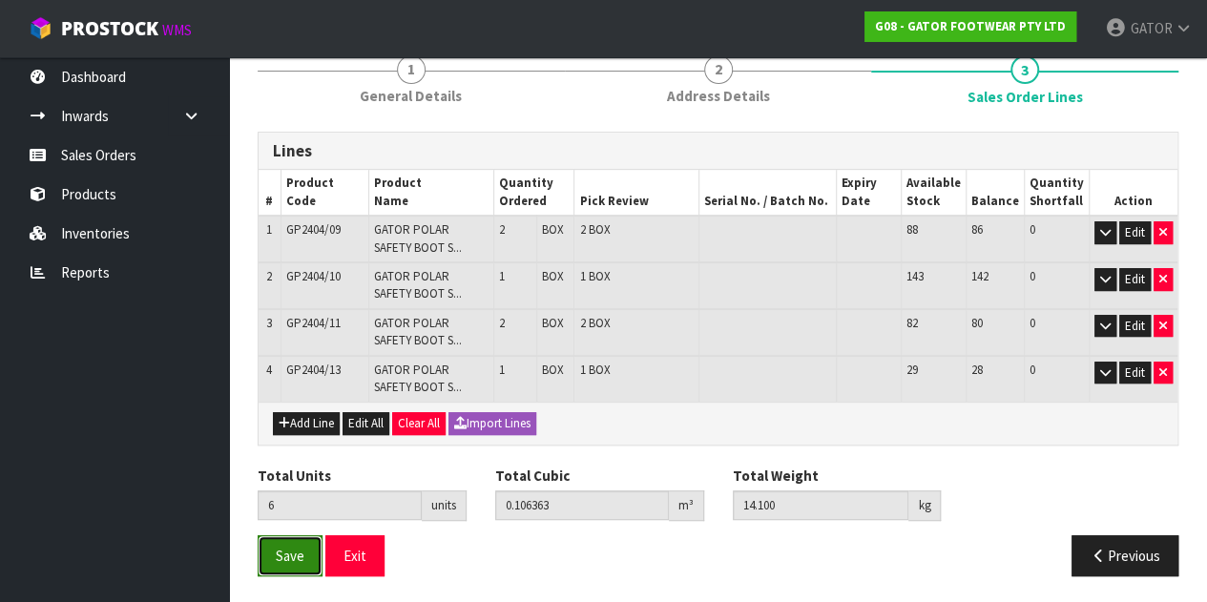
click at [302, 553] on span "Save" at bounding box center [290, 556] width 29 height 18
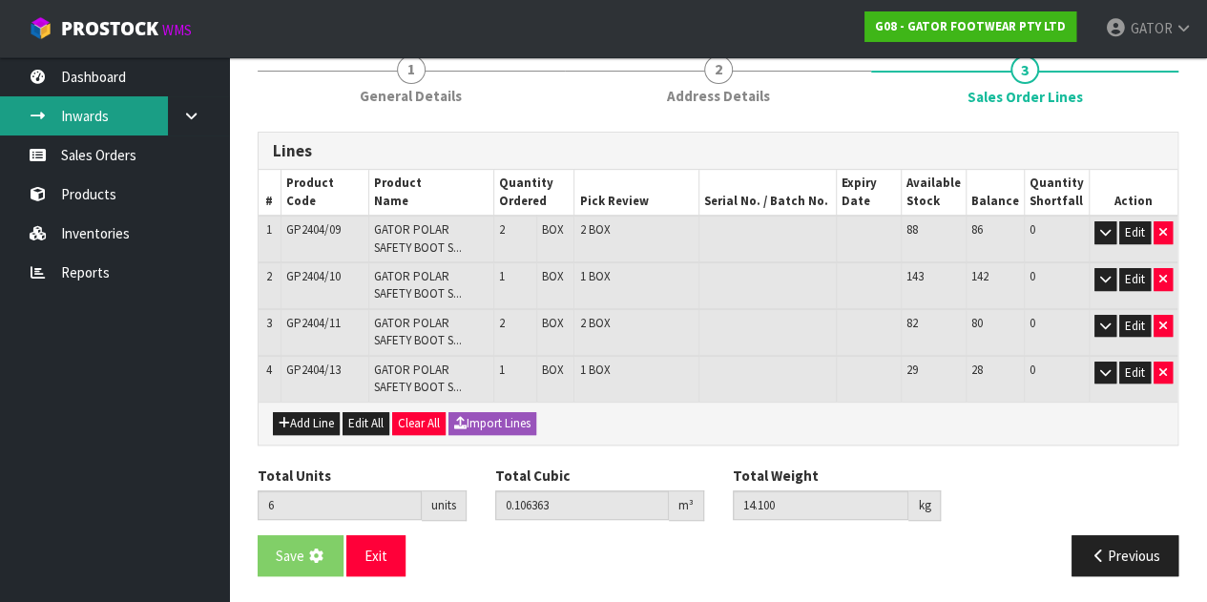
scroll to position [0, 0]
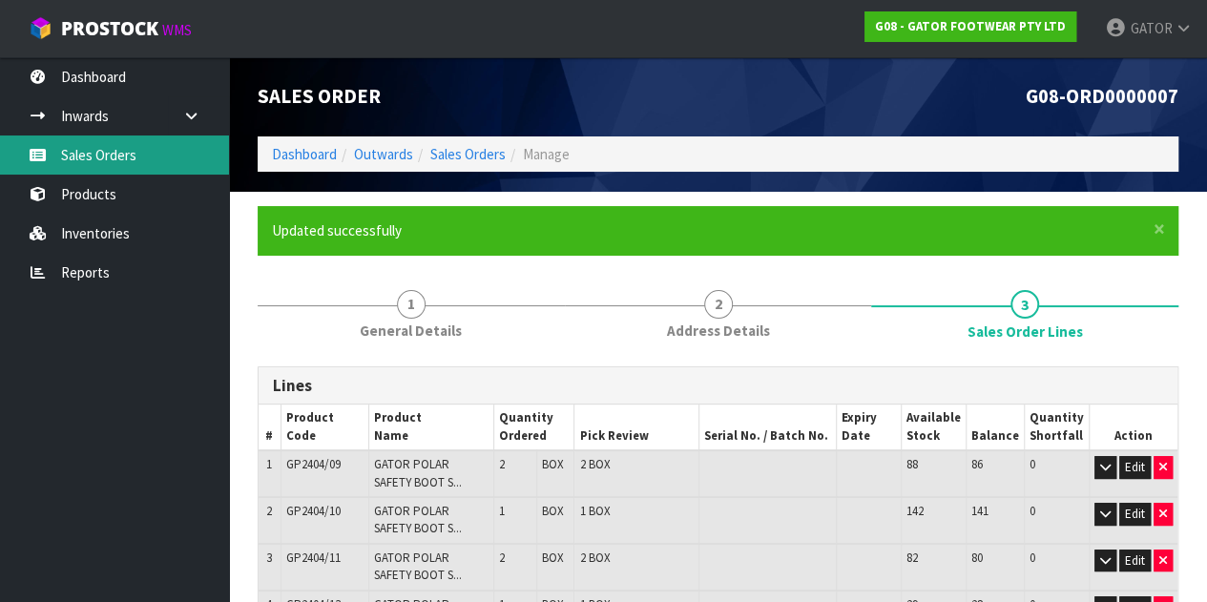
click at [91, 159] on link "Sales Orders" at bounding box center [114, 155] width 229 height 39
